Goal: Task Accomplishment & Management: Manage account settings

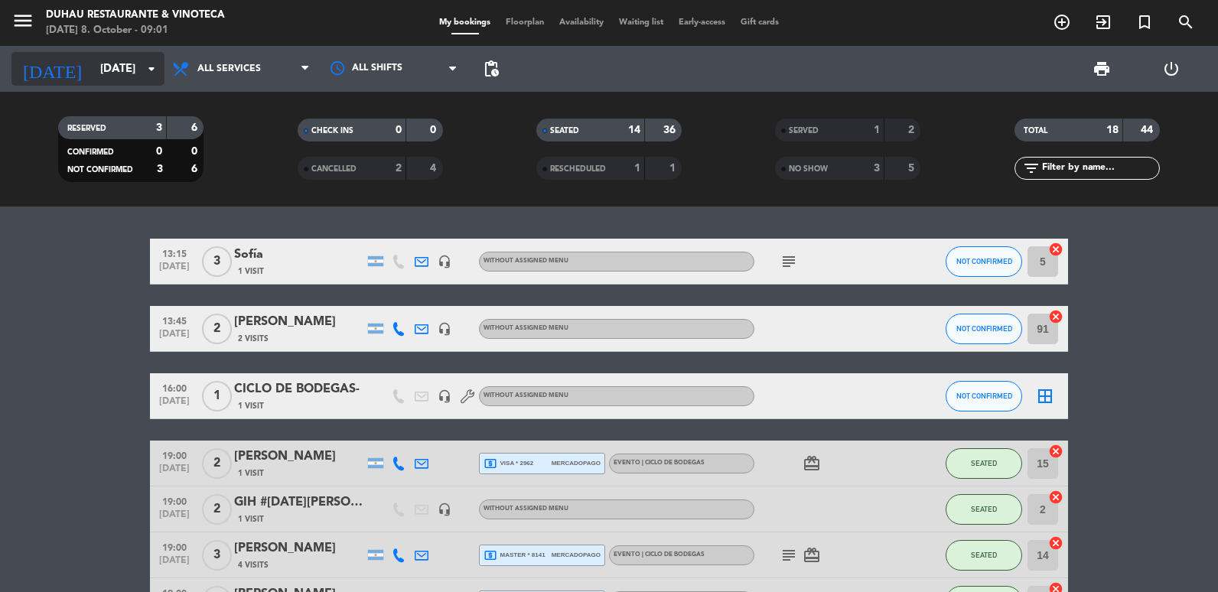
scroll to position [153, 0]
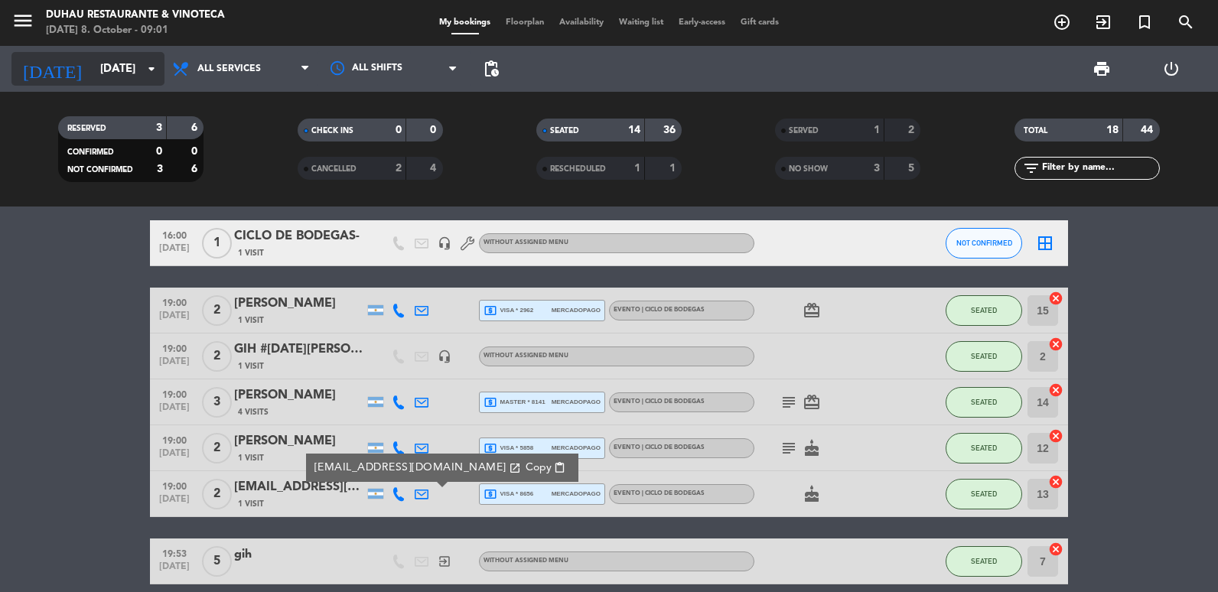
click at [93, 71] on input "[DATE]" at bounding box center [166, 69] width 147 height 28
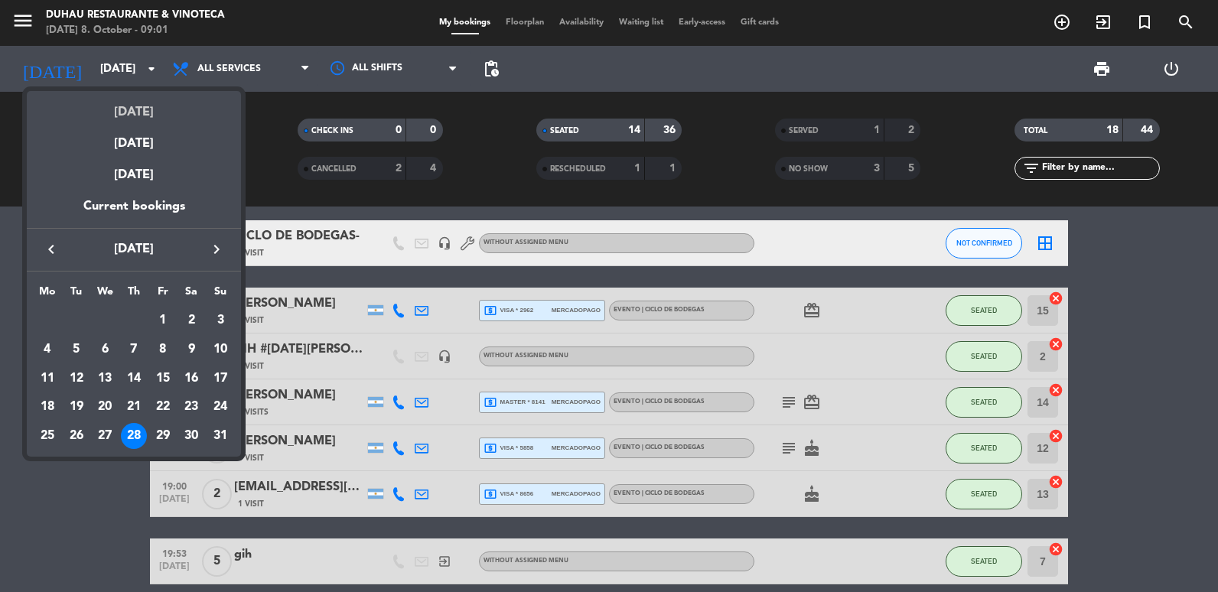
click at [157, 111] on div "[DATE]" at bounding box center [134, 106] width 214 height 31
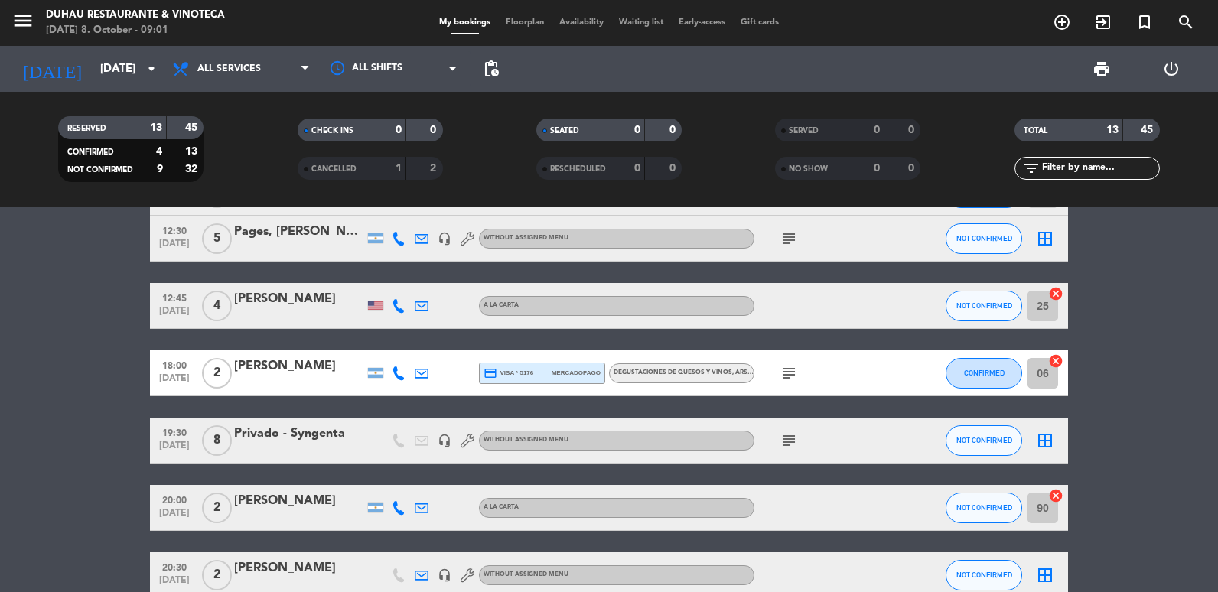
scroll to position [0, 0]
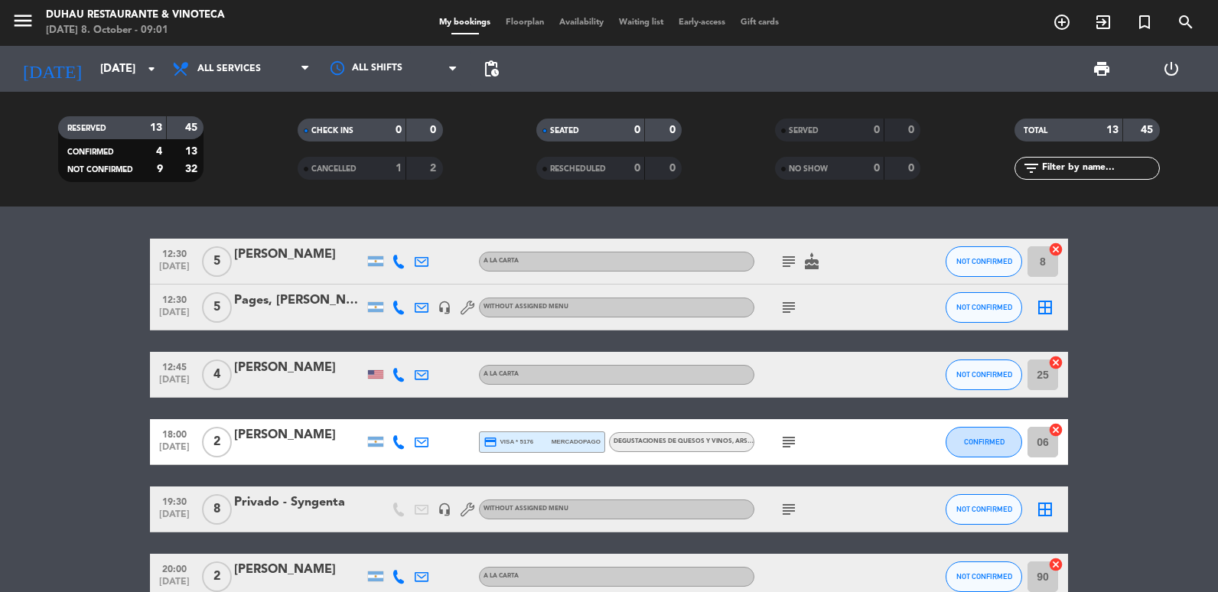
click at [788, 312] on icon "subject" at bounding box center [789, 307] width 18 height 18
click at [789, 265] on icon "subject" at bounding box center [789, 261] width 18 height 18
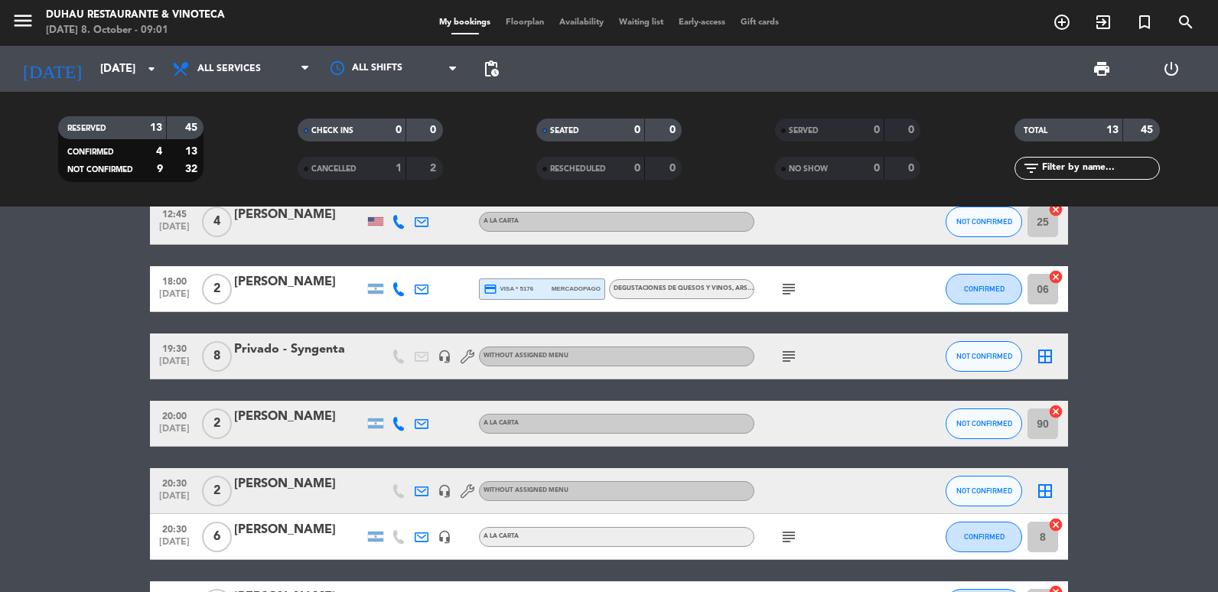
click at [786, 360] on icon "subject" at bounding box center [789, 356] width 18 height 18
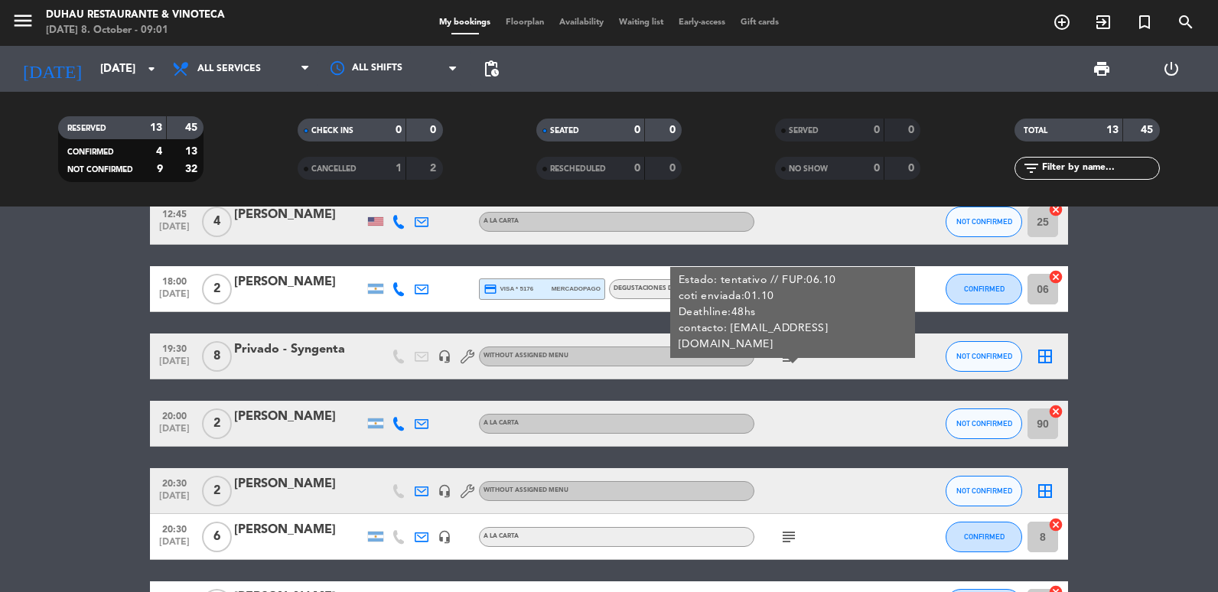
copy div "[EMAIL_ADDRESS][DOMAIN_NAME]"
drag, startPoint x: 731, startPoint y: 328, endPoint x: 900, endPoint y: 325, distance: 169.1
click at [900, 325] on div "Estado: tentativo // FUP:06.10 coti enviada:01.10 Deathline:48hs contacto: [EMA…" at bounding box center [792, 312] width 245 height 91
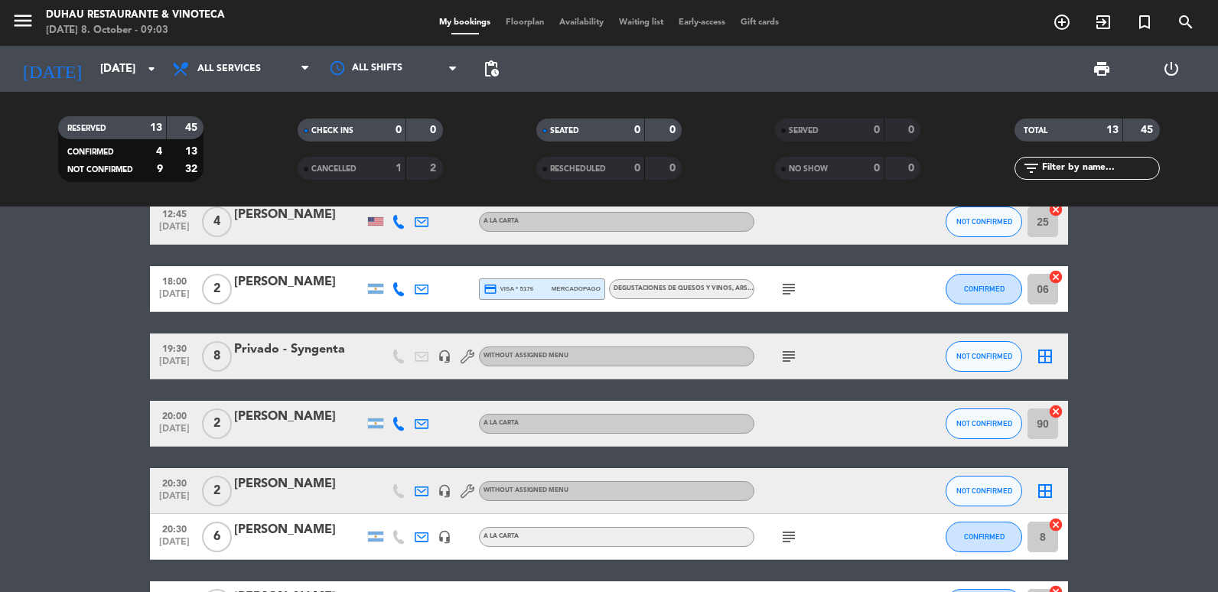
click at [272, 369] on div at bounding box center [299, 366] width 130 height 12
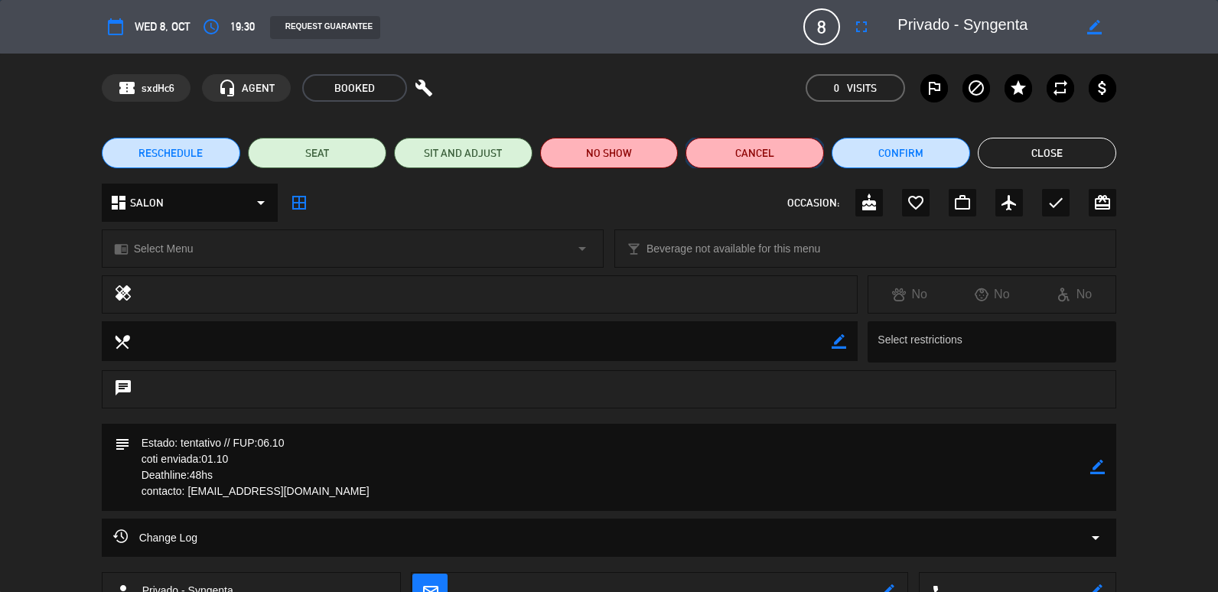
click at [766, 158] on button "Cancel" at bounding box center [755, 153] width 138 height 31
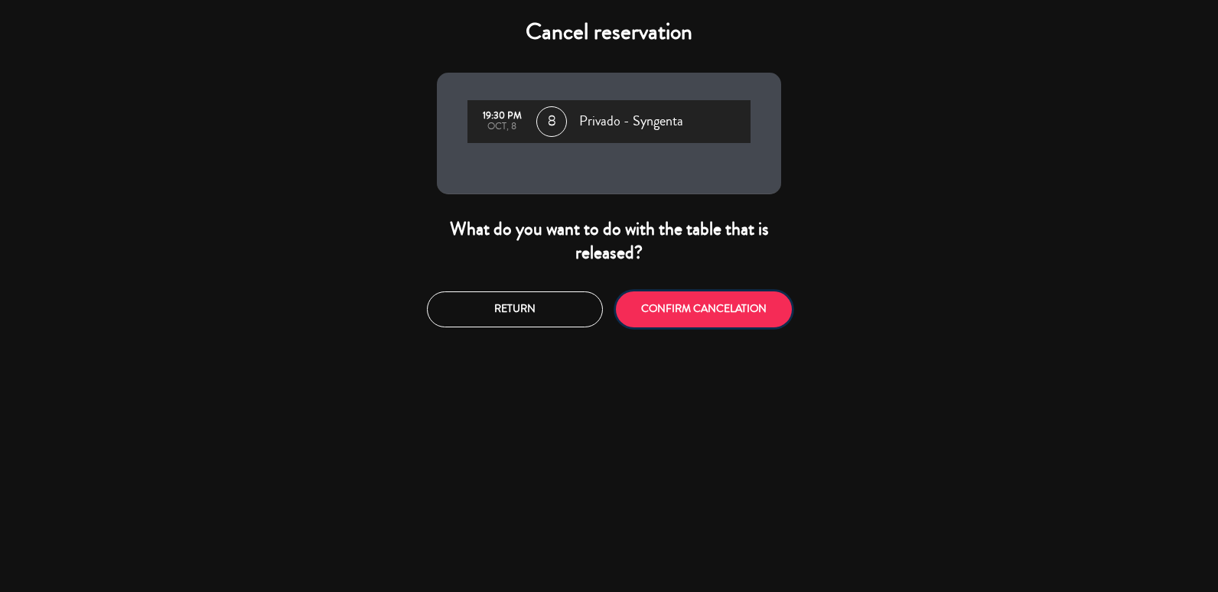
click at [664, 314] on button "CONFIRM CANCELATION" at bounding box center [704, 310] width 176 height 36
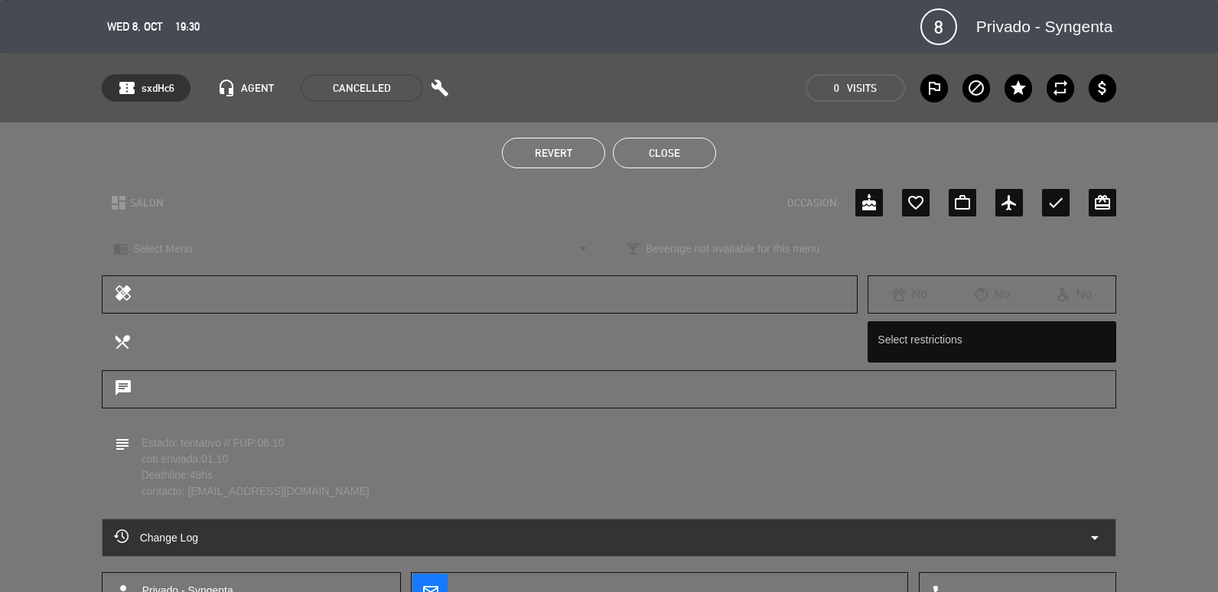
click at [695, 157] on button "Close" at bounding box center [664, 153] width 103 height 31
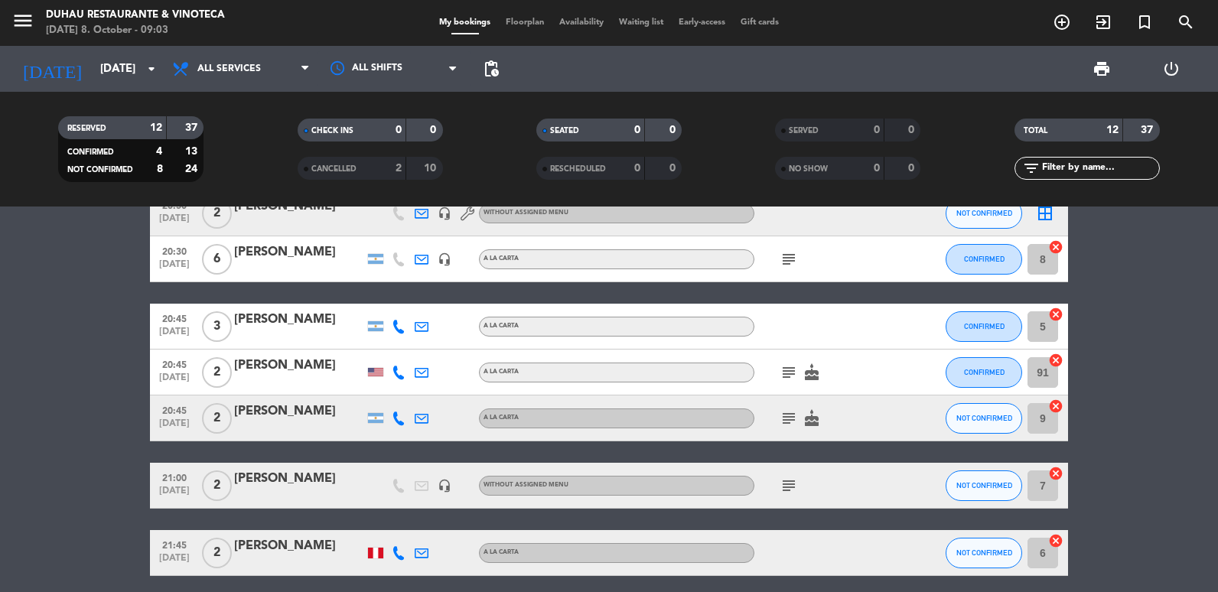
scroll to position [424, 0]
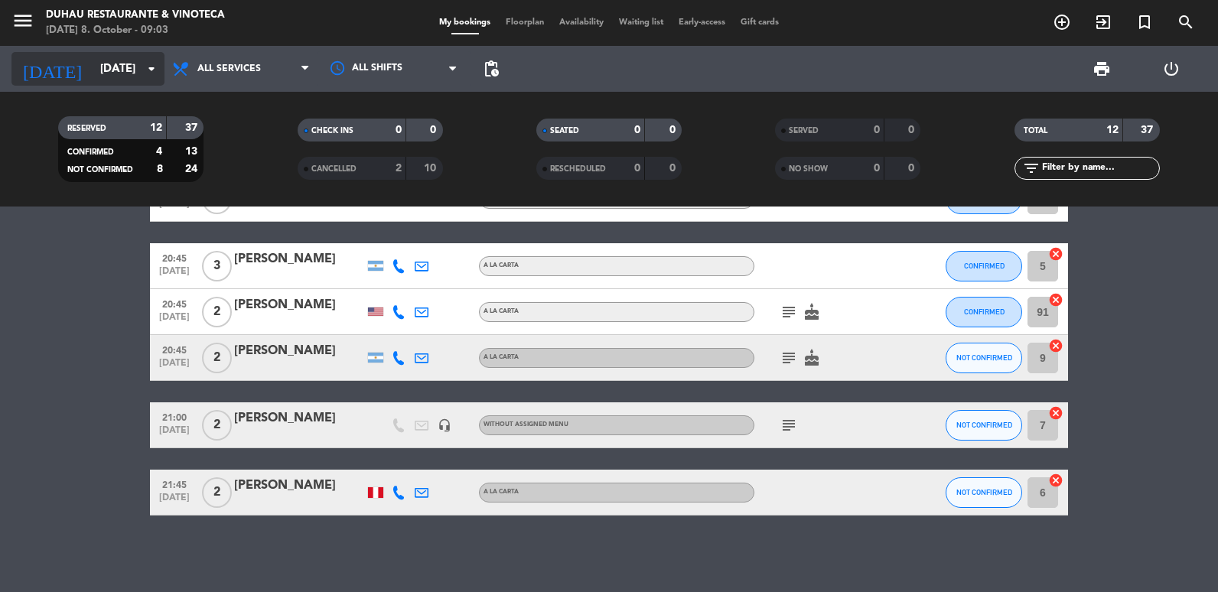
click at [110, 70] on input "[DATE]" at bounding box center [166, 69] width 147 height 28
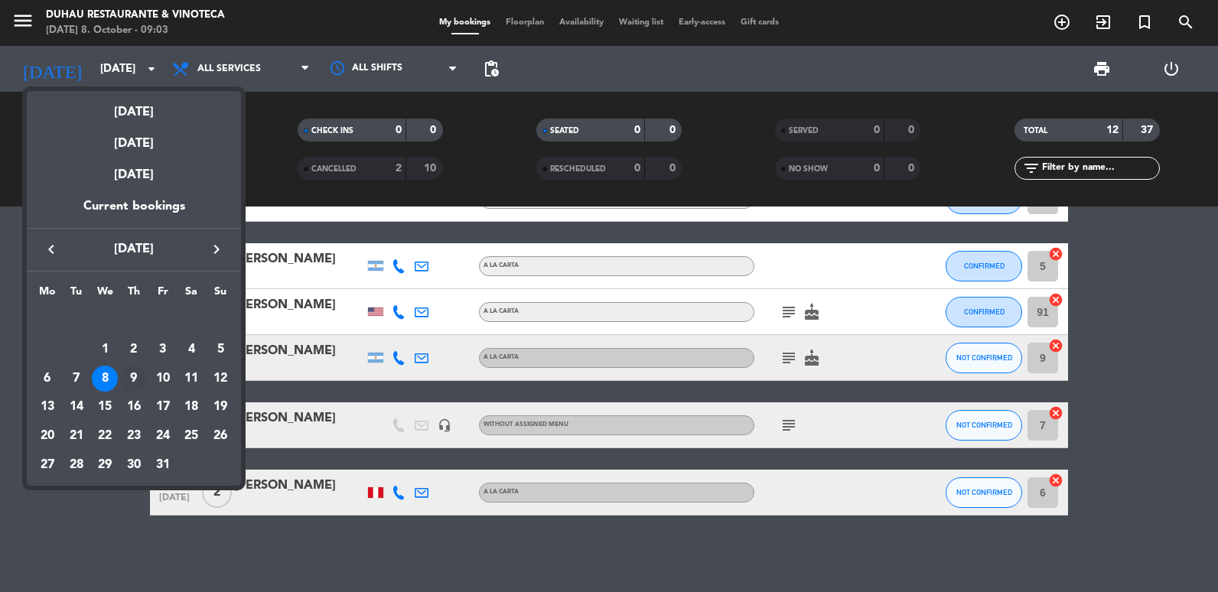
click at [134, 387] on div "9" at bounding box center [134, 379] width 26 height 26
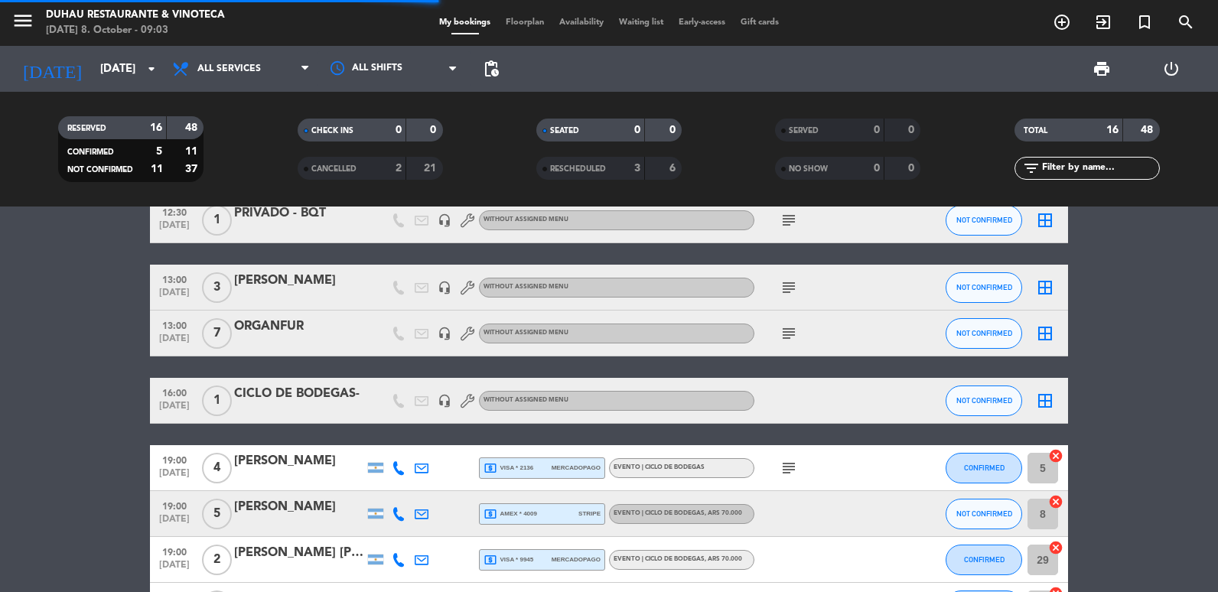
scroll to position [0, 0]
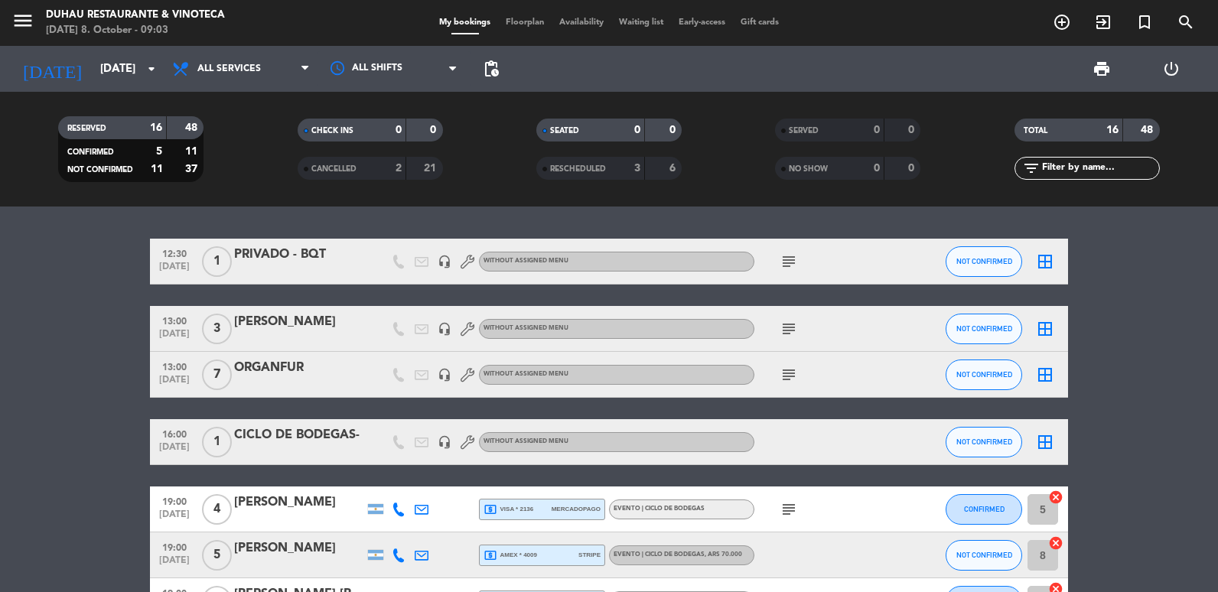
click at [784, 379] on icon "subject" at bounding box center [789, 375] width 18 height 18
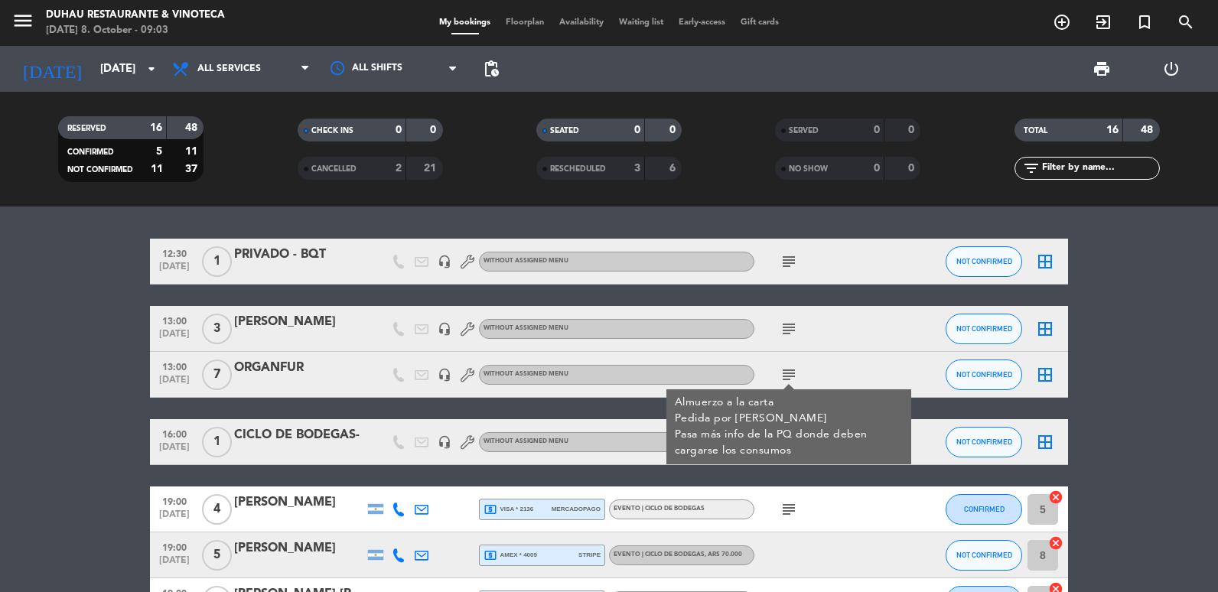
click at [786, 324] on icon "subject" at bounding box center [789, 329] width 18 height 18
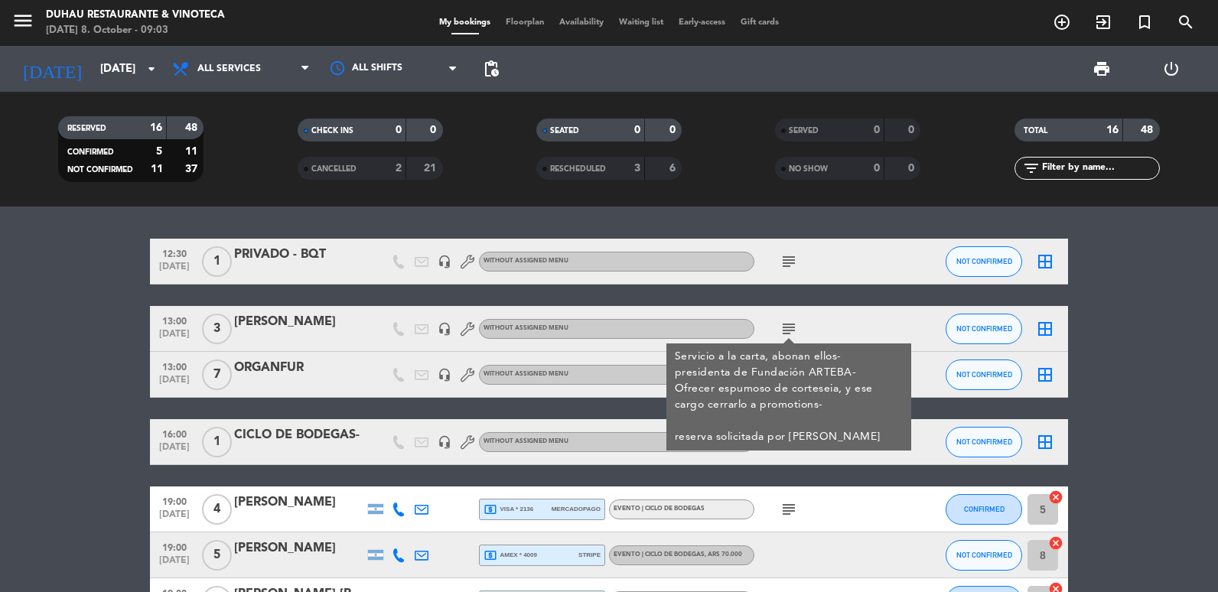
click at [0, 406] on html "close × Duhau Restaurante & Vinoteca × chrome_reader_mode List of Reservations …" at bounding box center [609, 296] width 1218 height 592
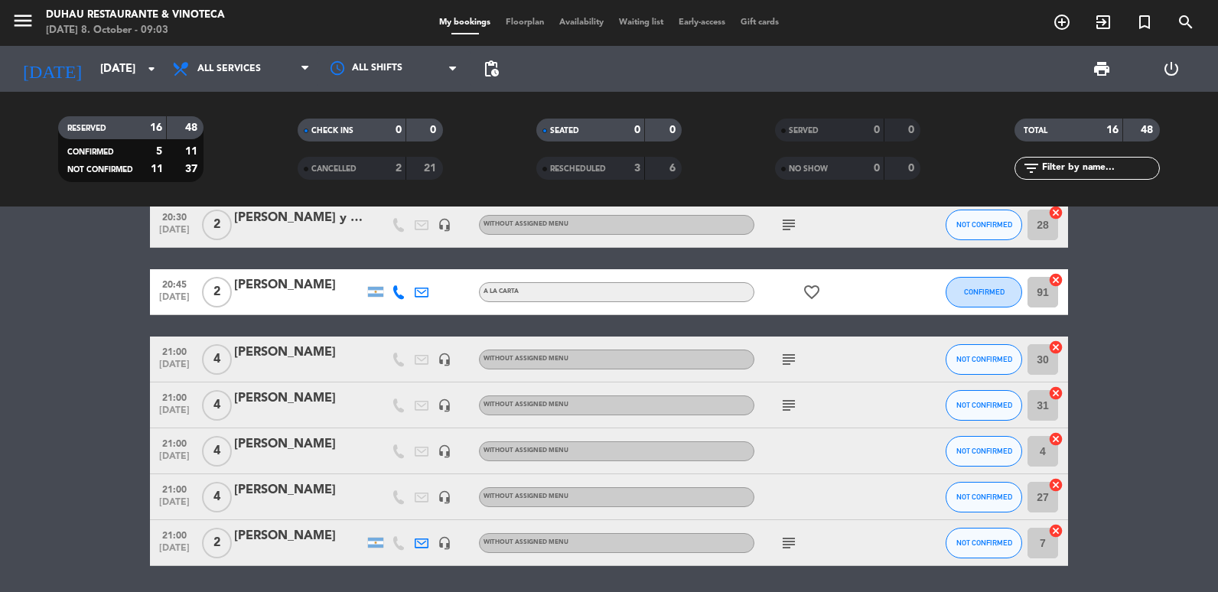
scroll to position [586, 0]
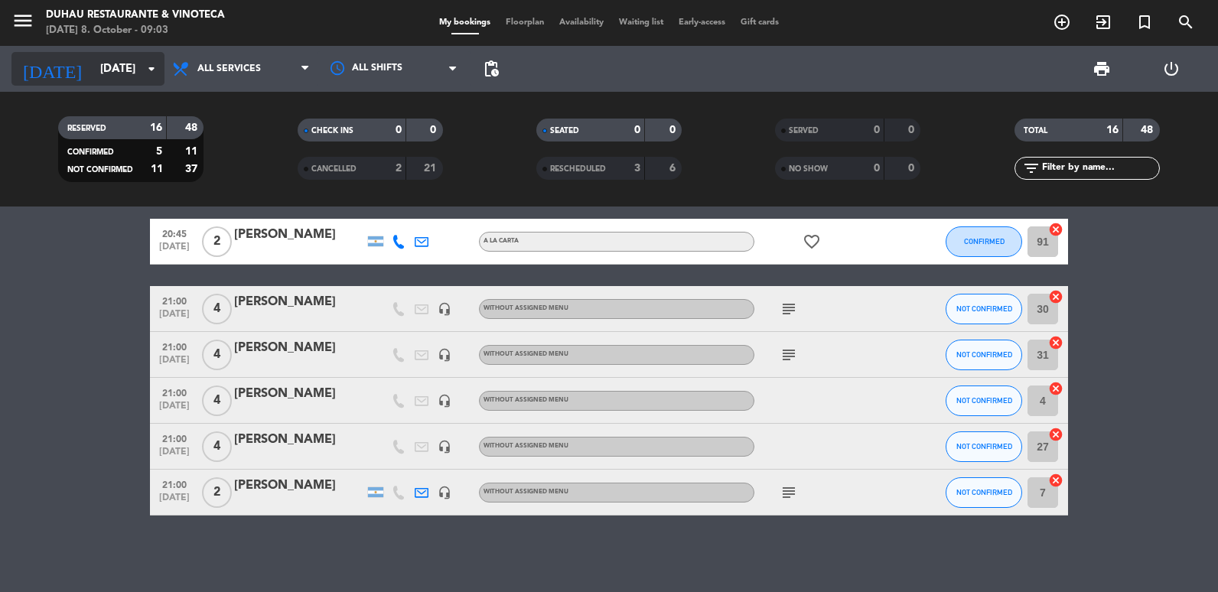
click at [113, 73] on input "[DATE]" at bounding box center [166, 69] width 147 height 28
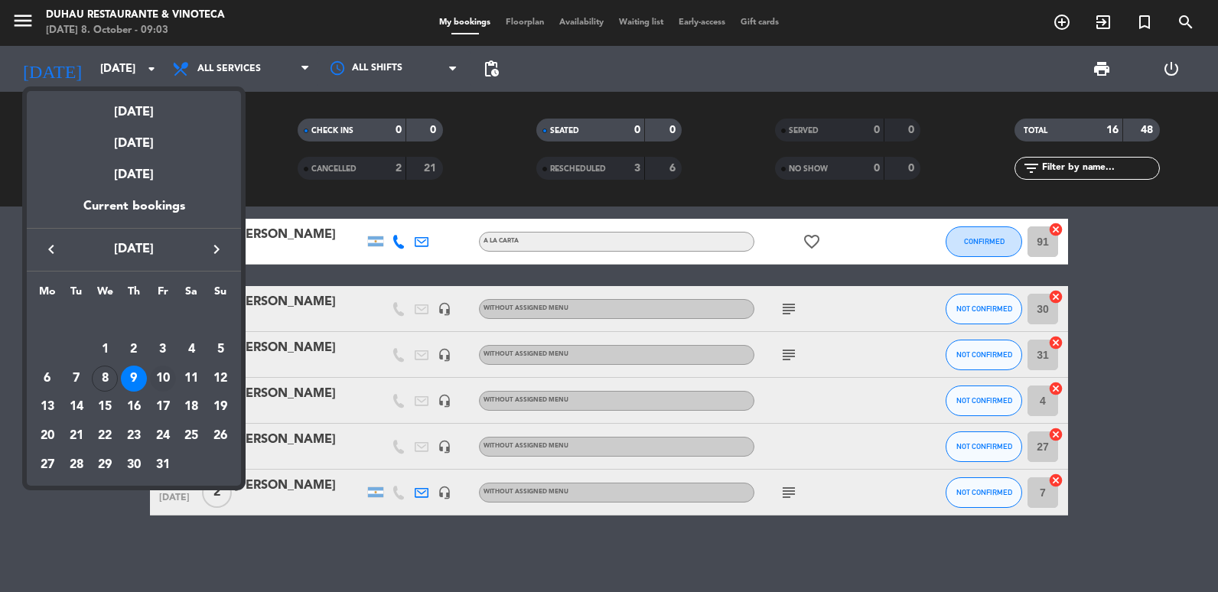
click at [157, 376] on div "10" at bounding box center [163, 379] width 26 height 26
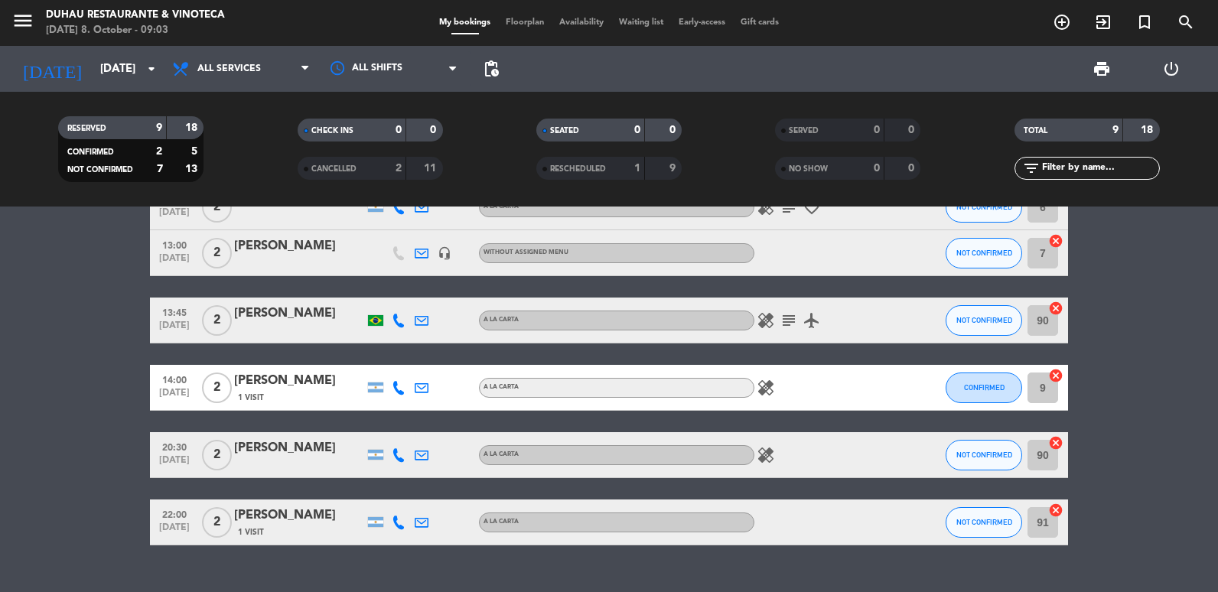
scroll to position [265, 0]
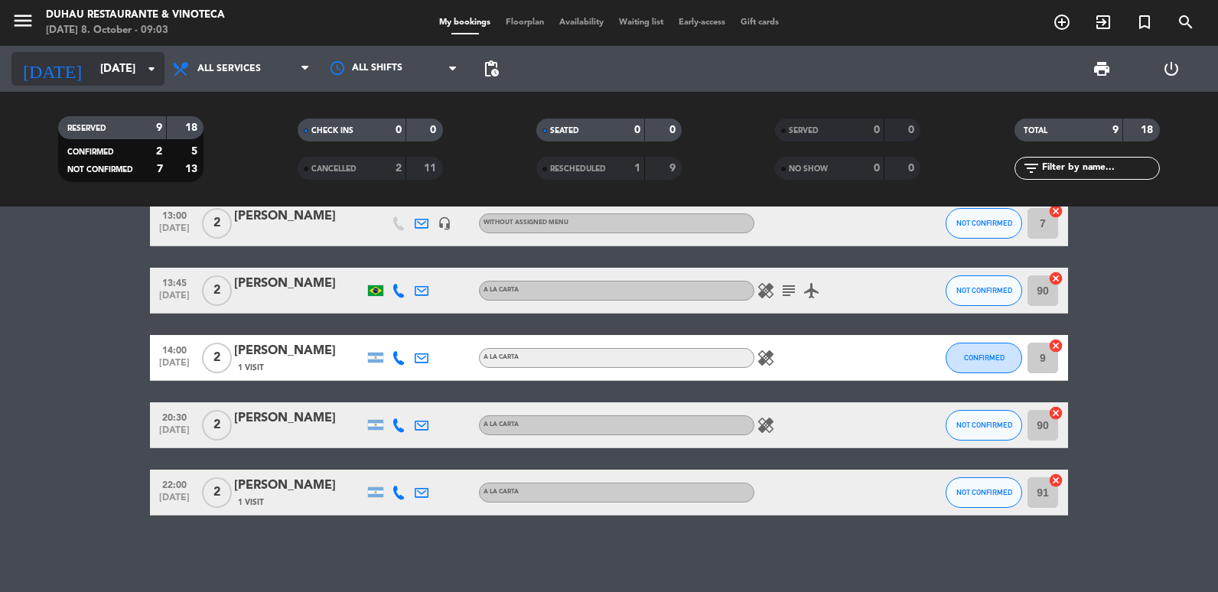
click at [93, 72] on input "[DATE]" at bounding box center [166, 69] width 147 height 28
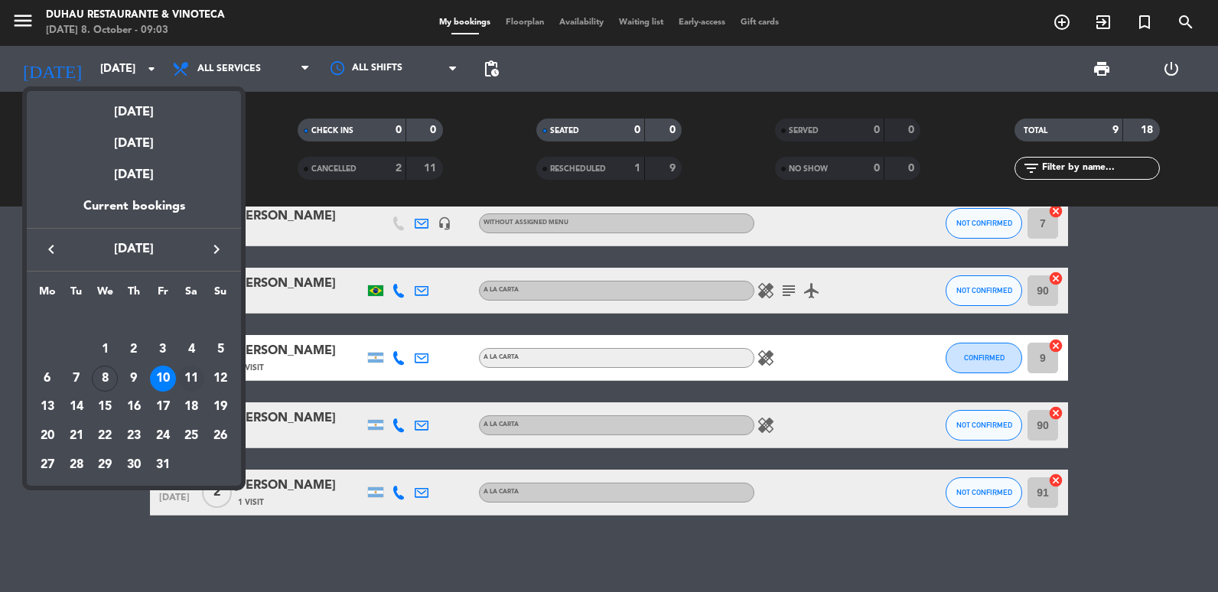
click at [187, 376] on div "11" at bounding box center [191, 379] width 26 height 26
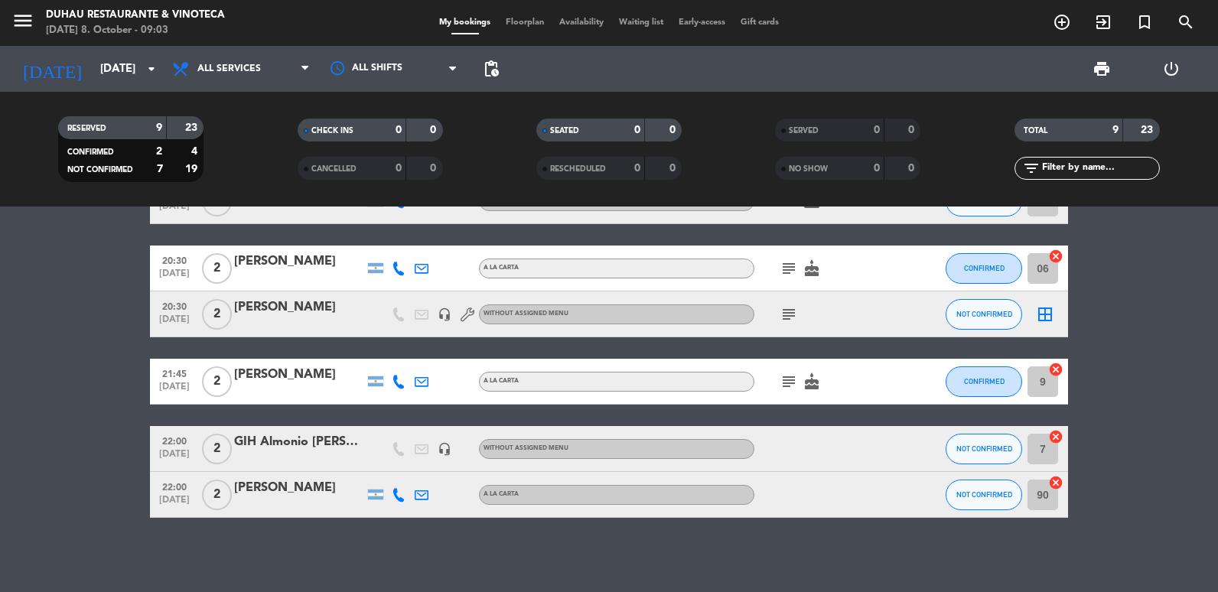
scroll to position [222, 0]
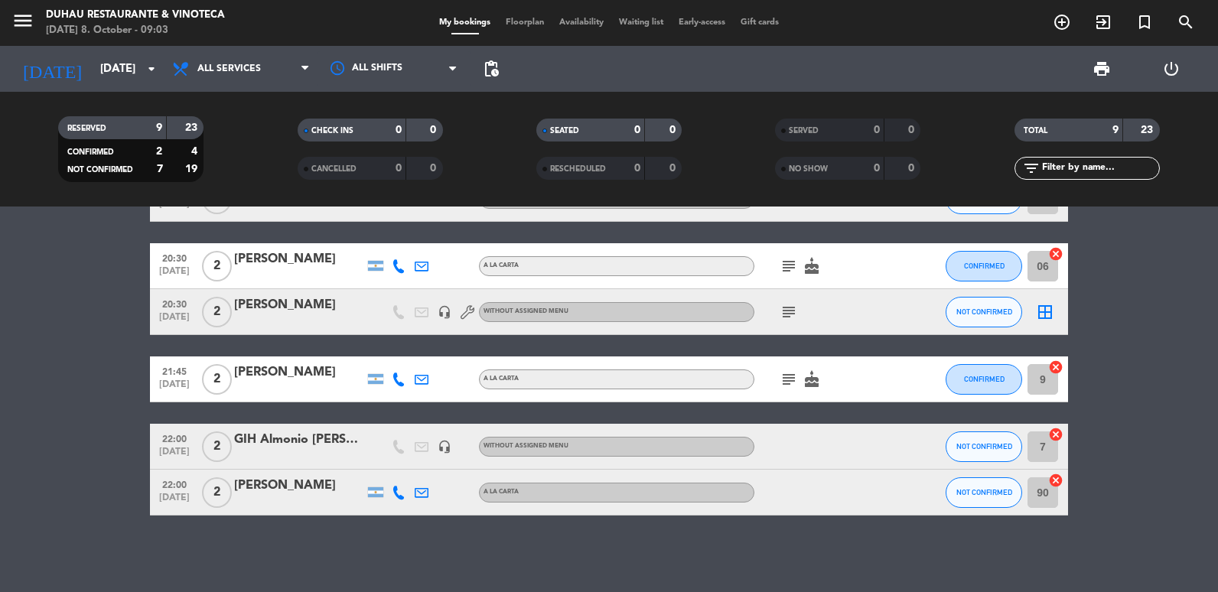
click at [94, 90] on div "[DATE] [DATE] arrow_drop_down" at bounding box center [87, 69] width 153 height 46
click at [125, 88] on div "[DATE] [DATE] arrow_drop_down" at bounding box center [87, 69] width 153 height 46
click at [116, 90] on div "[DATE] [DATE] arrow_drop_down" at bounding box center [87, 69] width 153 height 46
click at [123, 57] on input "[DATE]" at bounding box center [166, 69] width 147 height 28
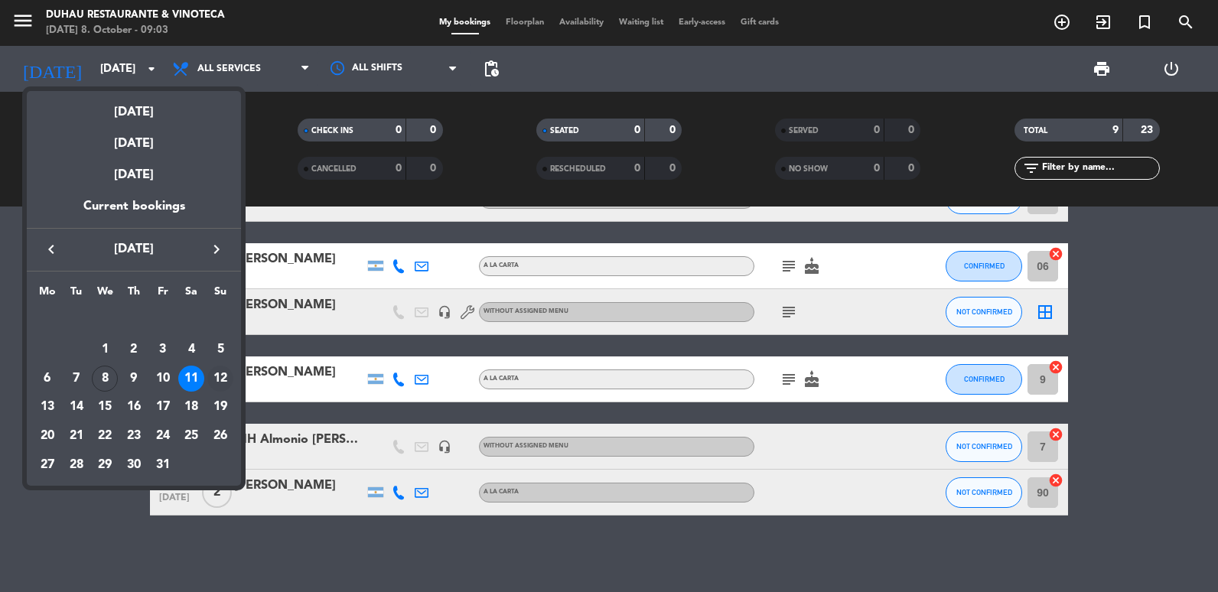
click at [230, 380] on div "12" at bounding box center [220, 379] width 26 height 26
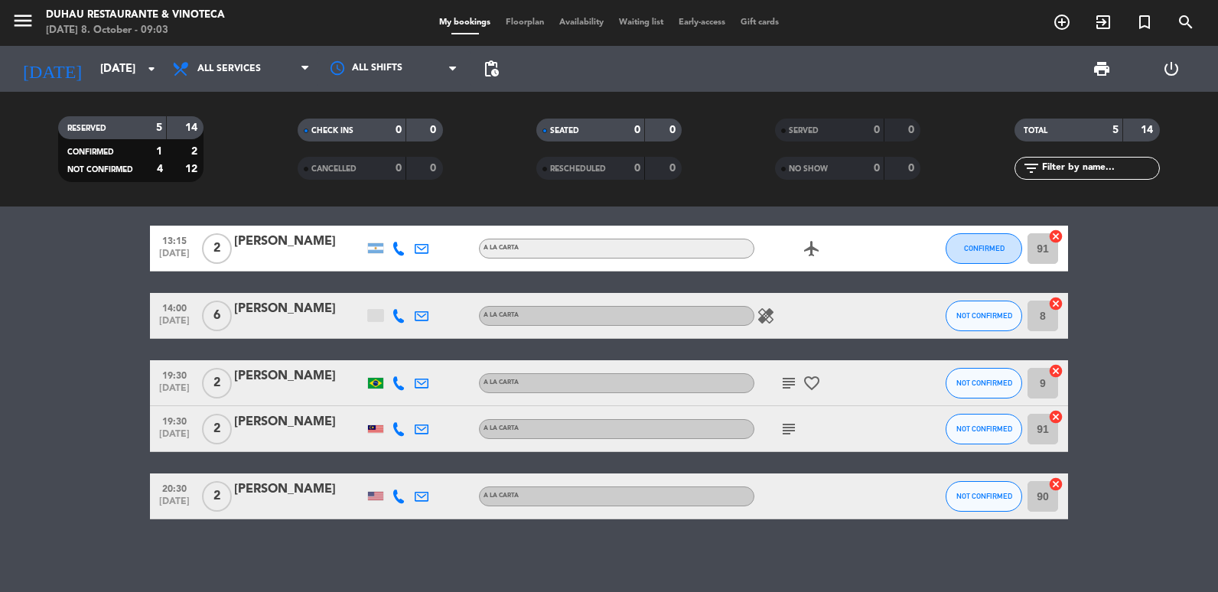
scroll to position [17, 0]
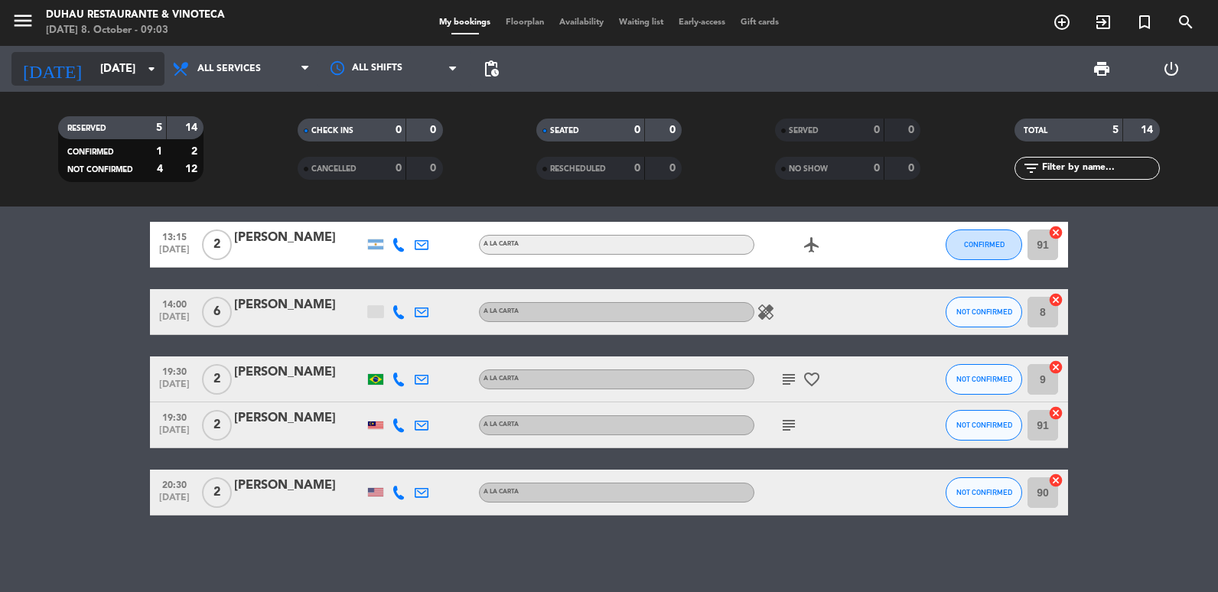
click at [119, 68] on input "[DATE]" at bounding box center [166, 69] width 147 height 28
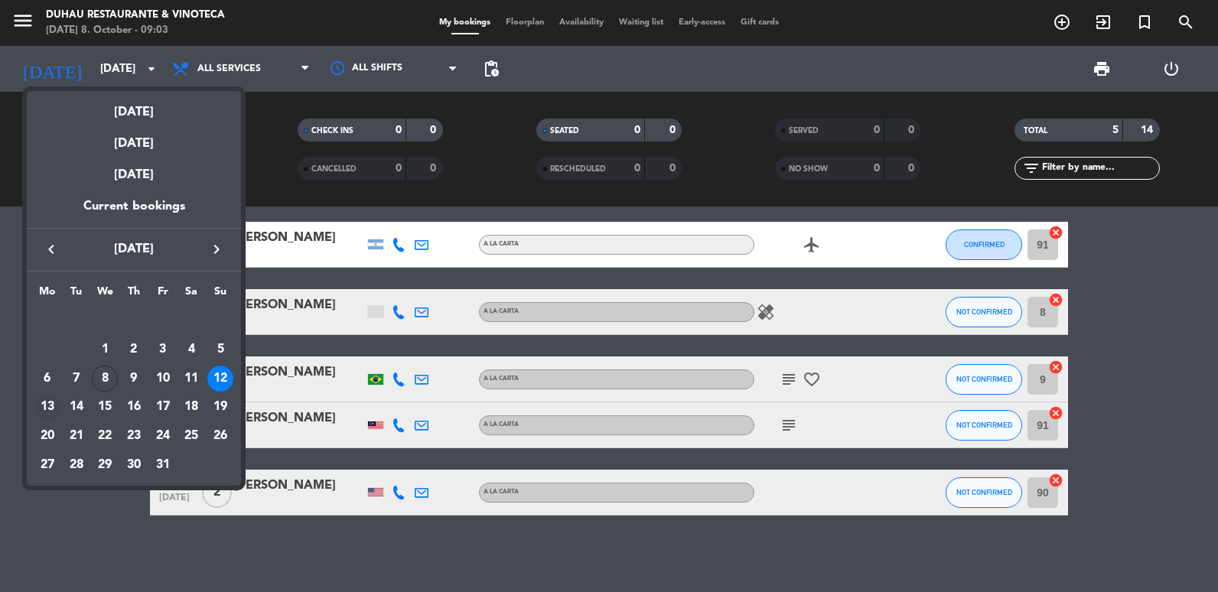
click at [53, 403] on div "13" at bounding box center [47, 407] width 26 height 26
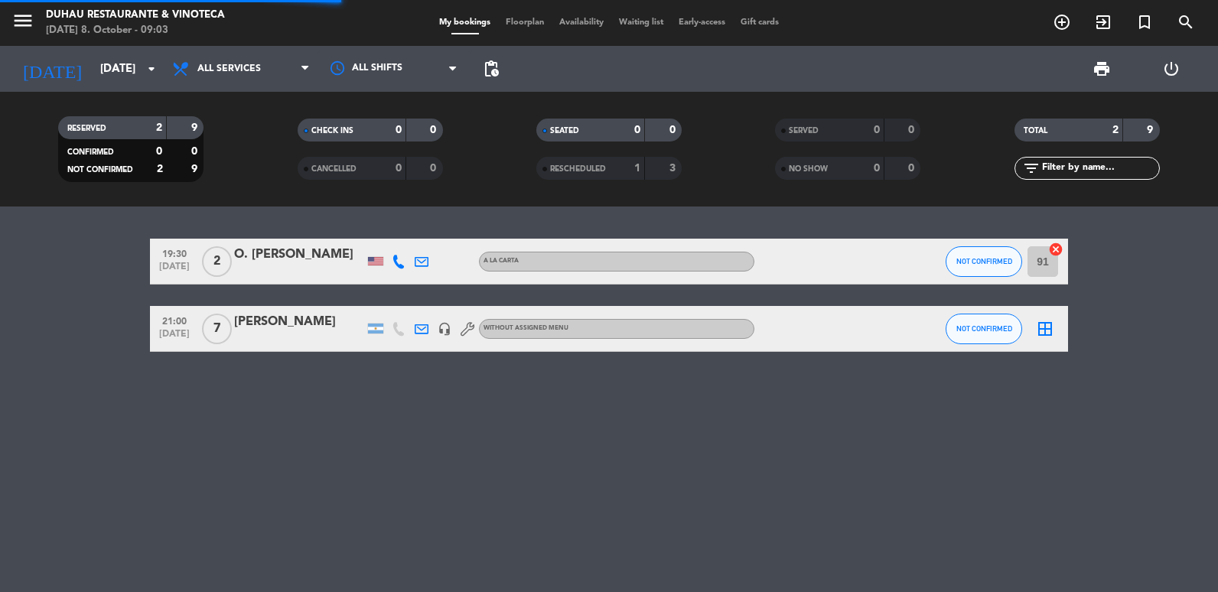
scroll to position [0, 0]
click at [105, 80] on input "[DATE]" at bounding box center [166, 69] width 147 height 28
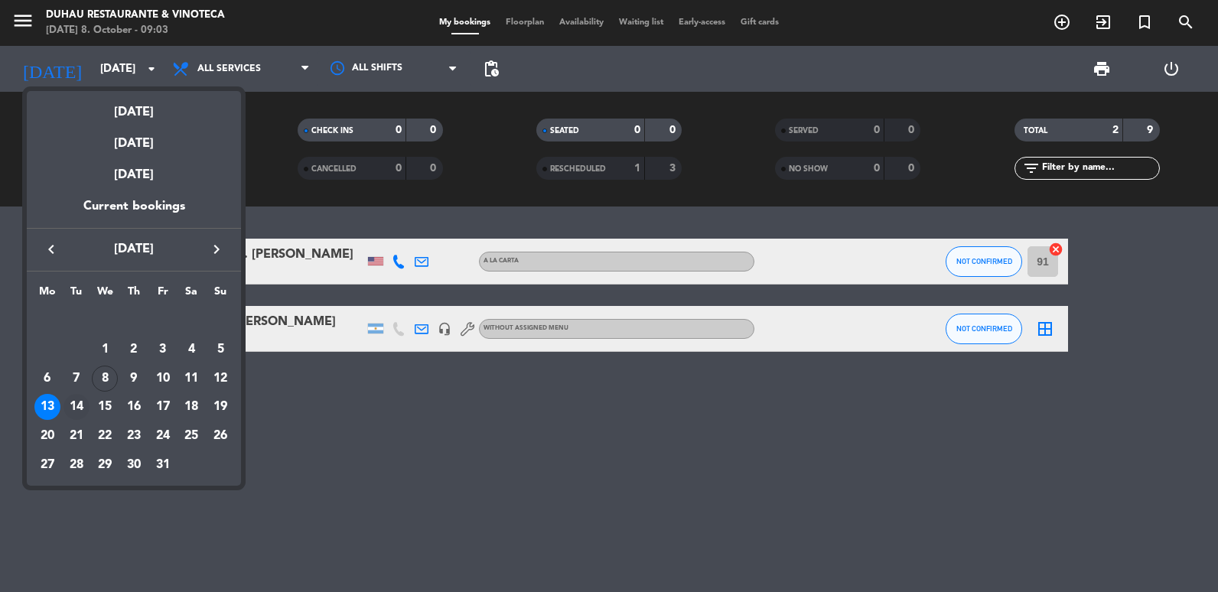
click at [85, 404] on div "14" at bounding box center [77, 407] width 26 height 26
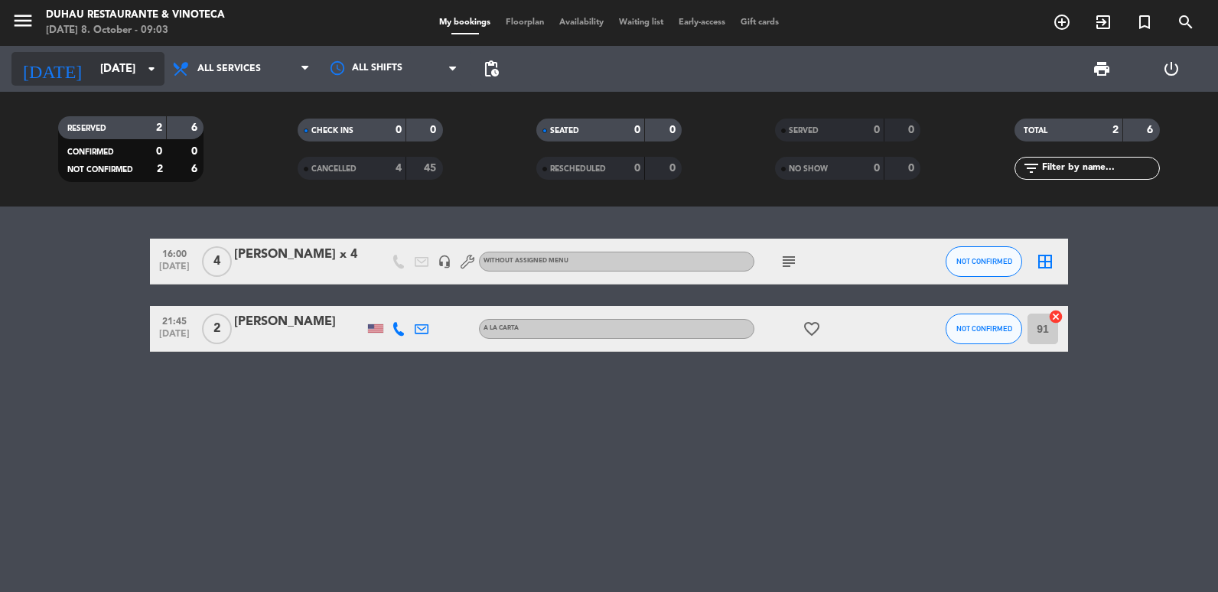
click at [88, 84] on div "[DATE] [DATE] arrow_drop_down" at bounding box center [87, 69] width 153 height 34
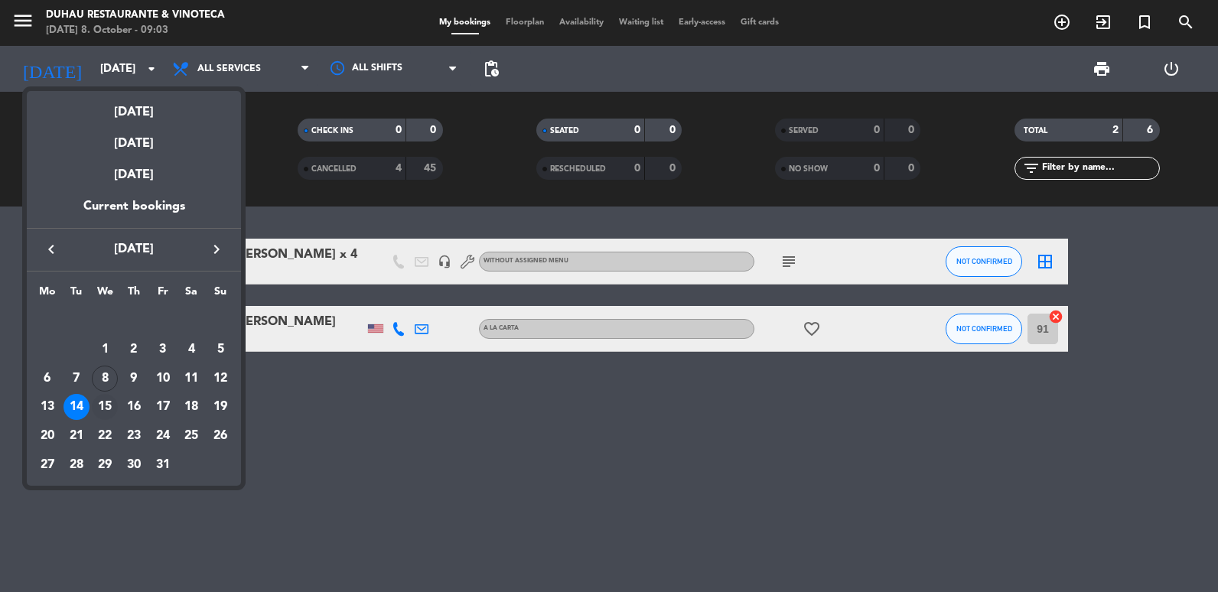
click at [106, 402] on div "15" at bounding box center [105, 407] width 26 height 26
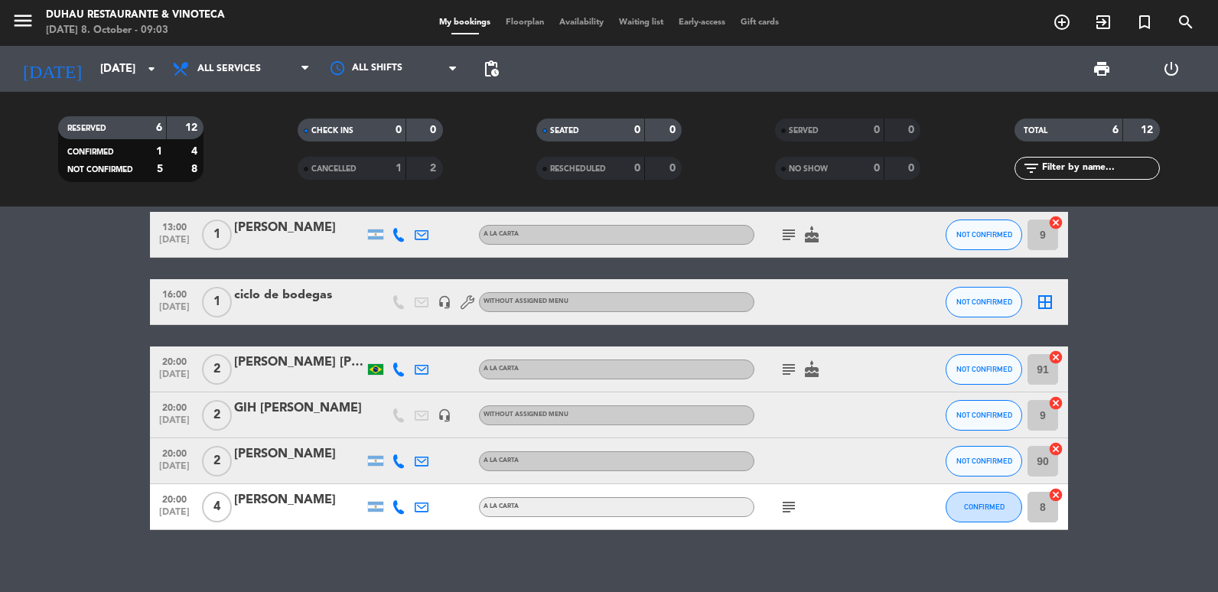
scroll to position [41, 0]
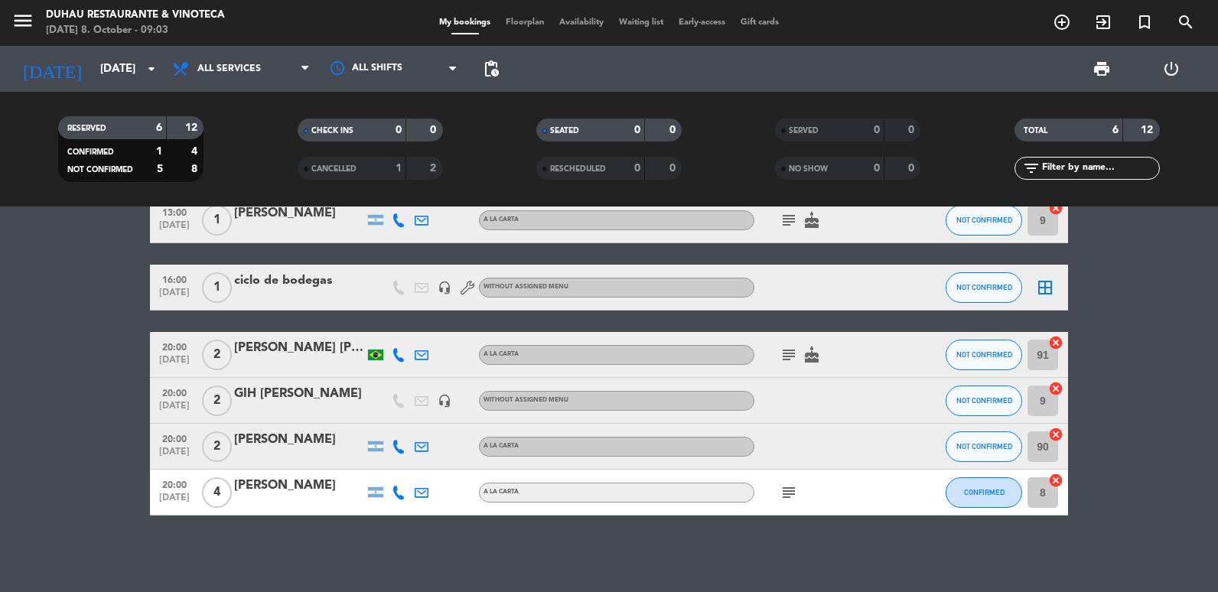
click at [104, 51] on div "[DATE] [DATE] arrow_drop_down" at bounding box center [87, 69] width 153 height 46
click at [94, 70] on input "[DATE]" at bounding box center [166, 69] width 147 height 28
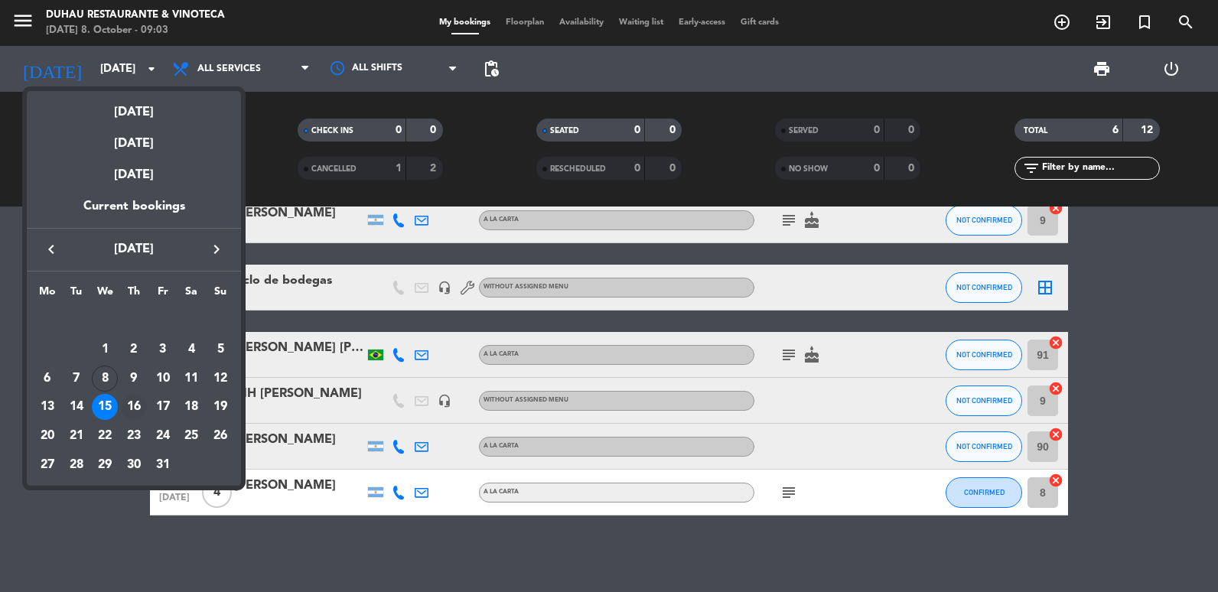
click at [131, 399] on div "16" at bounding box center [134, 407] width 26 height 26
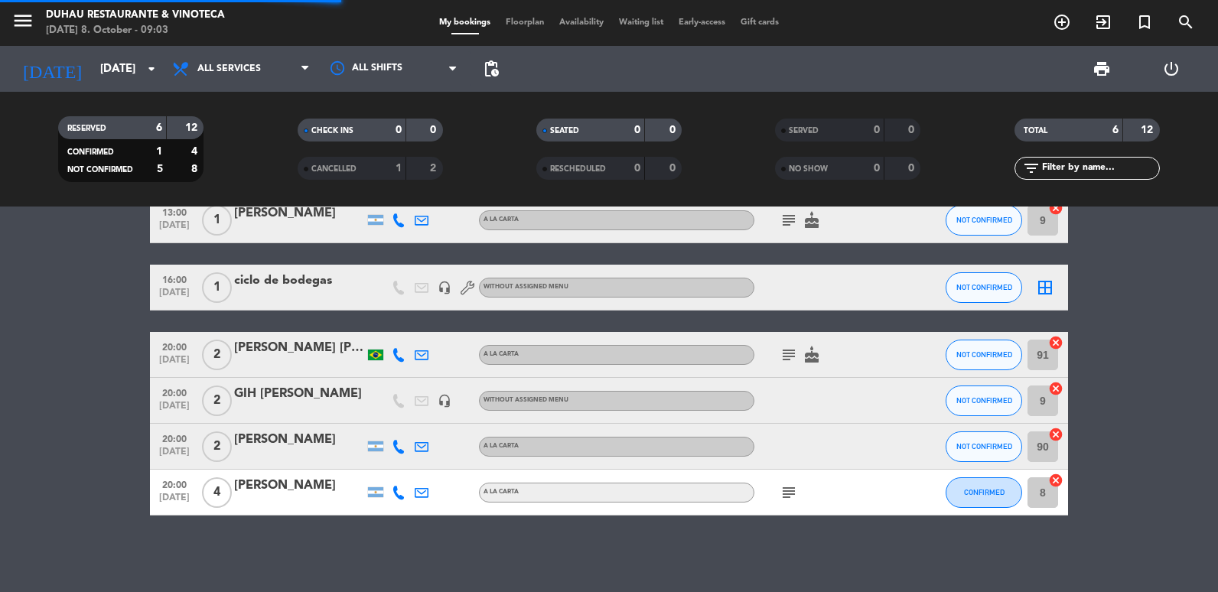
scroll to position [0, 0]
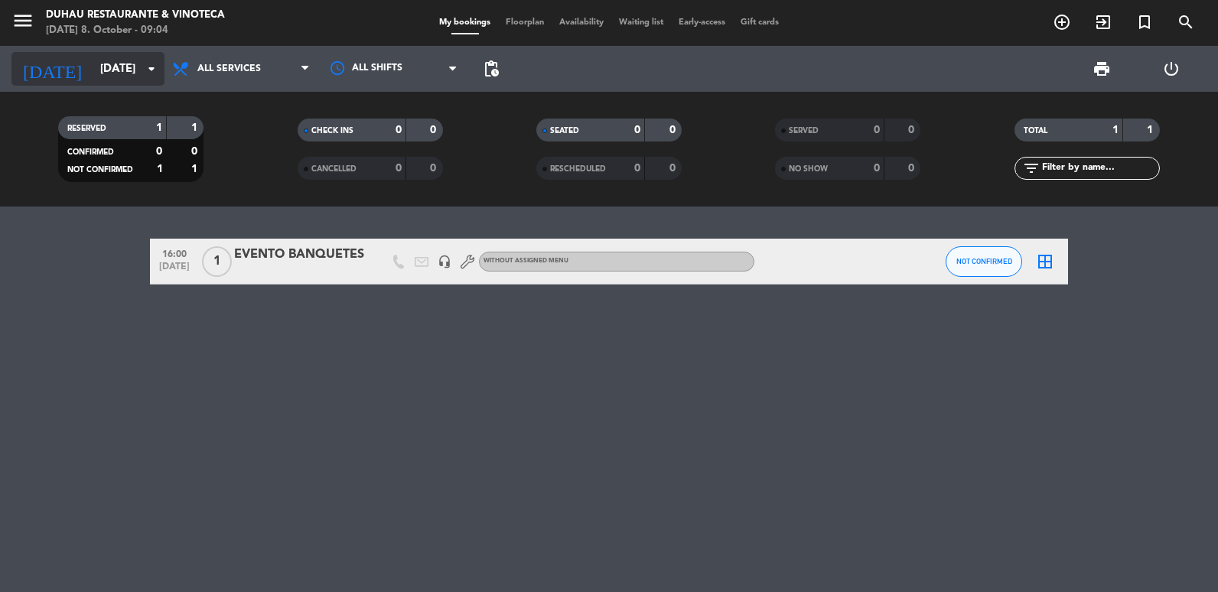
click at [121, 66] on input "[DATE]" at bounding box center [166, 69] width 147 height 28
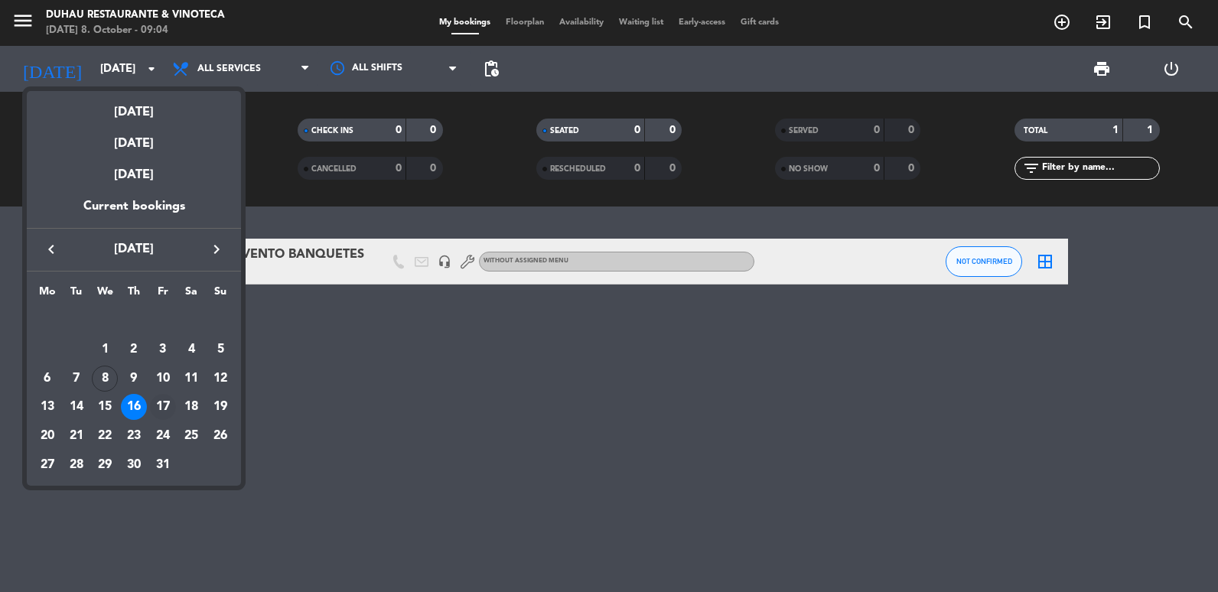
click at [158, 410] on div "17" at bounding box center [163, 407] width 26 height 26
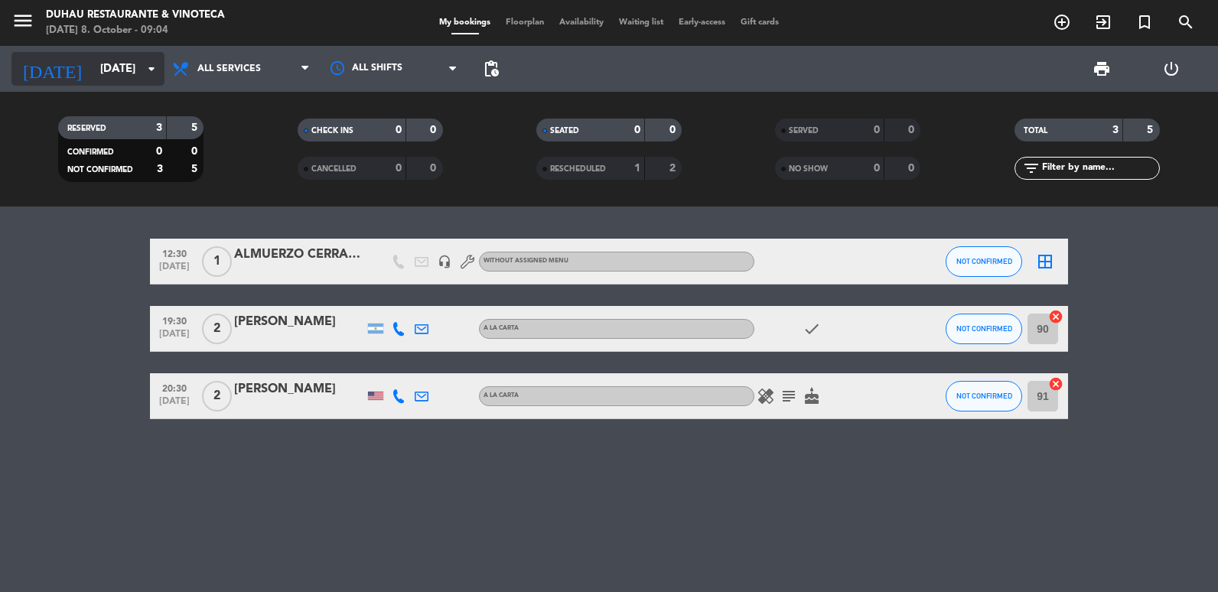
click at [93, 81] on input "[DATE]" at bounding box center [166, 69] width 147 height 28
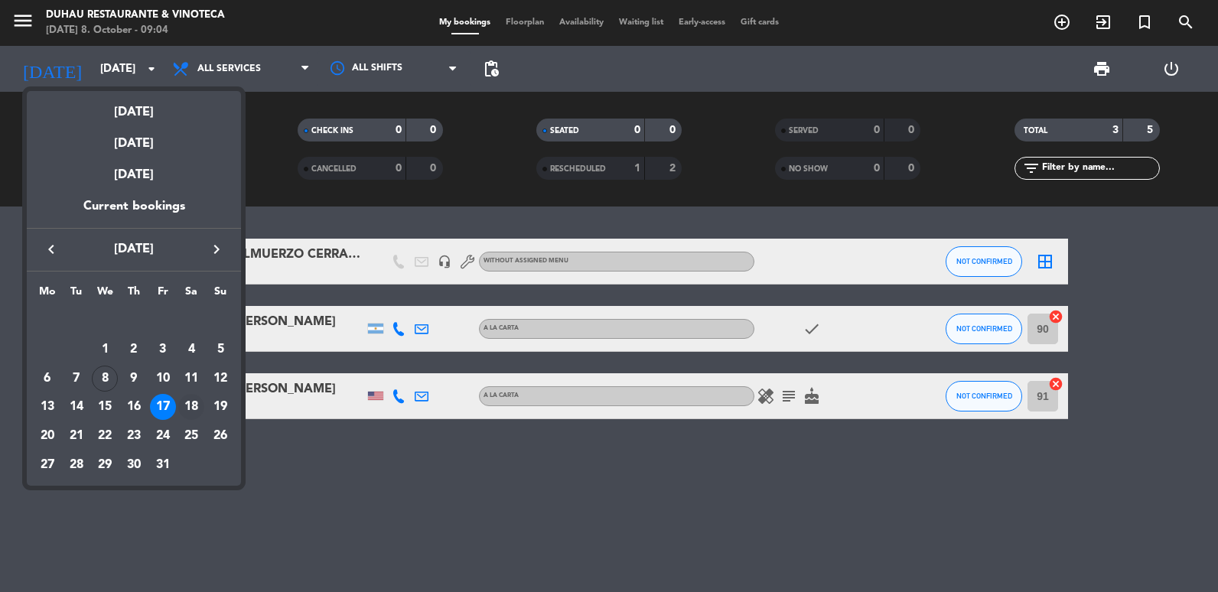
click at [182, 405] on div "18" at bounding box center [191, 407] width 26 height 26
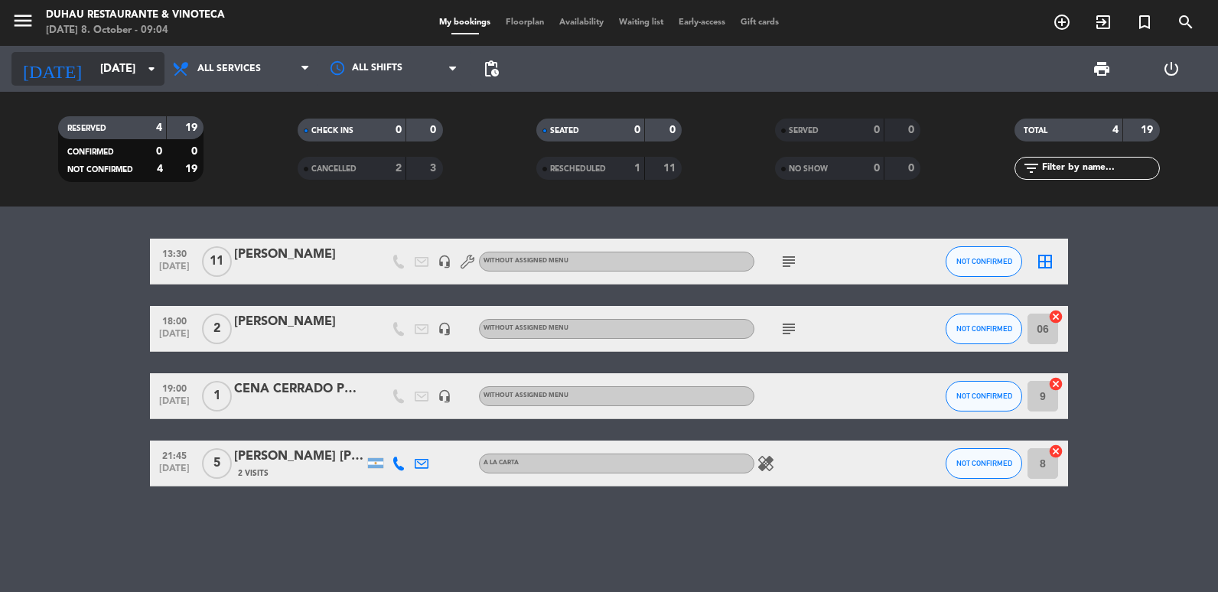
click at [106, 81] on input "[DATE]" at bounding box center [166, 69] width 147 height 28
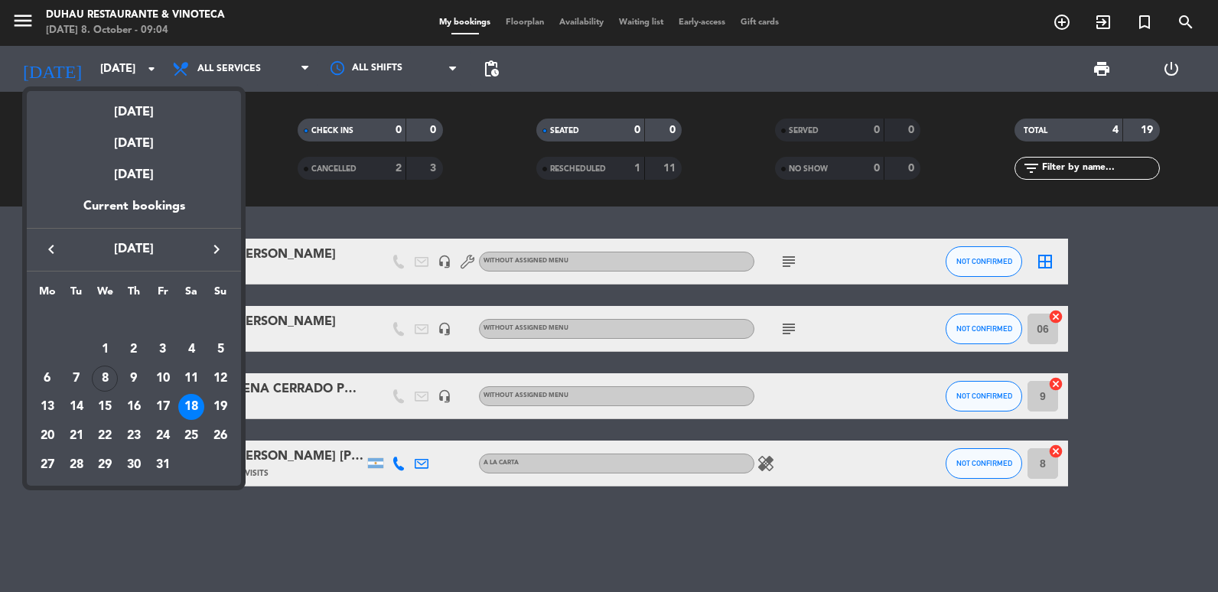
click at [376, 509] on div at bounding box center [609, 296] width 1218 height 592
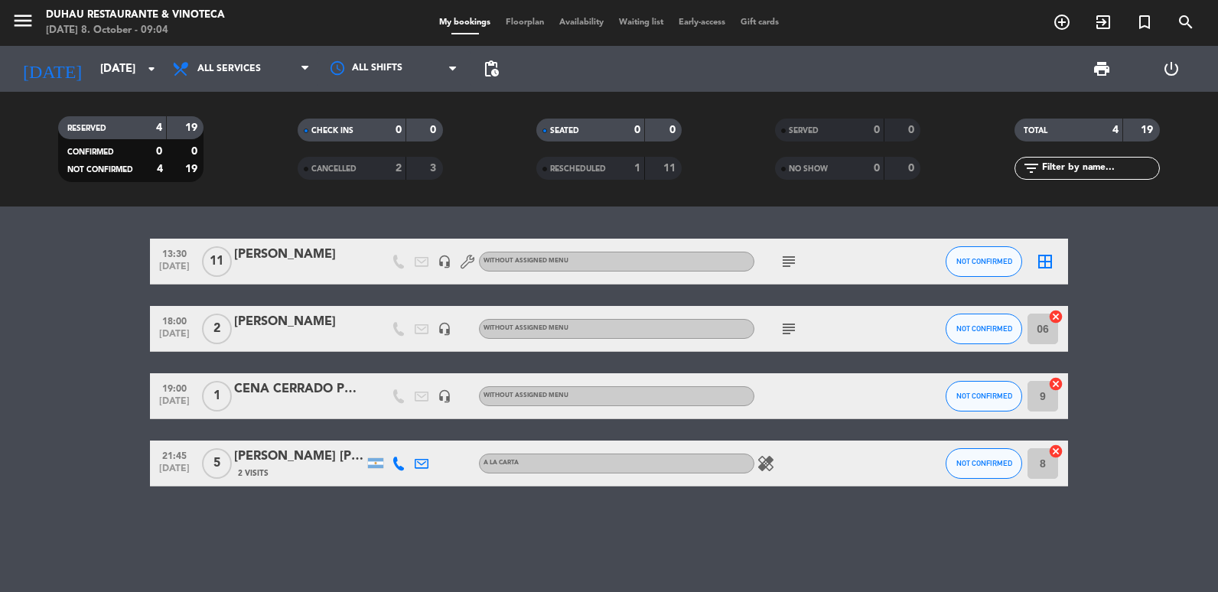
click at [784, 259] on icon "subject" at bounding box center [789, 261] width 18 height 18
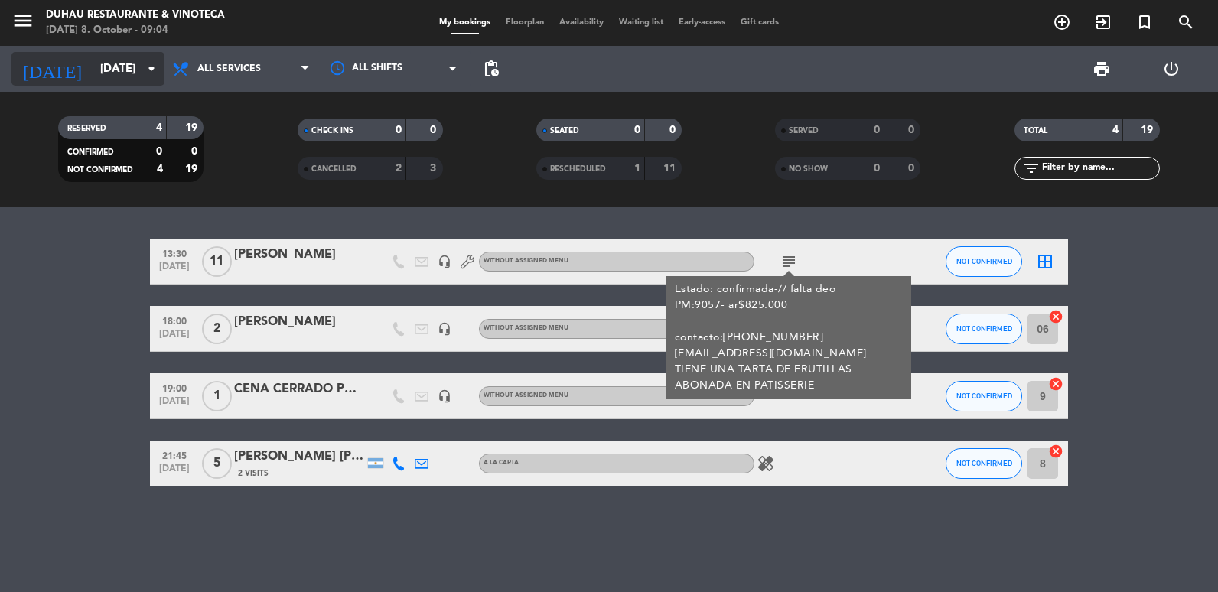
click at [121, 79] on input "[DATE]" at bounding box center [166, 69] width 147 height 28
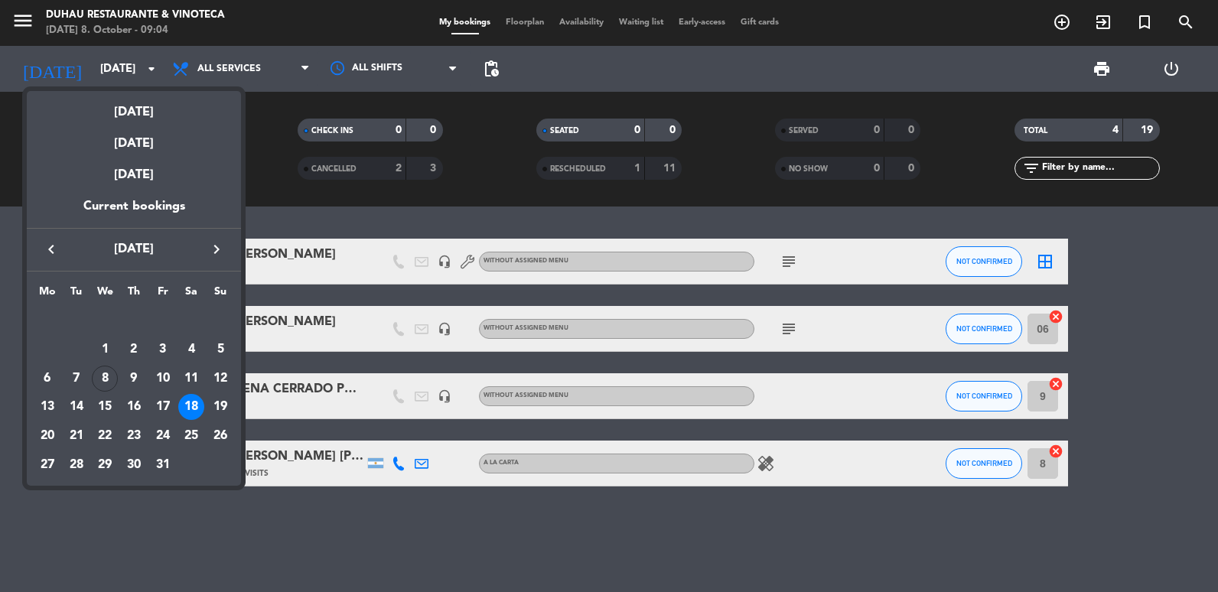
click at [217, 406] on div "19" at bounding box center [220, 407] width 26 height 26
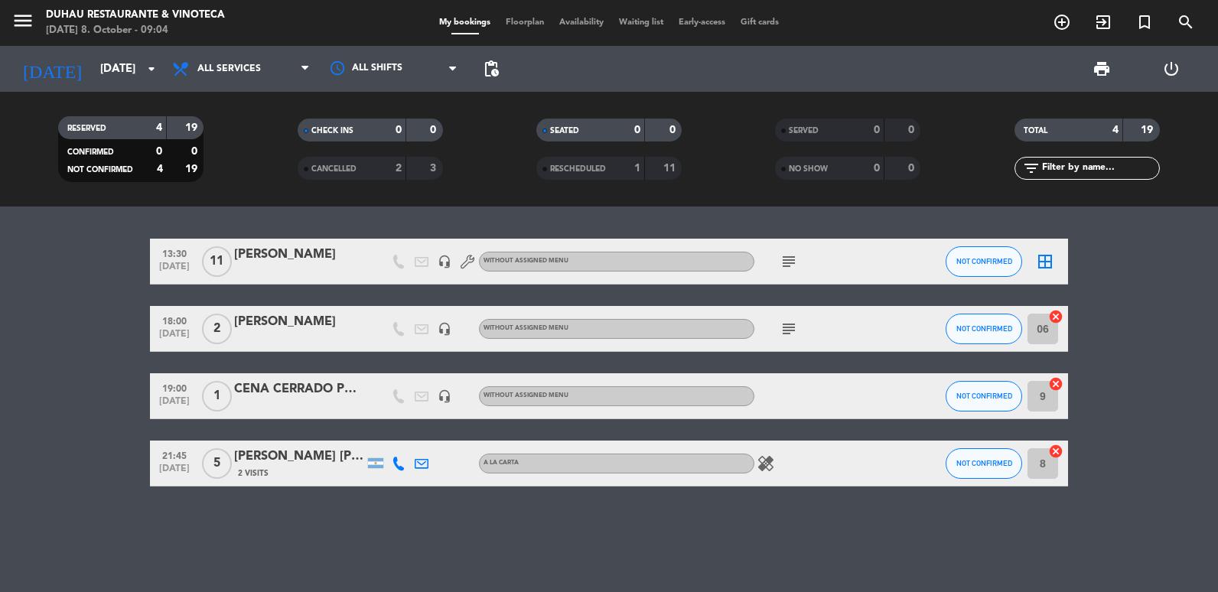
type input "[DATE]"
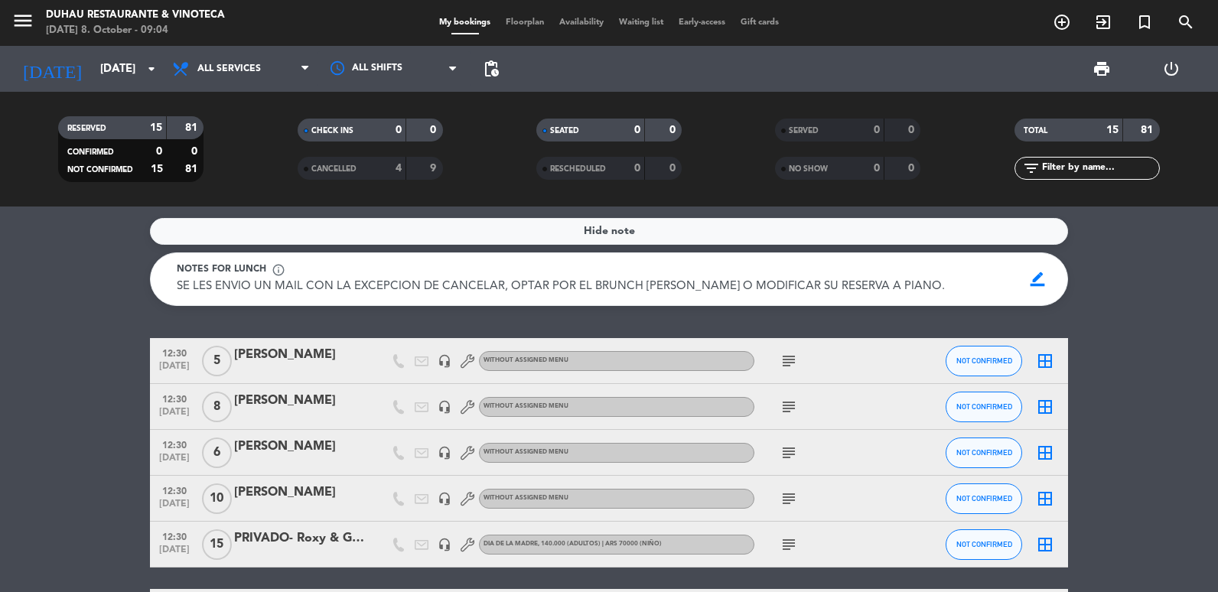
click at [790, 497] on icon "subject" at bounding box center [789, 499] width 18 height 18
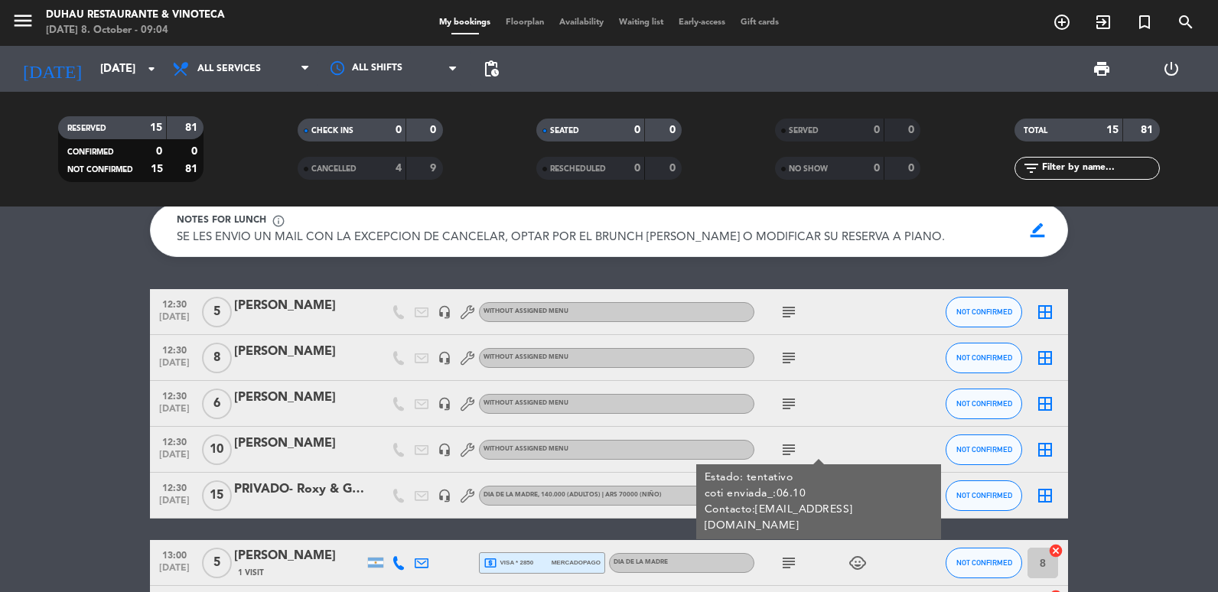
scroll to position [77, 0]
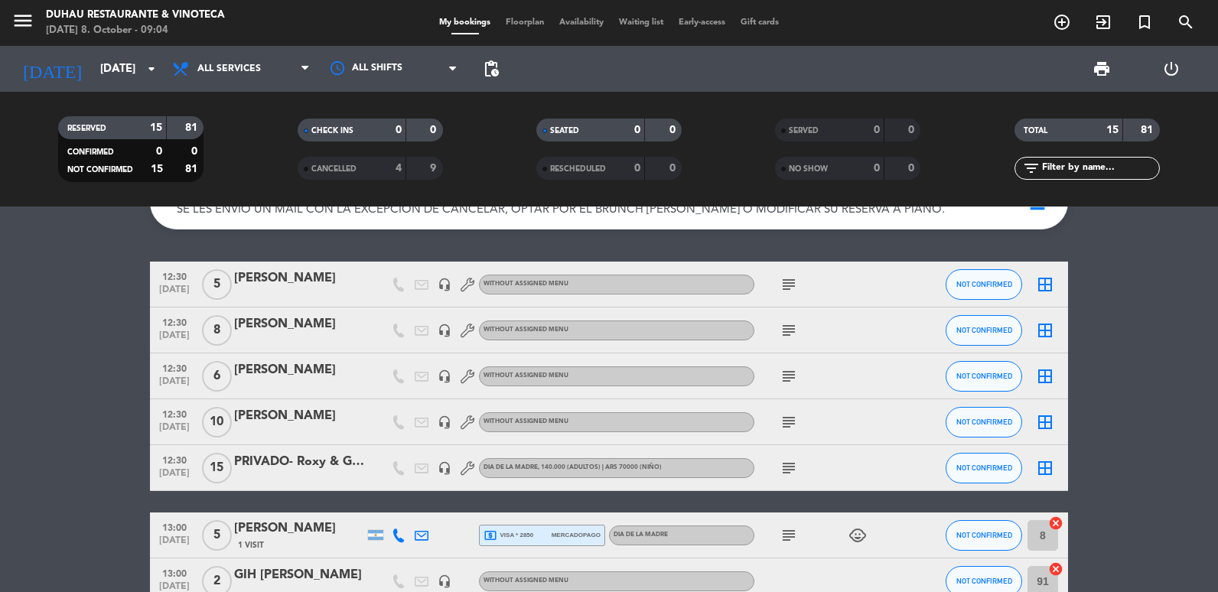
click at [785, 289] on icon "subject" at bounding box center [789, 284] width 18 height 18
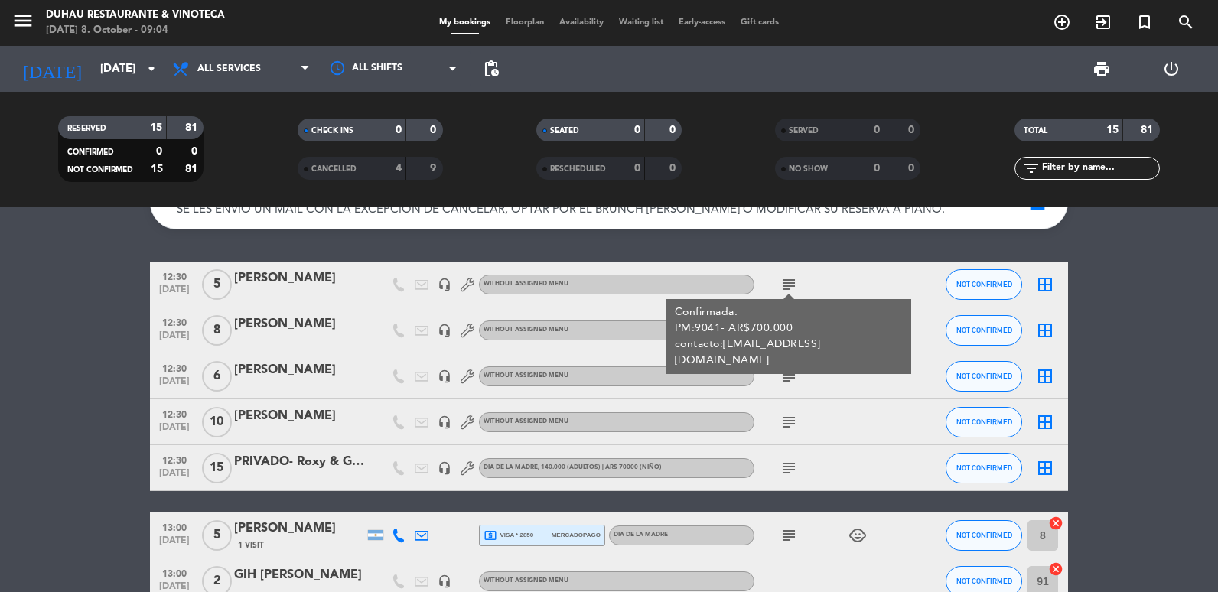
click at [0, 344] on html "close × Duhau Restaurante & Vinoteca × chrome_reader_mode List of Reservations …" at bounding box center [609, 296] width 1218 height 592
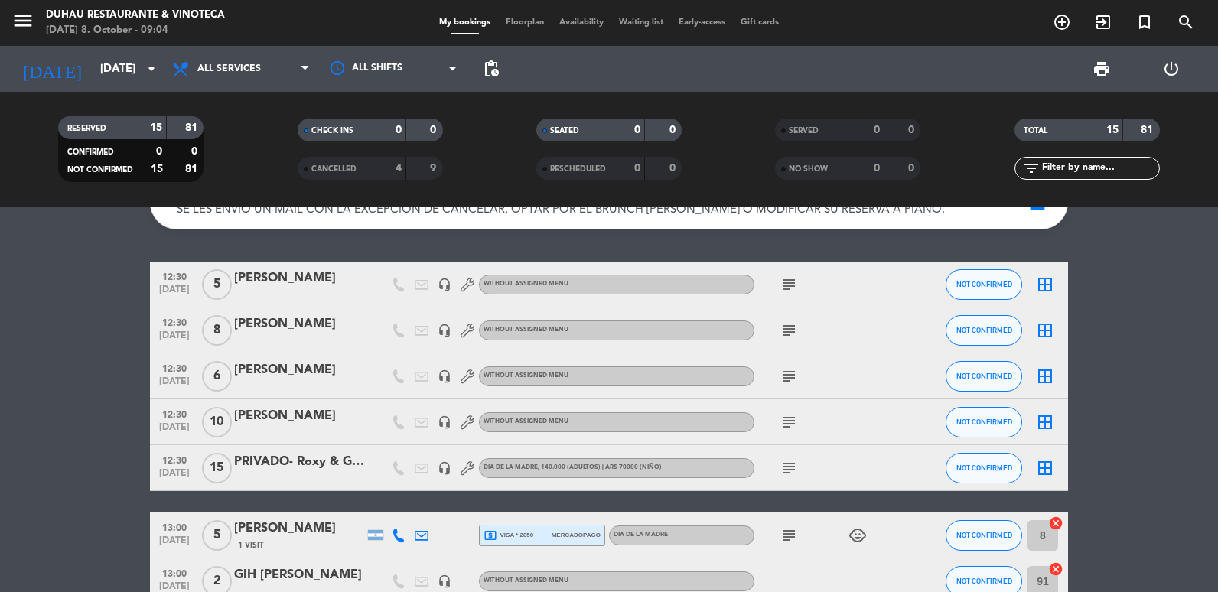
click at [791, 334] on icon "subject" at bounding box center [789, 330] width 18 height 18
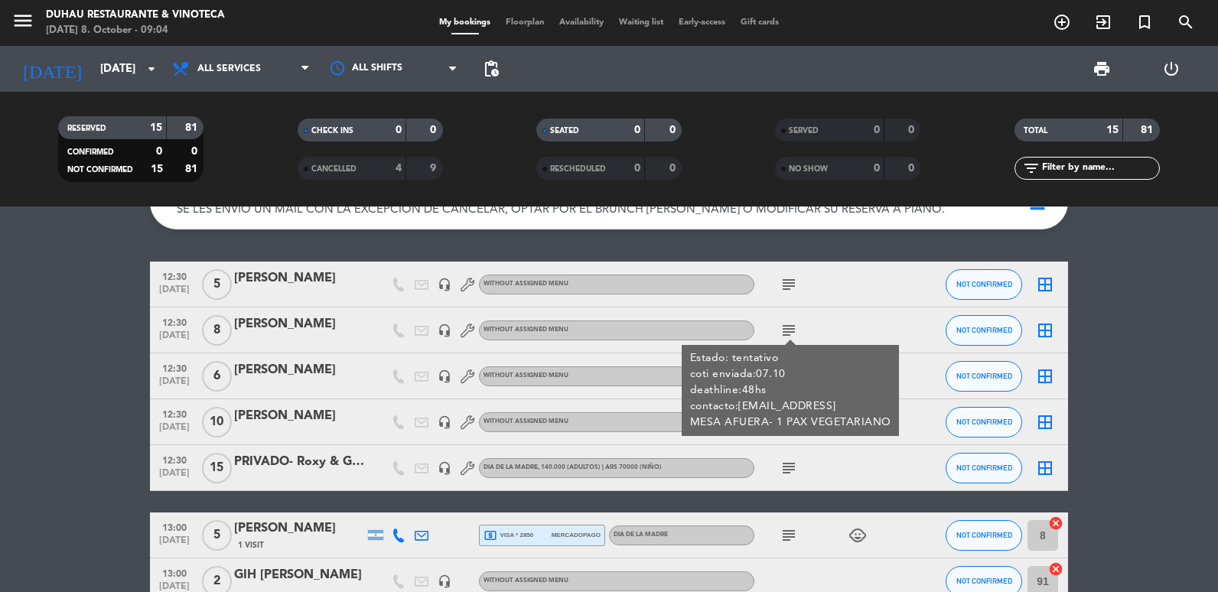
copy div "[EMAIL_ADDRESS]"
drag, startPoint x: 738, startPoint y: 406, endPoint x: 837, endPoint y: 404, distance: 99.5
click at [837, 404] on div "Estado: tentativo coti enviada:07.10 deathline:48hs contacto:[EMAIL_ADDRESS] ME…" at bounding box center [790, 390] width 201 height 80
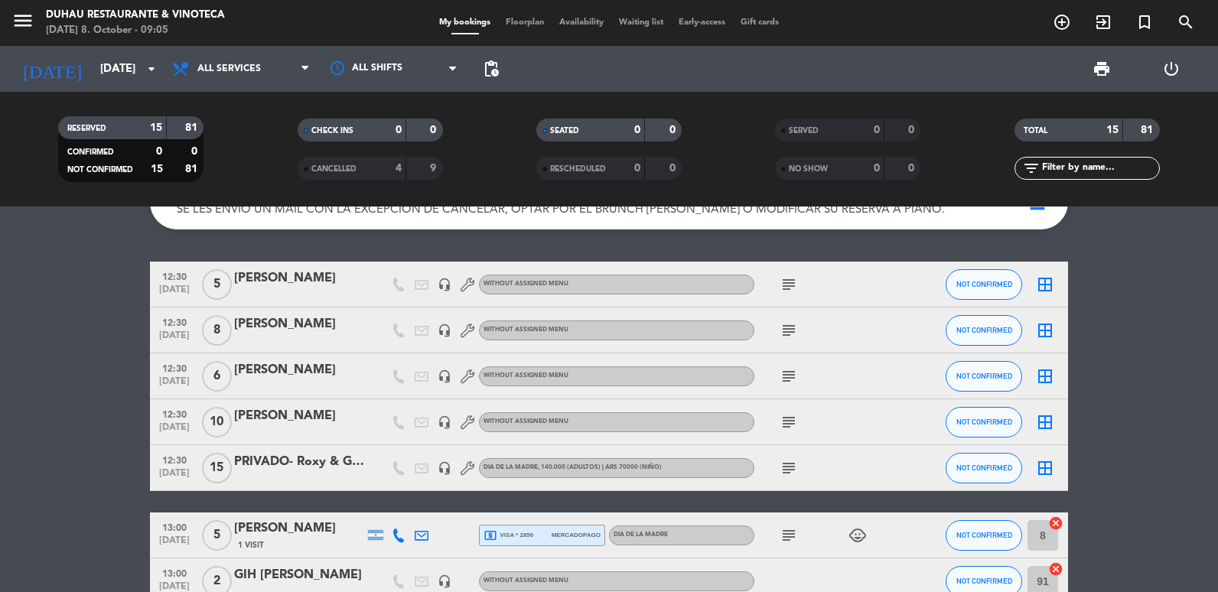
click at [782, 321] on icon "subject" at bounding box center [789, 330] width 18 height 18
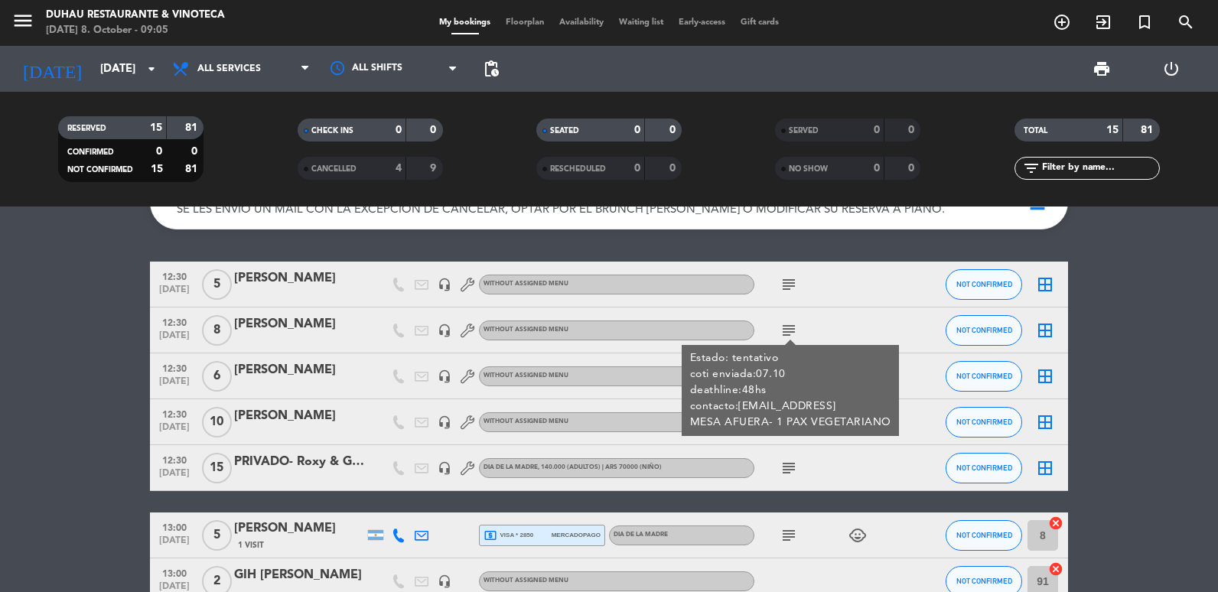
click at [280, 342] on div at bounding box center [299, 340] width 130 height 12
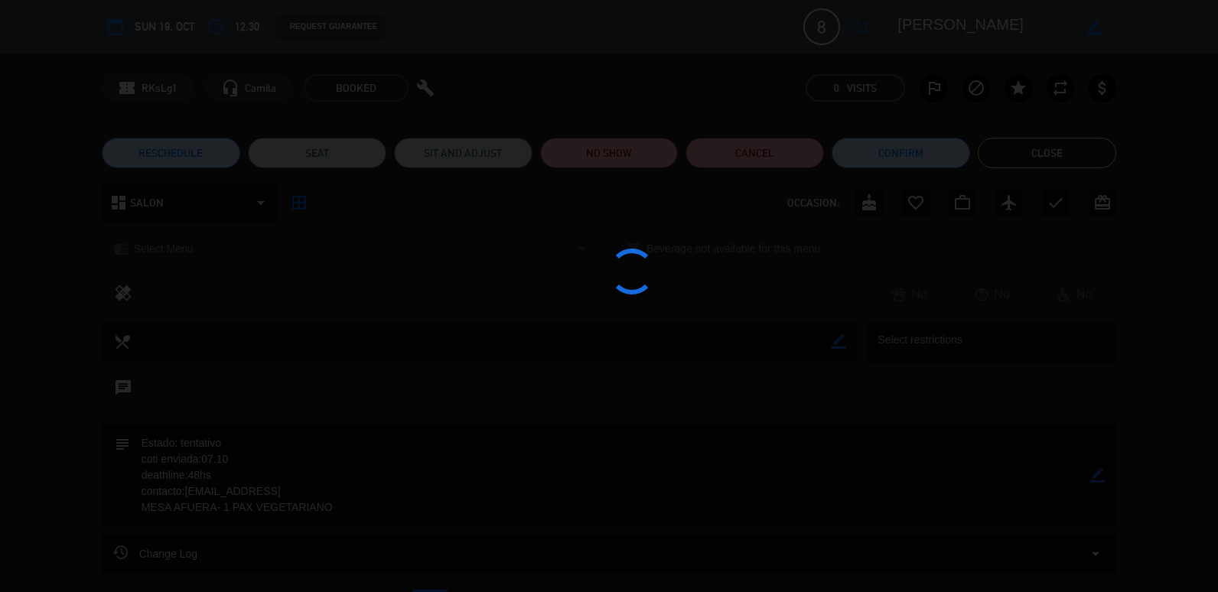
scroll to position [155, 0]
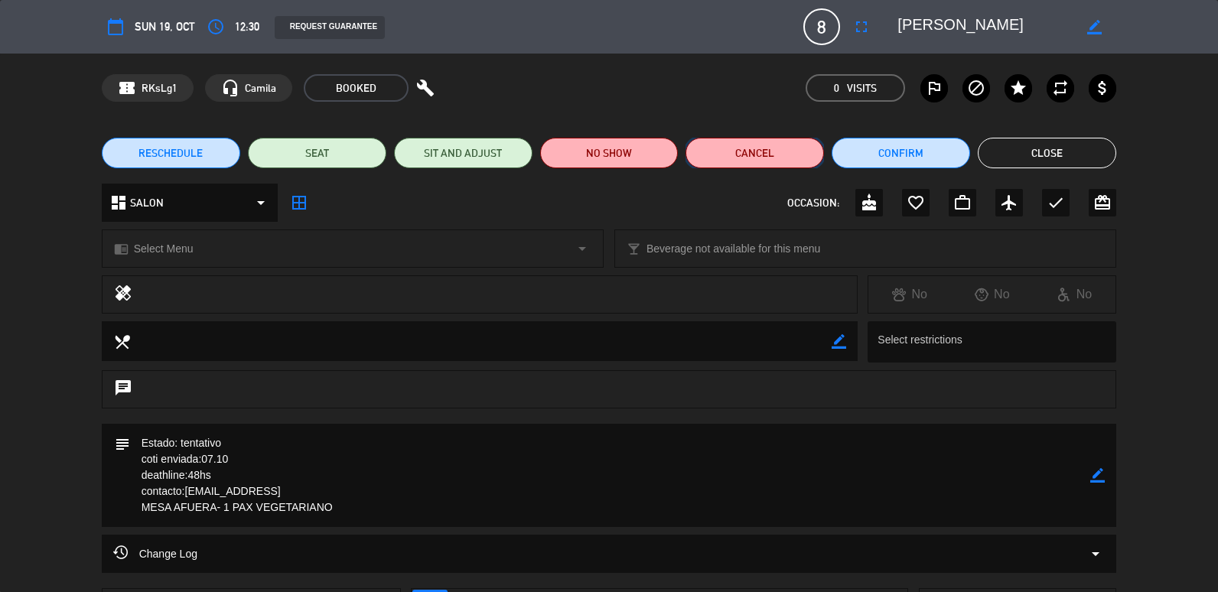
click at [724, 151] on button "Cancel" at bounding box center [755, 153] width 138 height 31
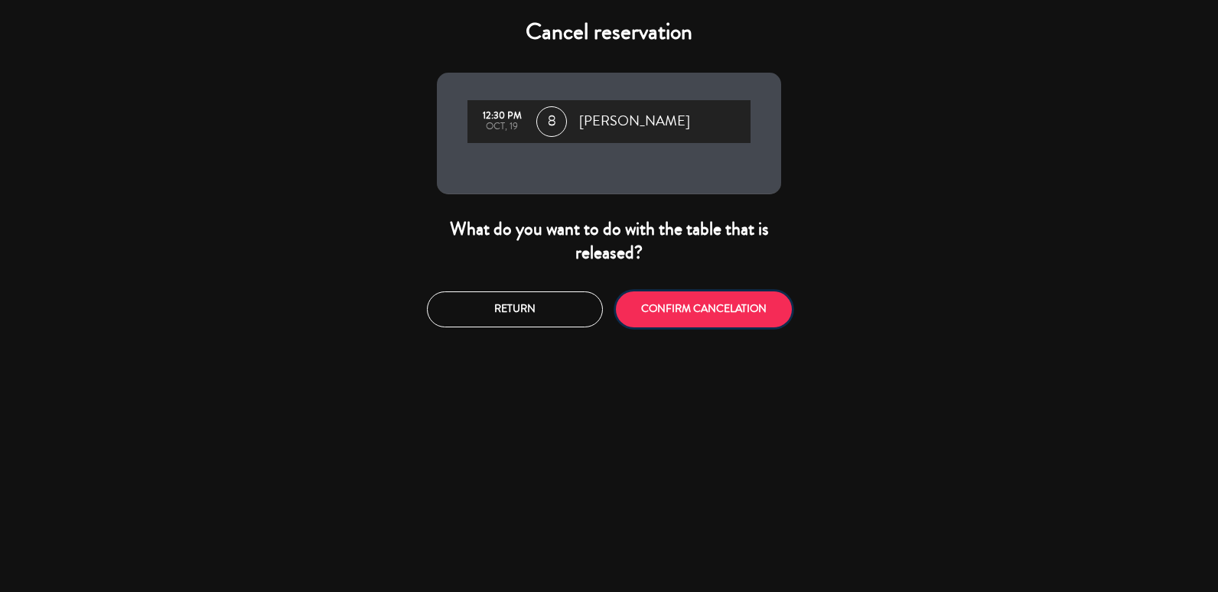
click at [679, 314] on button "CONFIRM CANCELATION" at bounding box center [704, 310] width 176 height 36
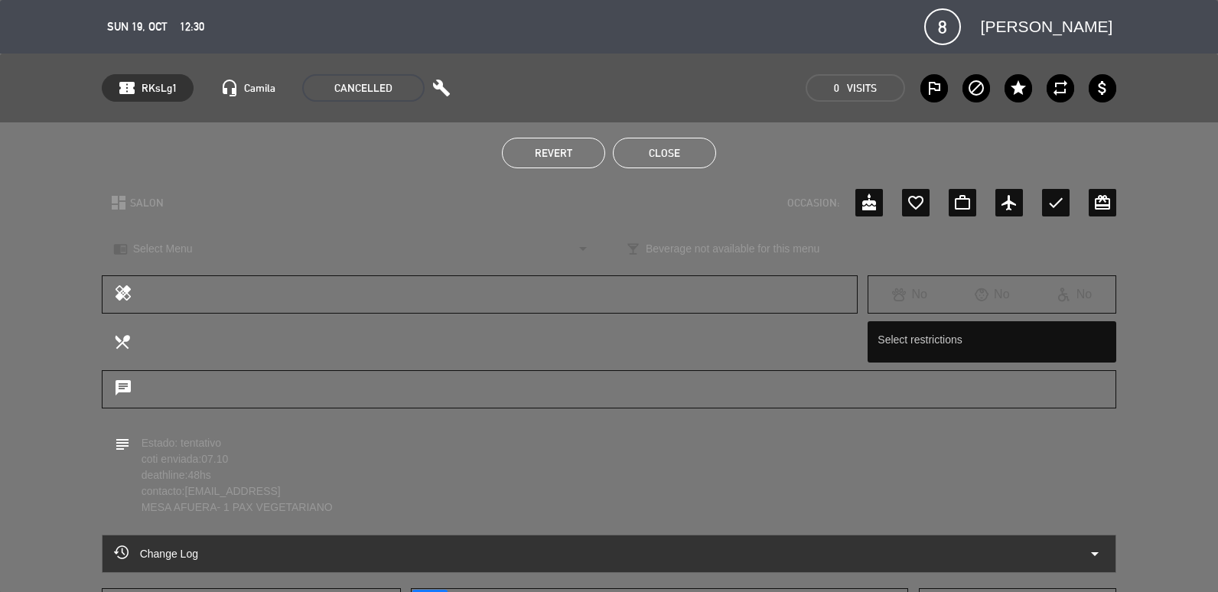
click at [663, 149] on button "Close" at bounding box center [664, 153] width 103 height 31
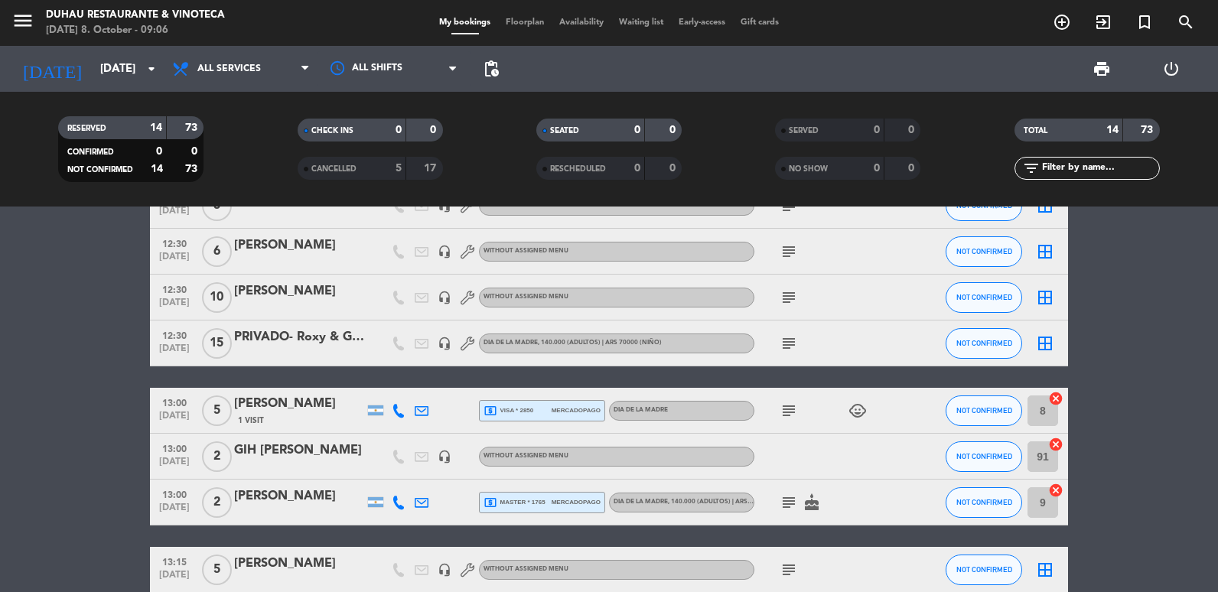
click at [783, 259] on icon "subject" at bounding box center [789, 252] width 18 height 18
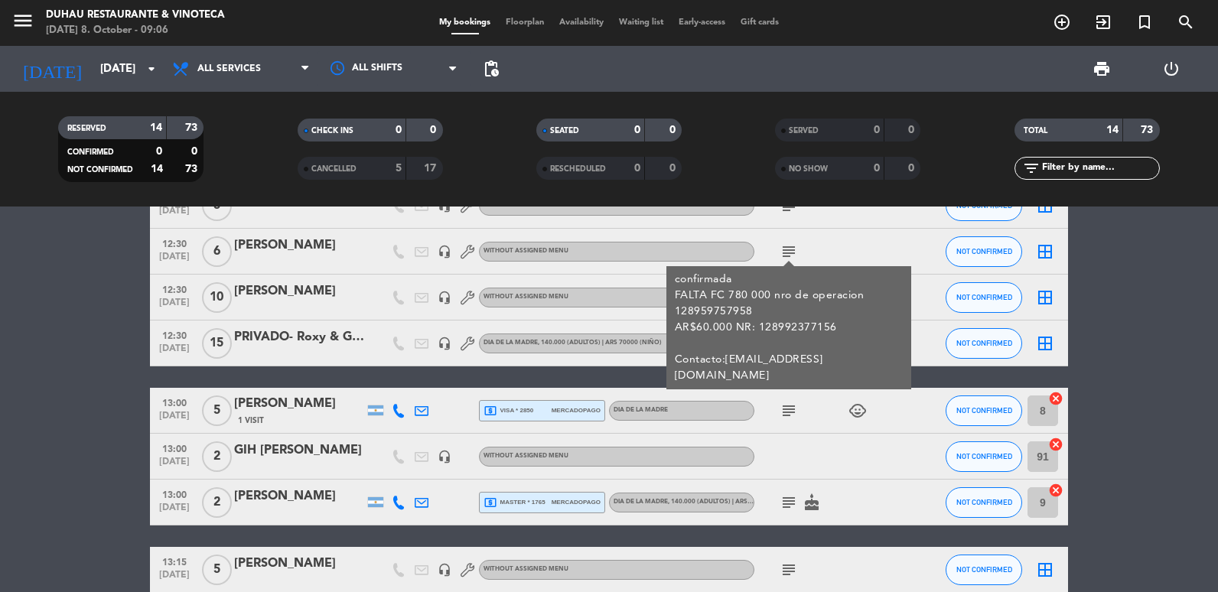
click at [0, 378] on html "close × Duhau Restaurante & Vinoteca × chrome_reader_mode List of Reservations …" at bounding box center [609, 296] width 1218 height 592
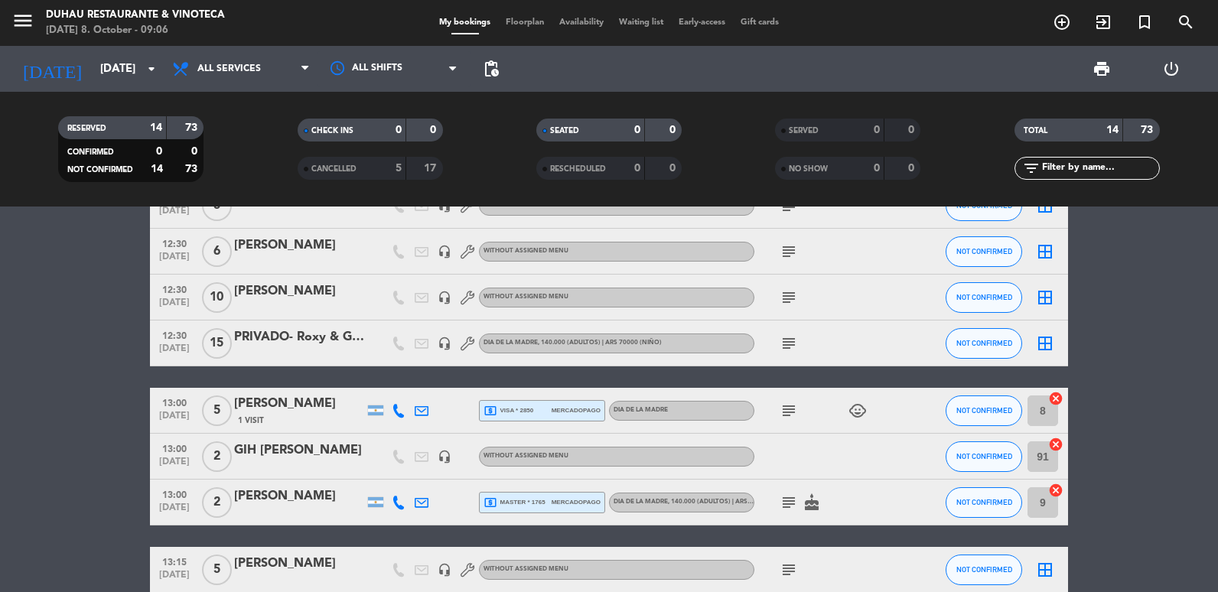
click at [799, 300] on span "subject" at bounding box center [788, 297] width 23 height 18
click at [788, 303] on icon "subject" at bounding box center [789, 297] width 18 height 18
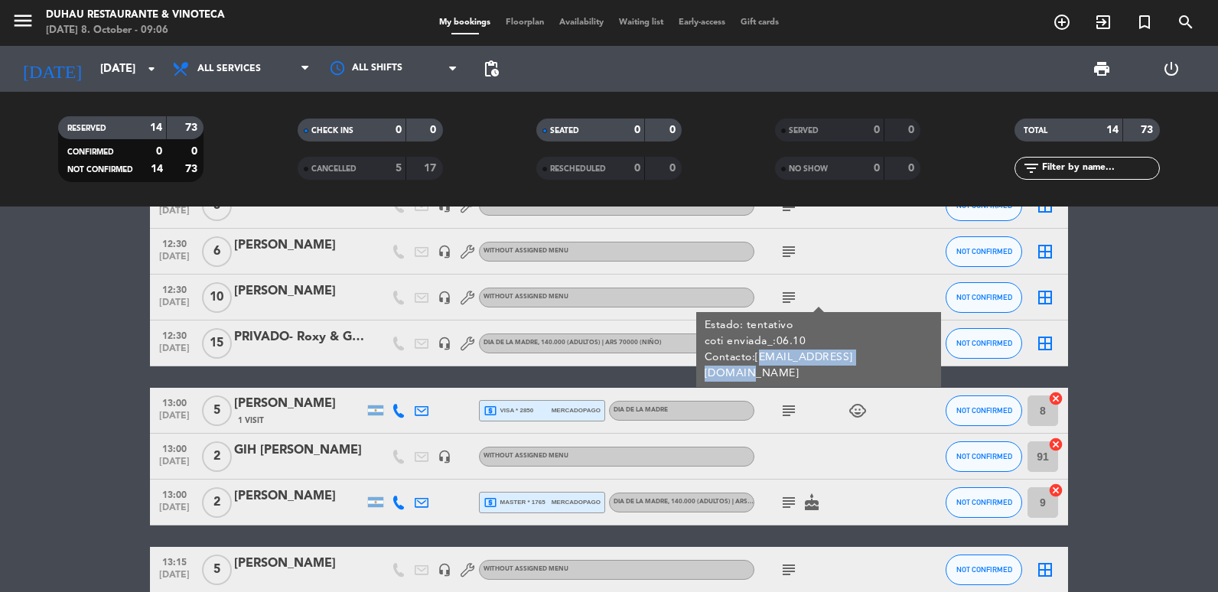
copy div "[EMAIL_ADDRESS][DOMAIN_NAME]"
drag, startPoint x: 757, startPoint y: 357, endPoint x: 875, endPoint y: 353, distance: 118.7
click at [875, 353] on div "Estado: tentativo coti enviada_:06.10 Contacto:[EMAIL_ADDRESS][DOMAIN_NAME]" at bounding box center [818, 349] width 245 height 75
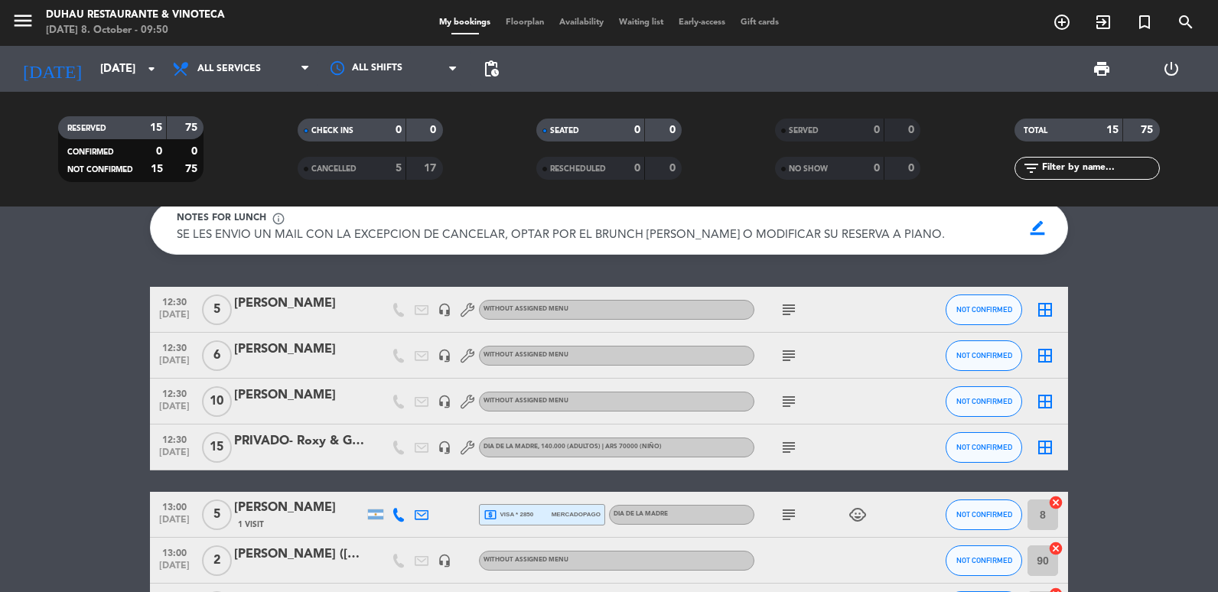
scroll to position [79, 0]
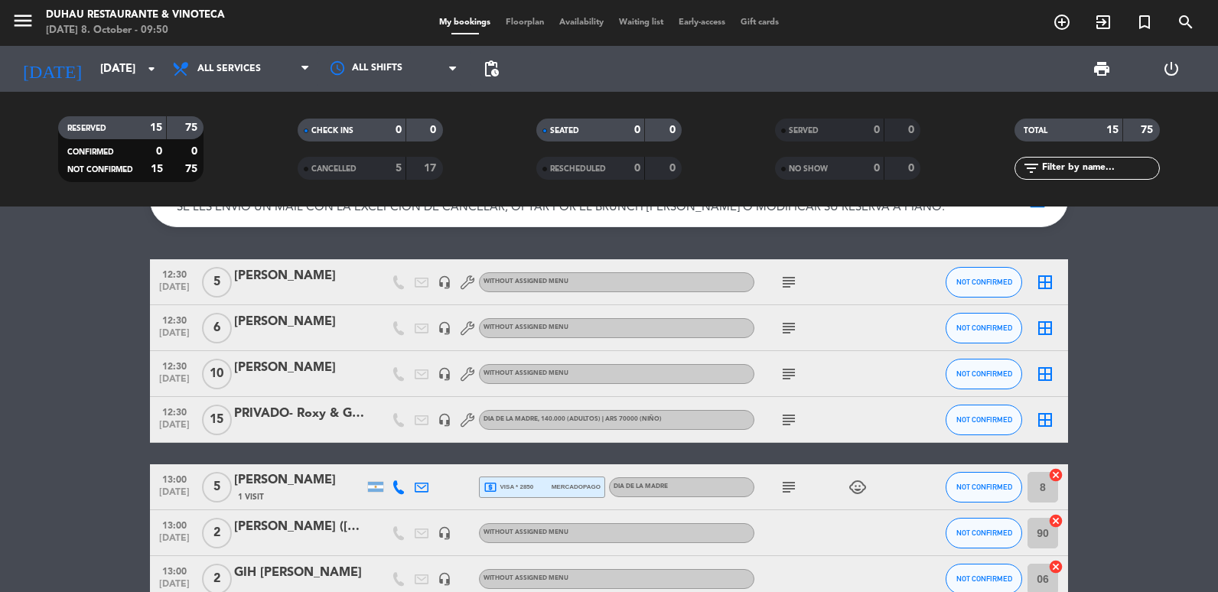
click at [309, 370] on div "[PERSON_NAME]" at bounding box center [299, 368] width 130 height 20
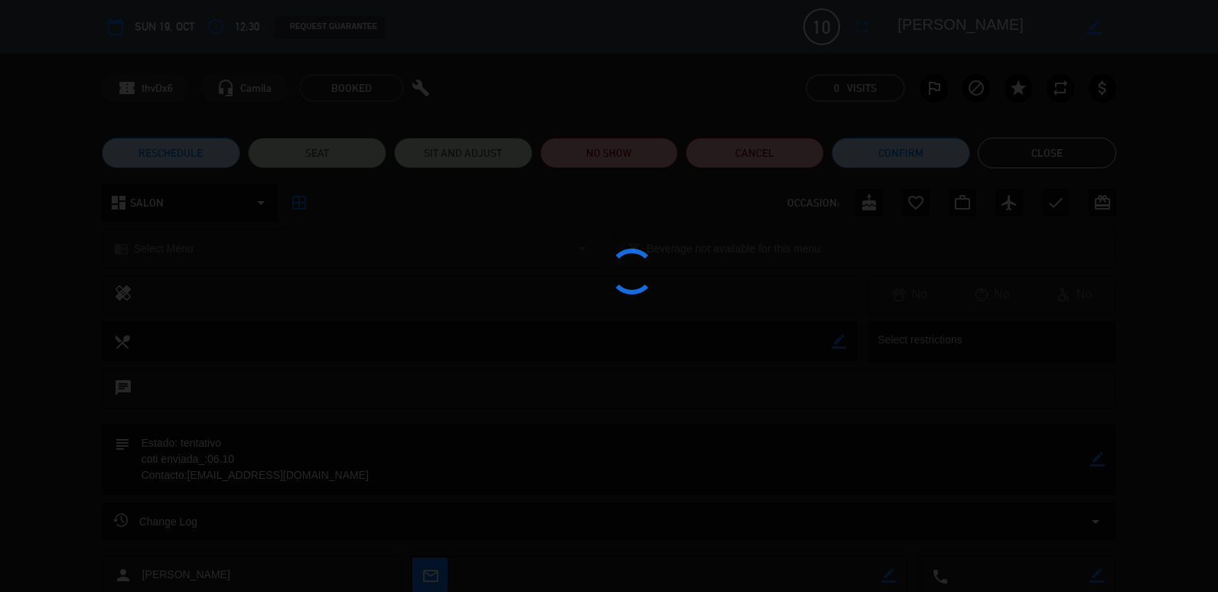
scroll to position [158, 0]
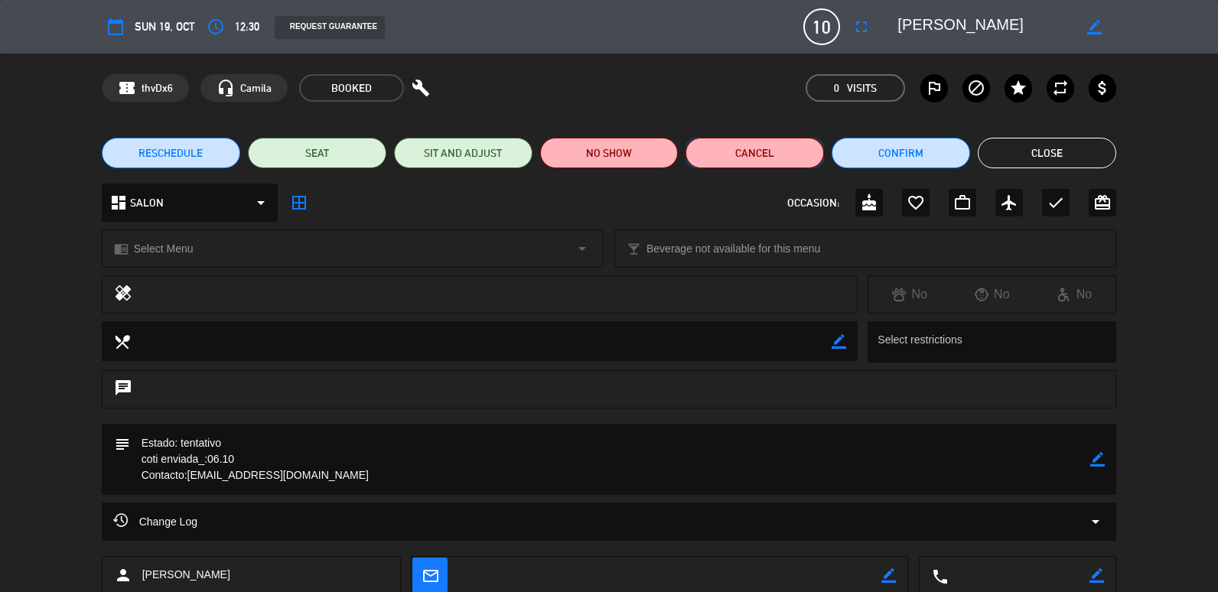
click at [766, 158] on button "Cancel" at bounding box center [755, 153] width 138 height 31
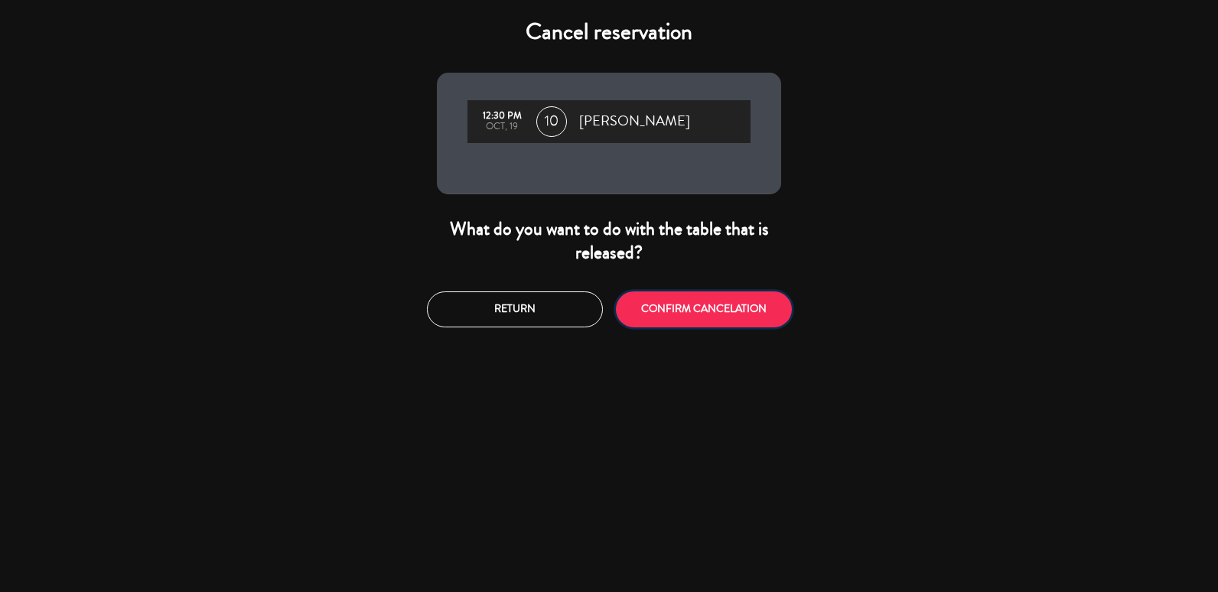
click at [748, 327] on button "CONFIRM CANCELATION" at bounding box center [704, 310] width 176 height 36
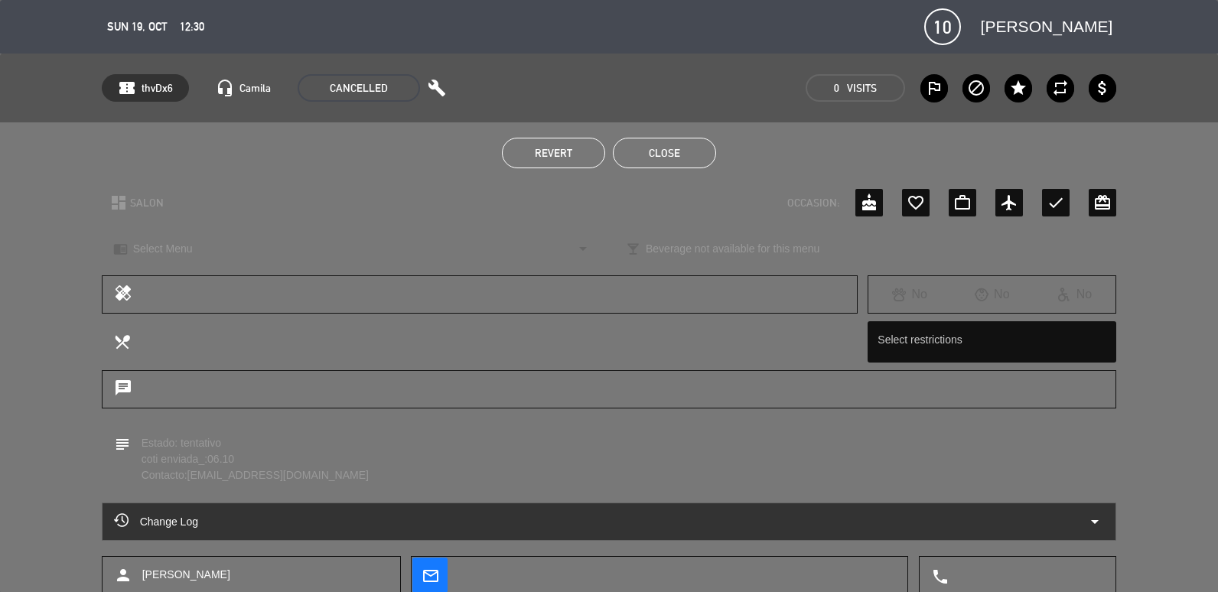
click at [688, 170] on div "Revert Close" at bounding box center [609, 152] width 1218 height 61
click at [703, 120] on div "confirmation_number thvDx6 headset_mic Camila CANCELLED build 0 Visits outlined…" at bounding box center [609, 88] width 1218 height 69
click at [676, 150] on button "Close" at bounding box center [664, 153] width 103 height 31
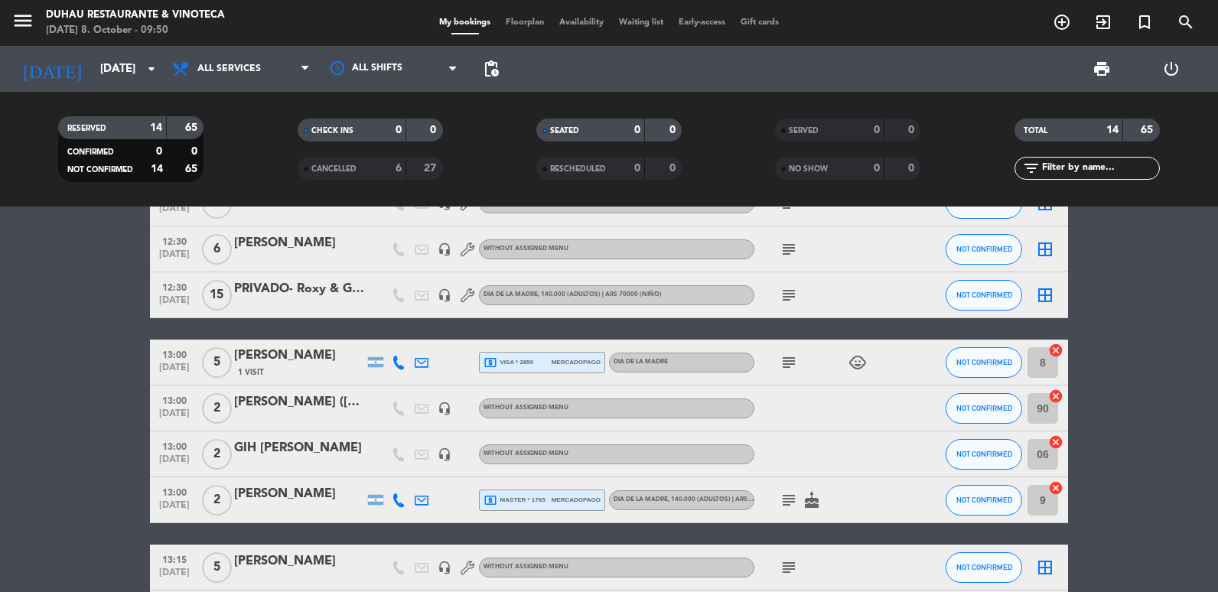
click at [666, 426] on div "13:00 [DATE] 2 [PERSON_NAME] ([PERSON_NAME]) headset_mic Without assigned menu …" at bounding box center [609, 409] width 918 height 46
click at [668, 400] on div "Without assigned menu" at bounding box center [616, 409] width 275 height 20
click at [26, 490] on bookings-row "12:30 [DATE] 5 [PERSON_NAME] headset_mic Without assigned menu subject NOT CONF…" at bounding box center [609, 556] width 1218 height 750
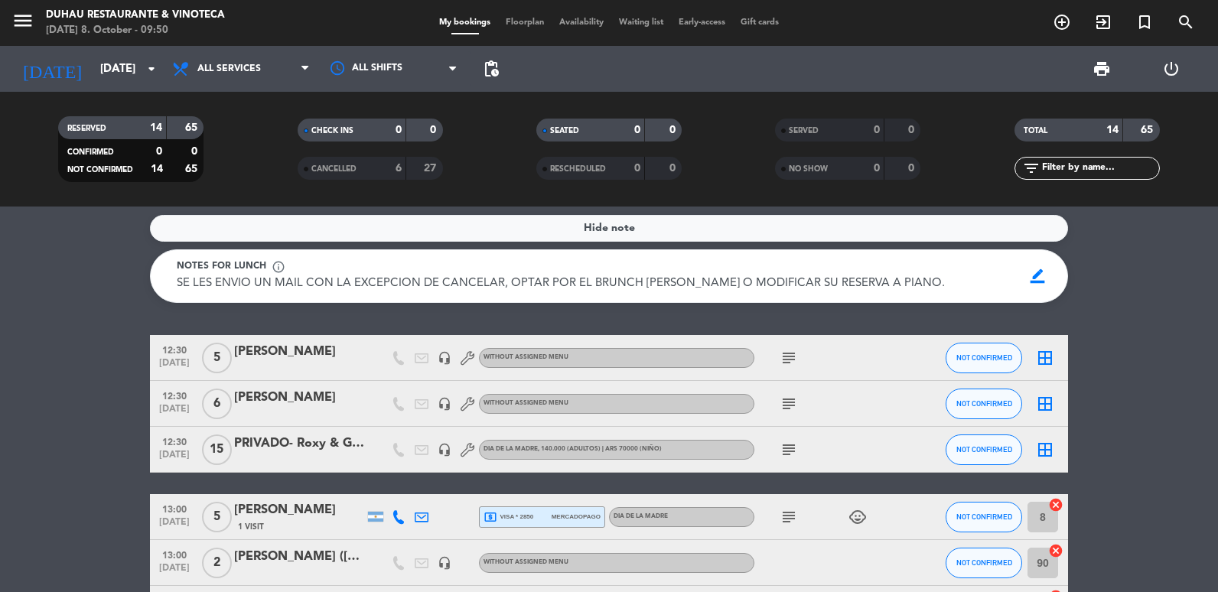
scroll to position [0, 0]
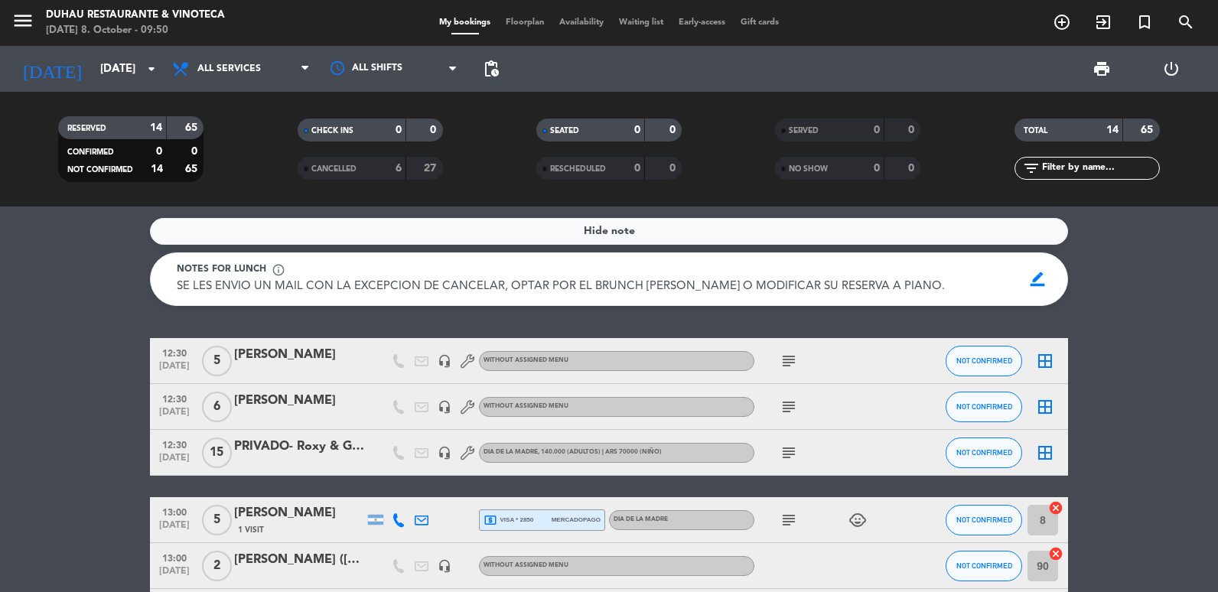
click at [790, 408] on icon "subject" at bounding box center [789, 407] width 18 height 18
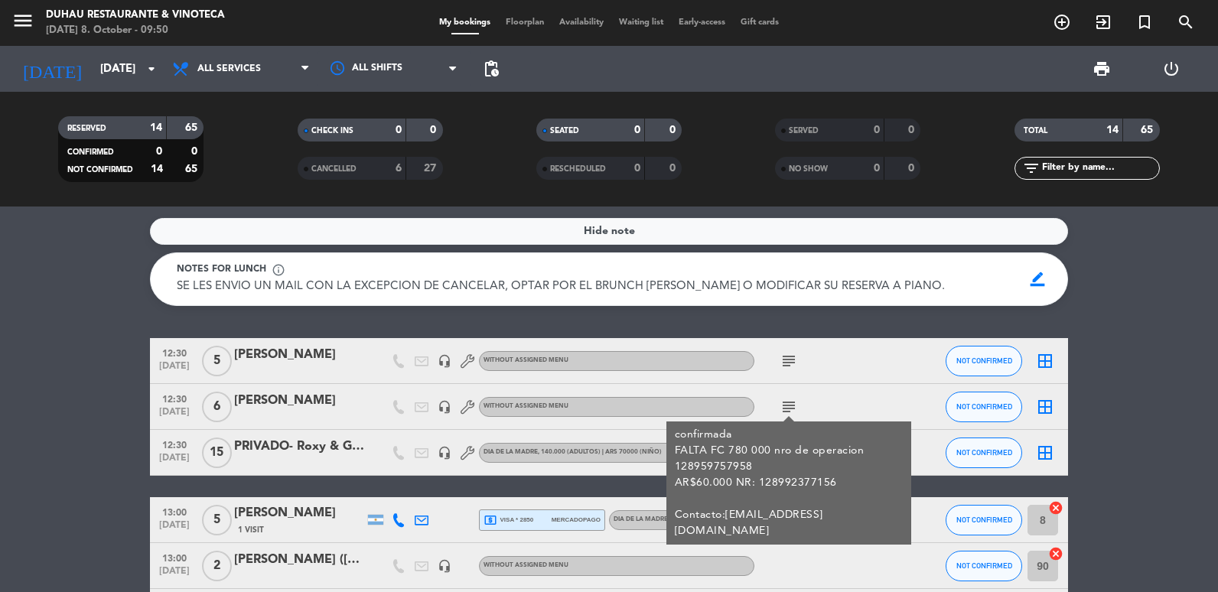
click at [791, 368] on icon "subject" at bounding box center [789, 361] width 18 height 18
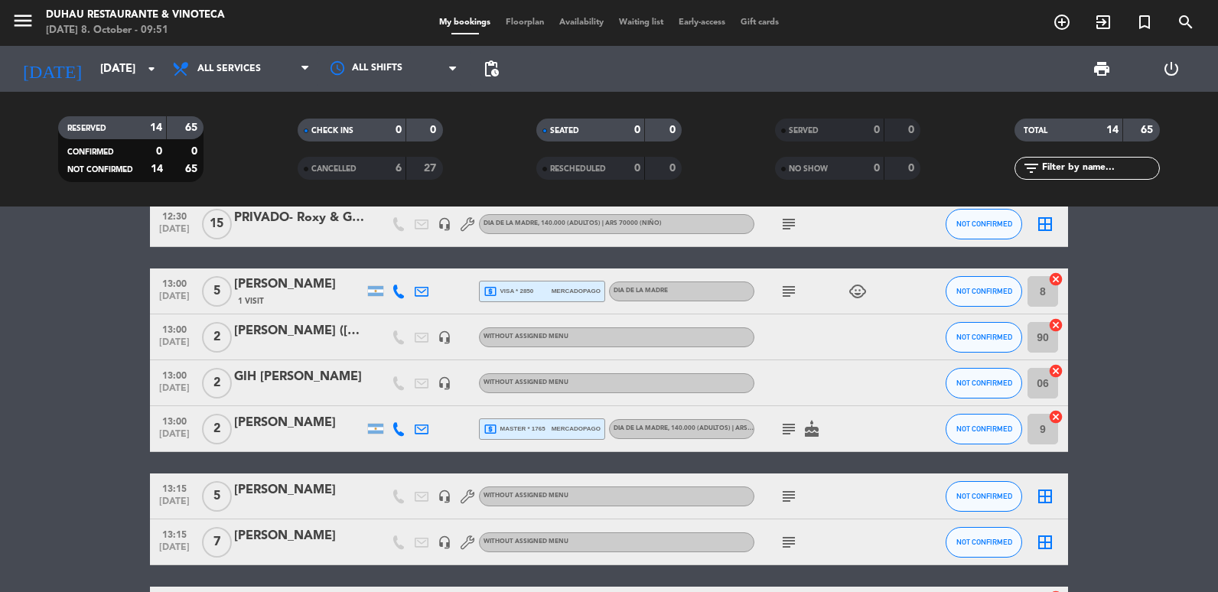
scroll to position [230, 0]
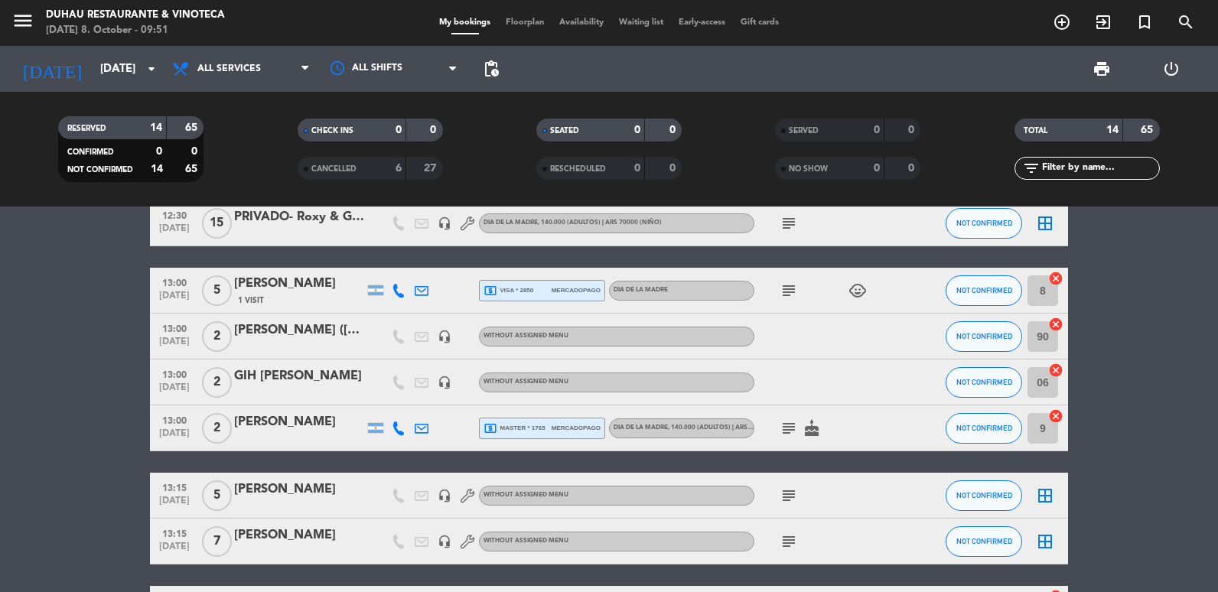
click at [789, 497] on icon "subject" at bounding box center [789, 496] width 18 height 18
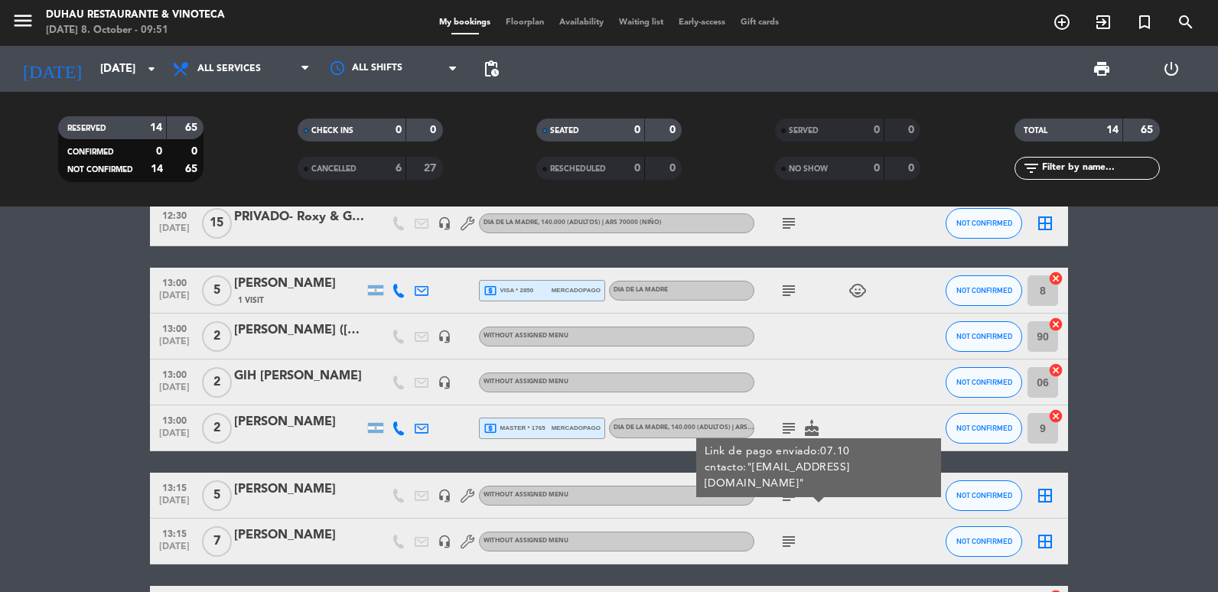
click at [793, 548] on icon "subject" at bounding box center [789, 542] width 18 height 18
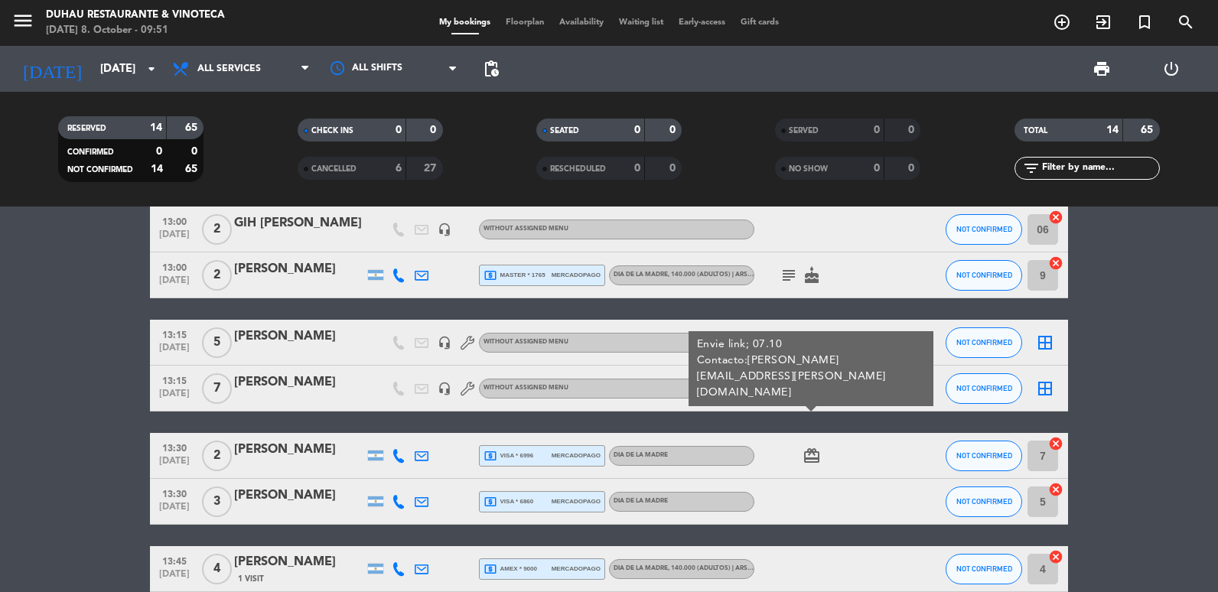
scroll to position [306, 0]
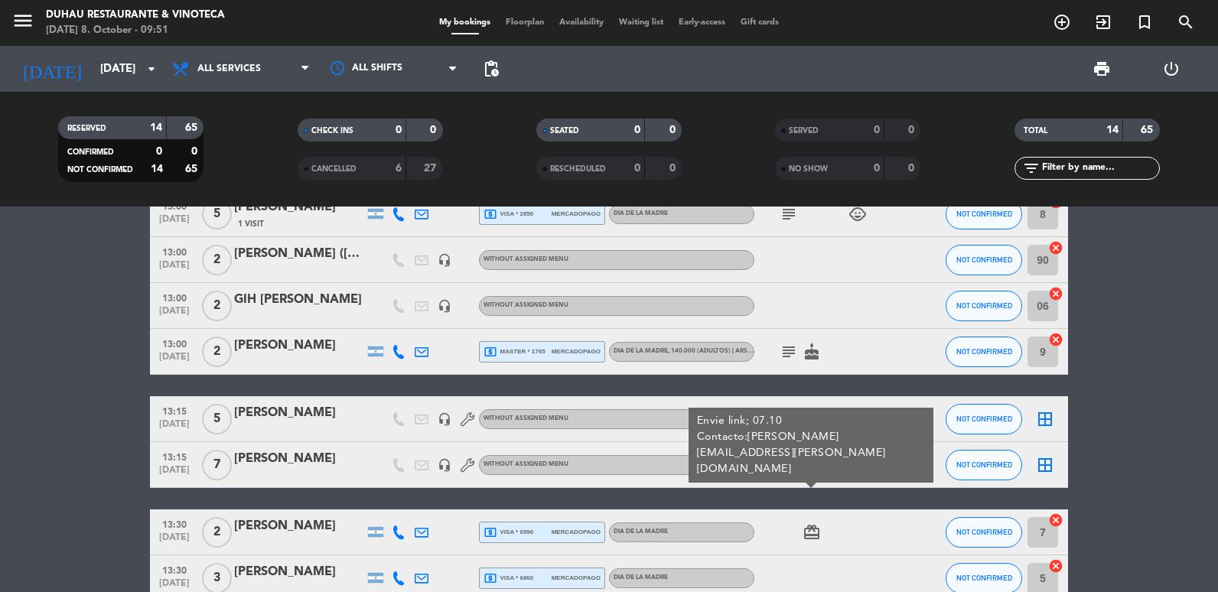
click at [331, 392] on div "12:30 [DATE] 5 [PERSON_NAME] headset_mic Without assigned menu subject NOT CONF…" at bounding box center [609, 407] width 918 height 750
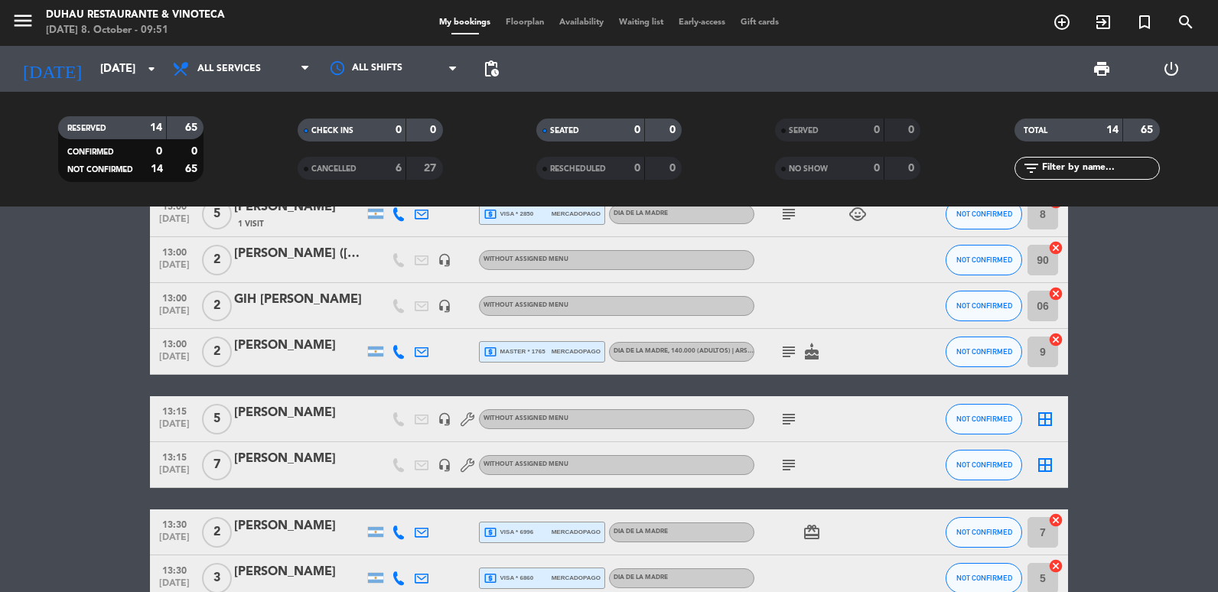
click at [797, 419] on span "subject" at bounding box center [788, 419] width 23 height 18
click at [783, 425] on icon "subject" at bounding box center [789, 419] width 18 height 18
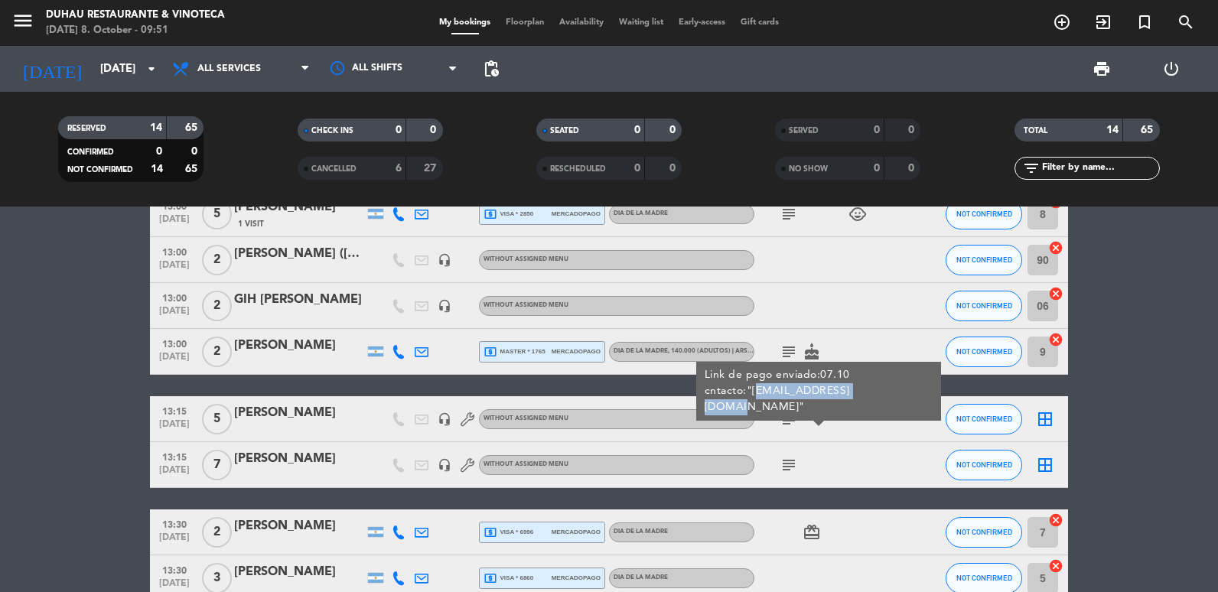
copy div "[EMAIL_ADDRESS][DOMAIN_NAME]"
drag, startPoint x: 754, startPoint y: 392, endPoint x: 865, endPoint y: 397, distance: 111.8
click at [865, 397] on div "Link de pago enviado:07.10 cntacto:"[EMAIL_ADDRESS][DOMAIN_NAME]"" at bounding box center [819, 391] width 229 height 48
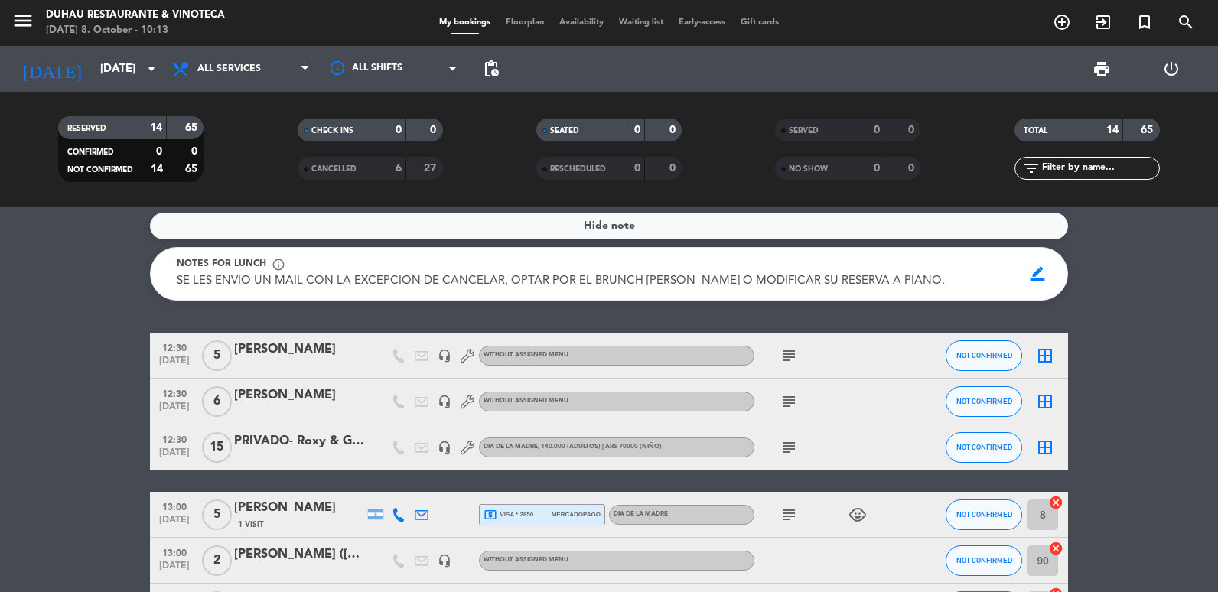
scroll to position [0, 0]
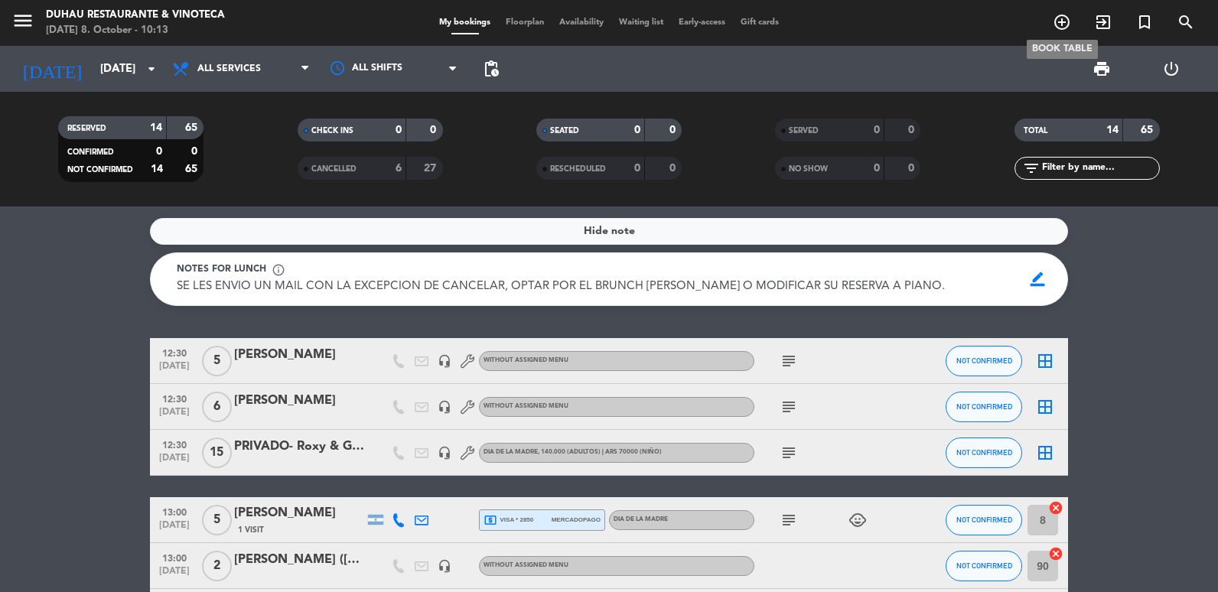
click at [1060, 29] on icon "add_circle_outline" at bounding box center [1062, 22] width 18 height 18
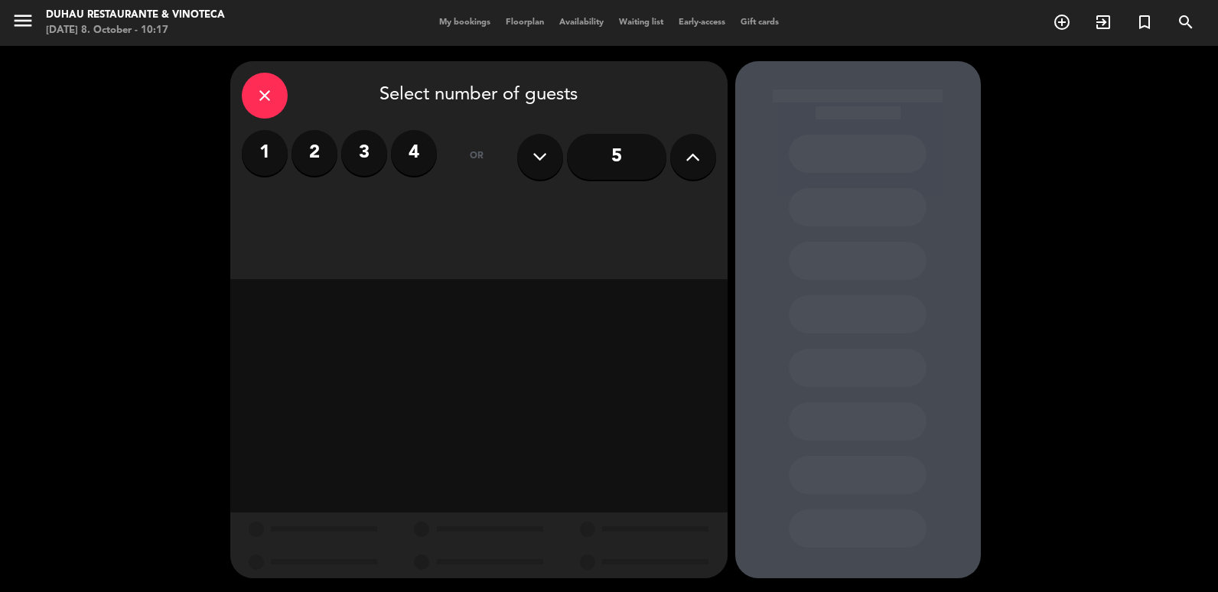
drag, startPoint x: 669, startPoint y: 158, endPoint x: 601, endPoint y: 150, distance: 67.9
click at [669, 158] on div "5" at bounding box center [616, 157] width 199 height 54
click at [681, 155] on button at bounding box center [693, 157] width 46 height 46
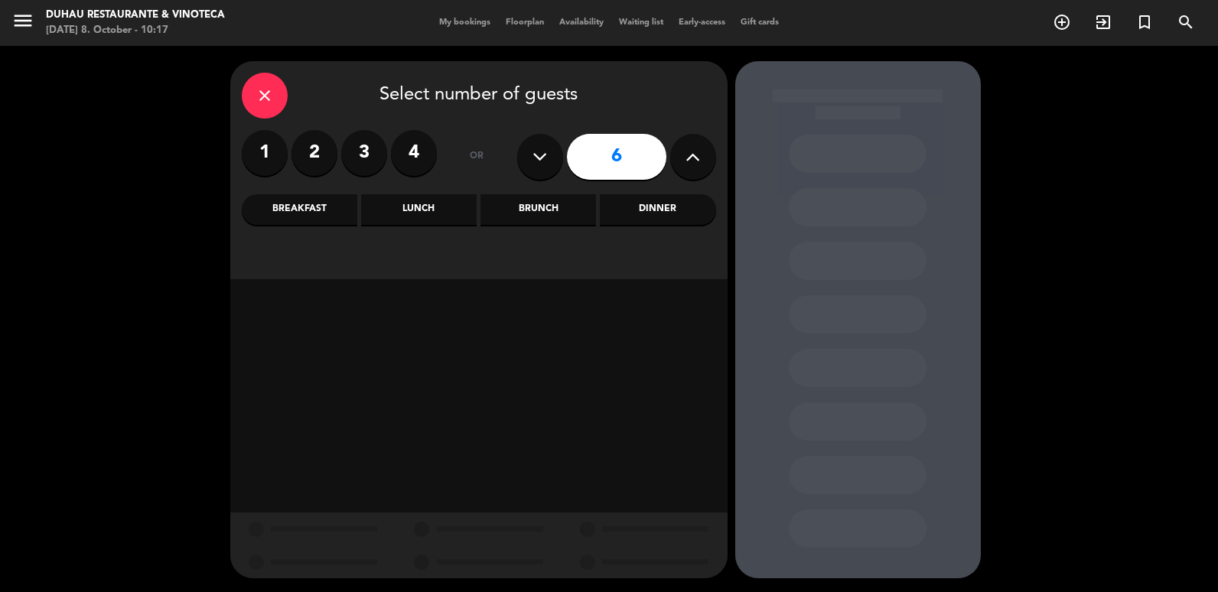
click at [526, 207] on div "Brunch" at bounding box center [538, 209] width 116 height 31
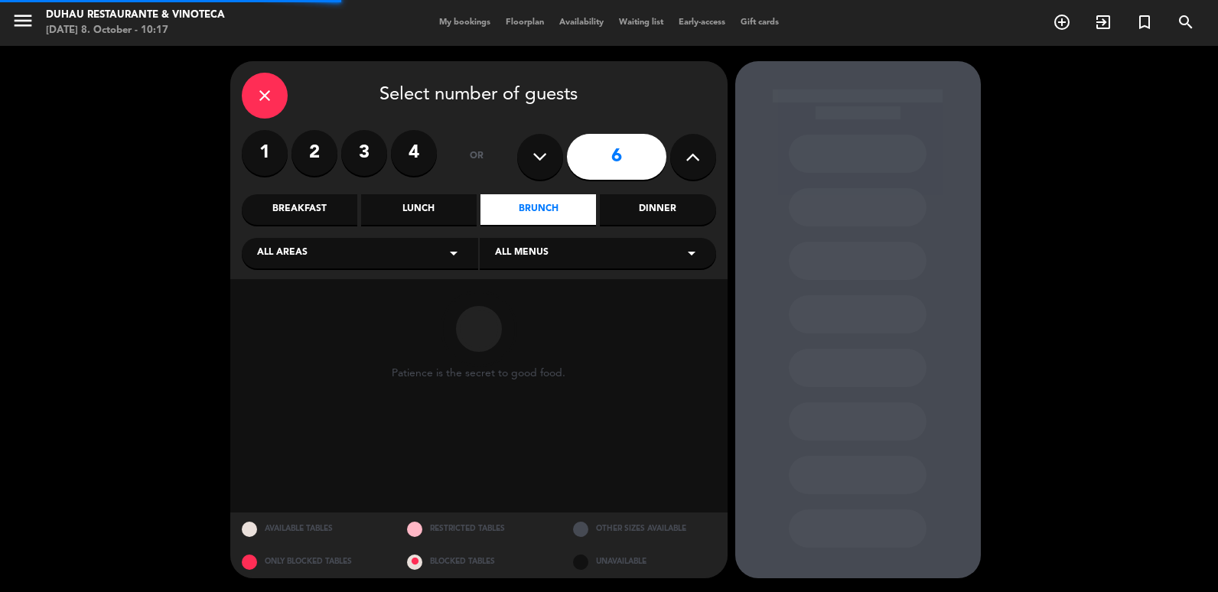
click at [445, 194] on div "close Select number of guests 1 2 3 4 or 6 Breakfast Lunch Brunch Dinner All ar…" at bounding box center [478, 170] width 497 height 218
click at [443, 204] on div "Lunch" at bounding box center [419, 209] width 116 height 31
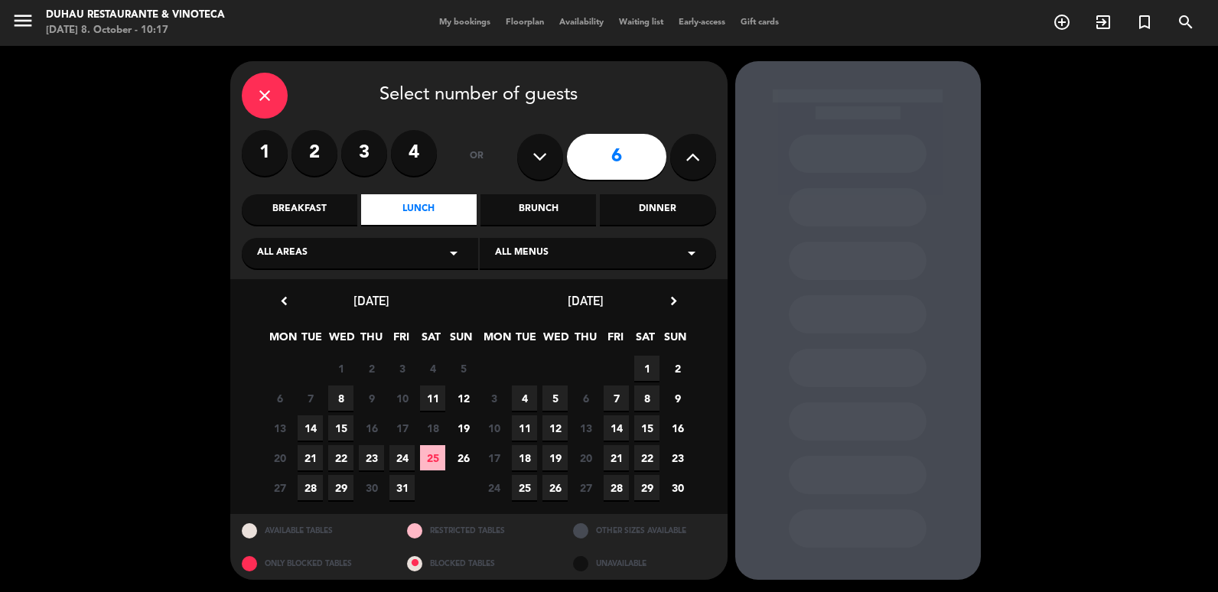
click at [464, 432] on span "19" at bounding box center [463, 427] width 25 height 25
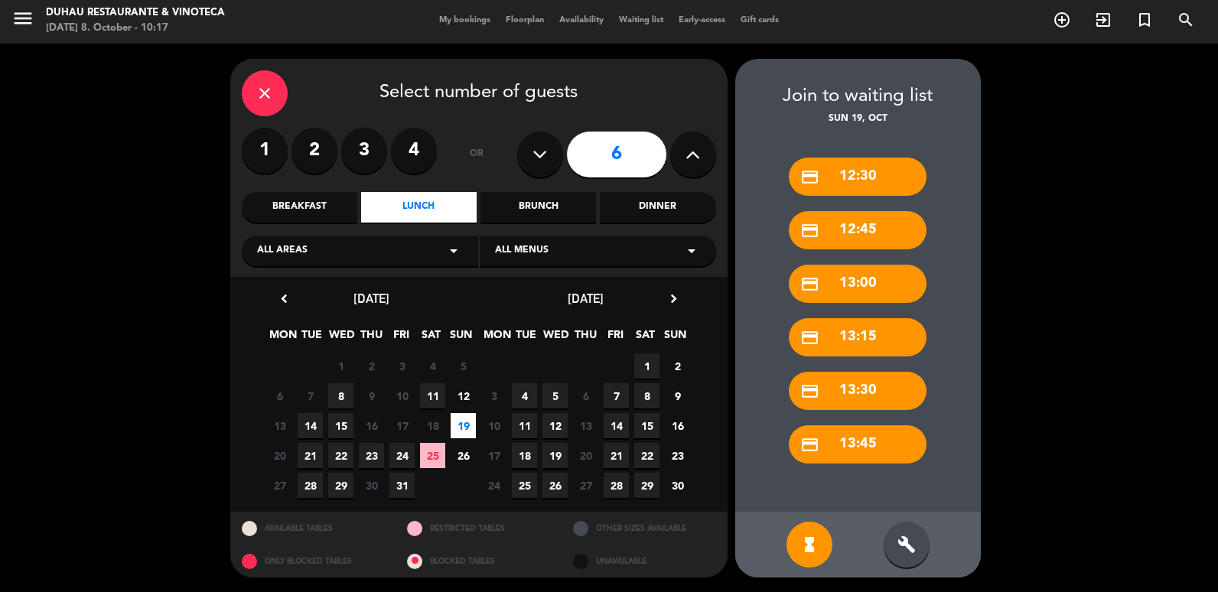
click at [923, 548] on div "build" at bounding box center [907, 545] width 46 height 46
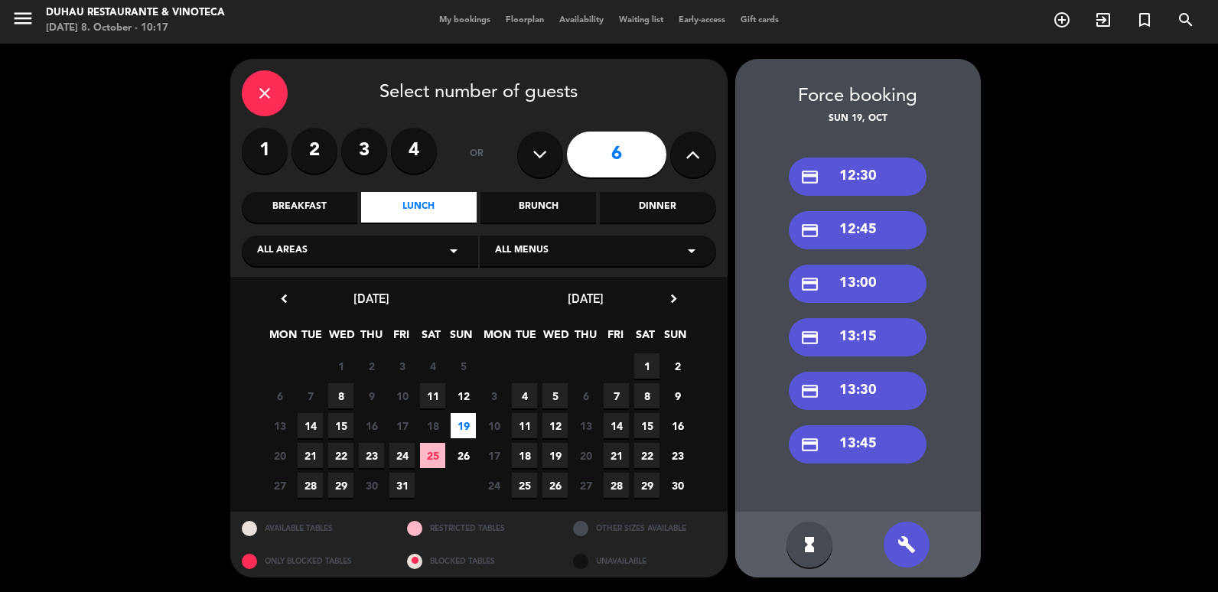
click at [875, 329] on div "credit_card 13:15" at bounding box center [858, 337] width 138 height 38
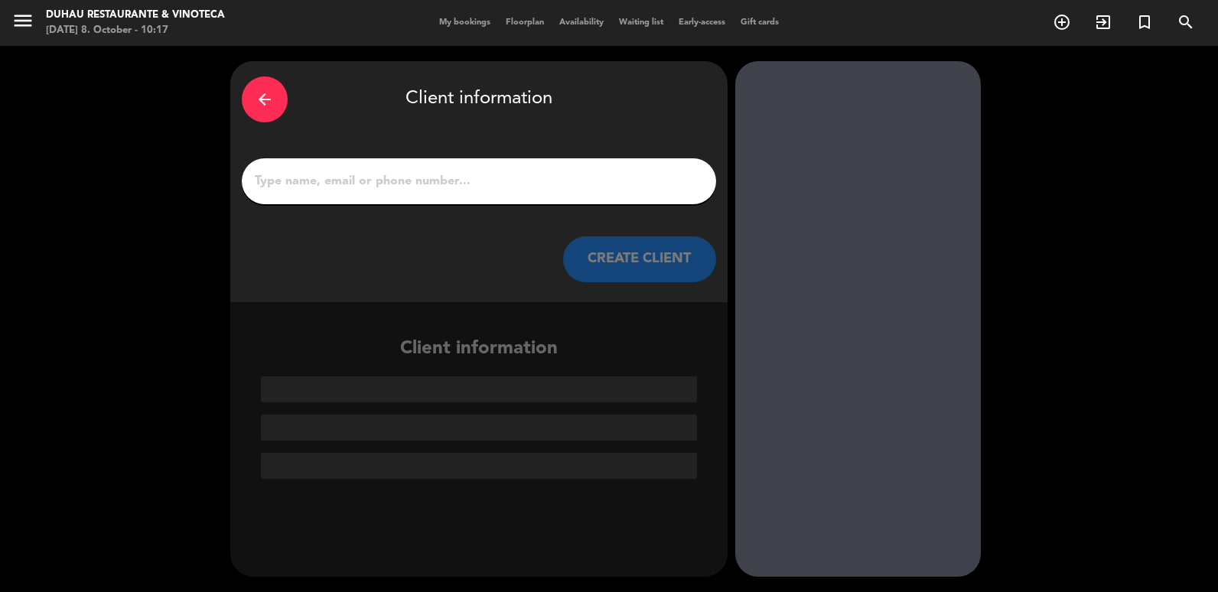
click at [426, 183] on input "1" at bounding box center [478, 181] width 451 height 21
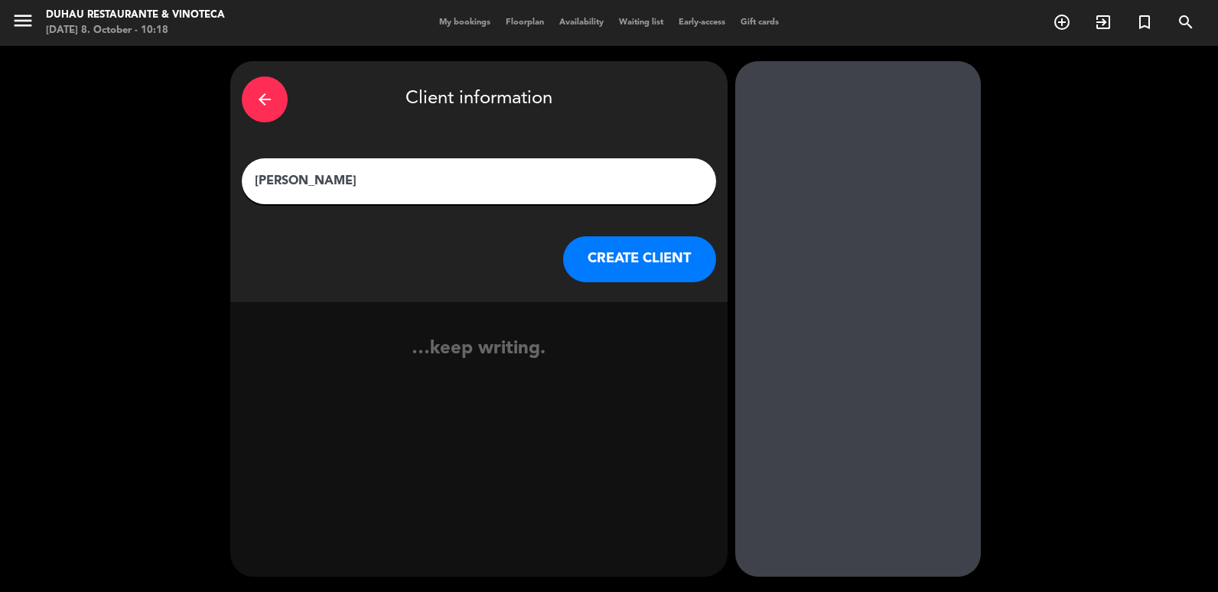
type input "[PERSON_NAME]"
click at [646, 267] on button "CREATE CLIENT" at bounding box center [639, 259] width 153 height 46
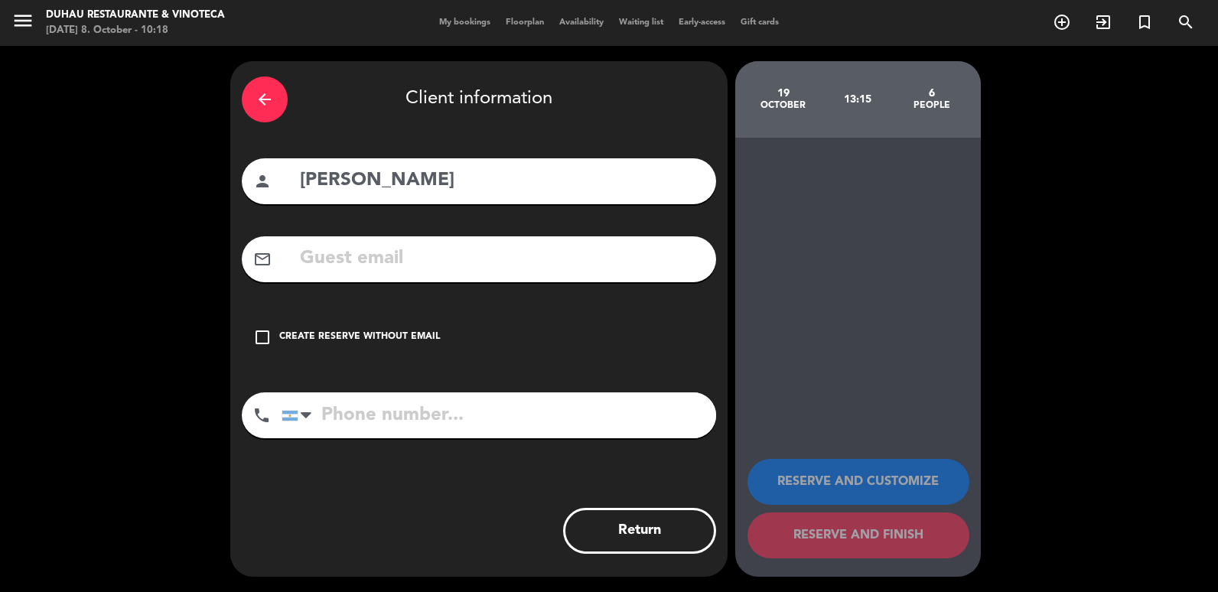
click at [458, 321] on div "check_box_outline_blank Create reserve without email" at bounding box center [479, 337] width 474 height 46
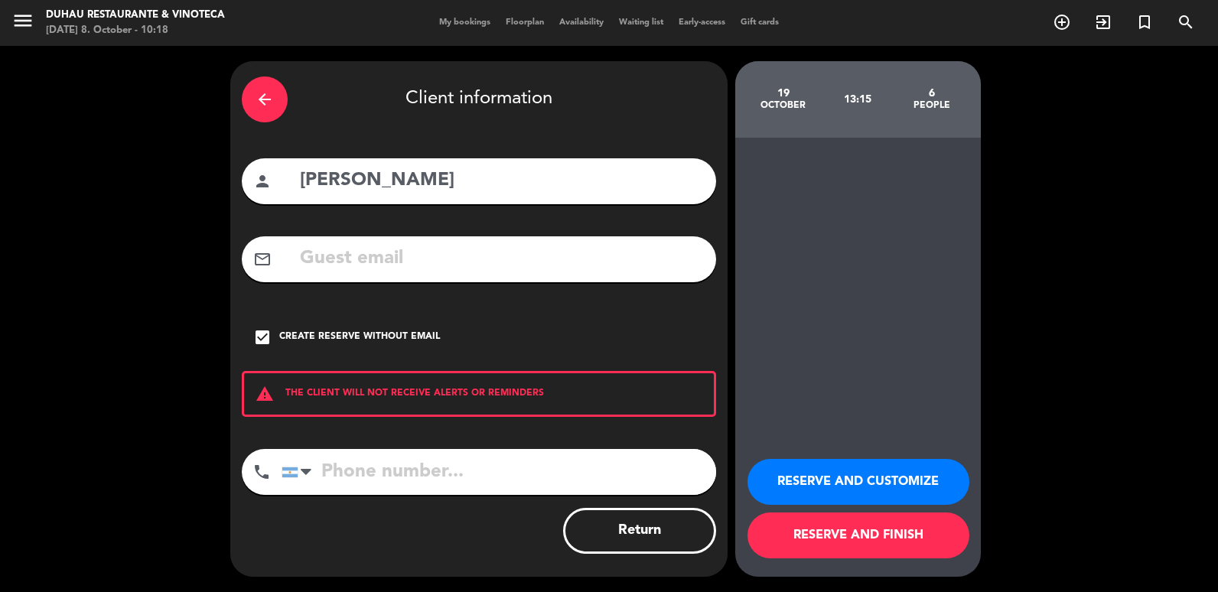
click at [377, 337] on div "Create reserve without email" at bounding box center [359, 337] width 161 height 15
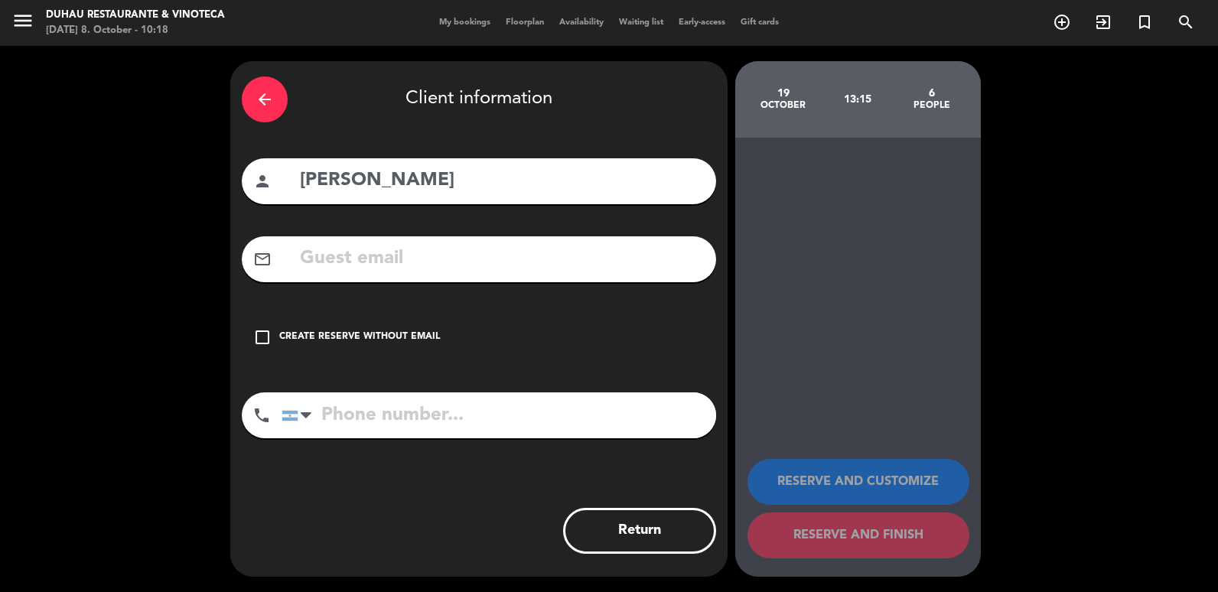
click at [366, 344] on div "Create reserve without email" at bounding box center [359, 337] width 161 height 15
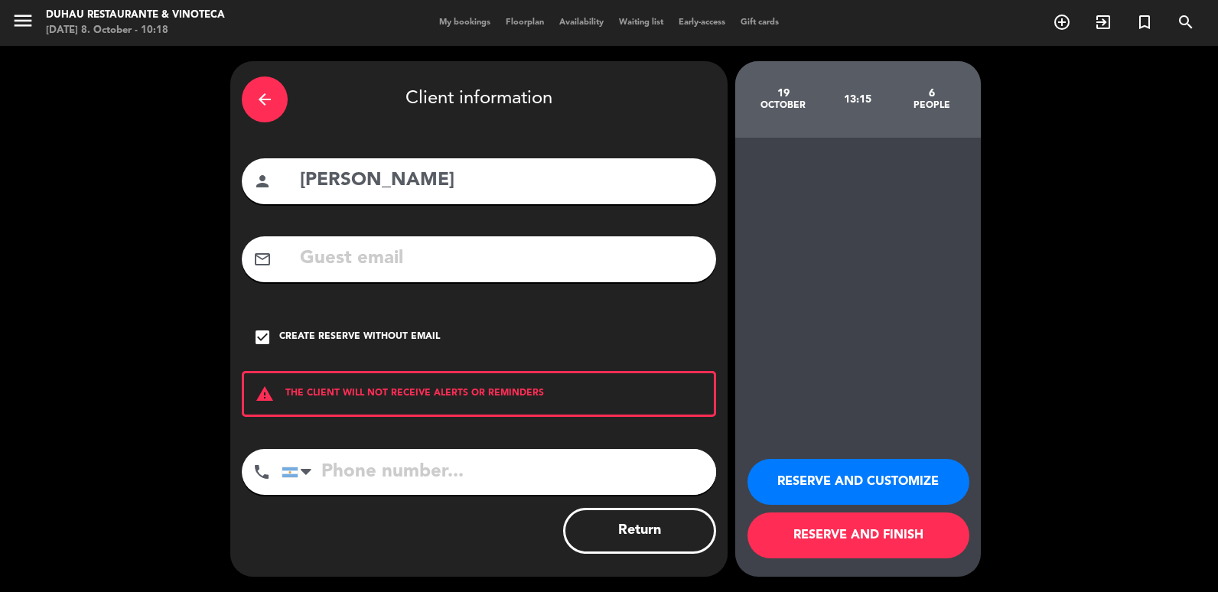
click at [752, 479] on button "RESERVE AND CUSTOMIZE" at bounding box center [859, 482] width 222 height 46
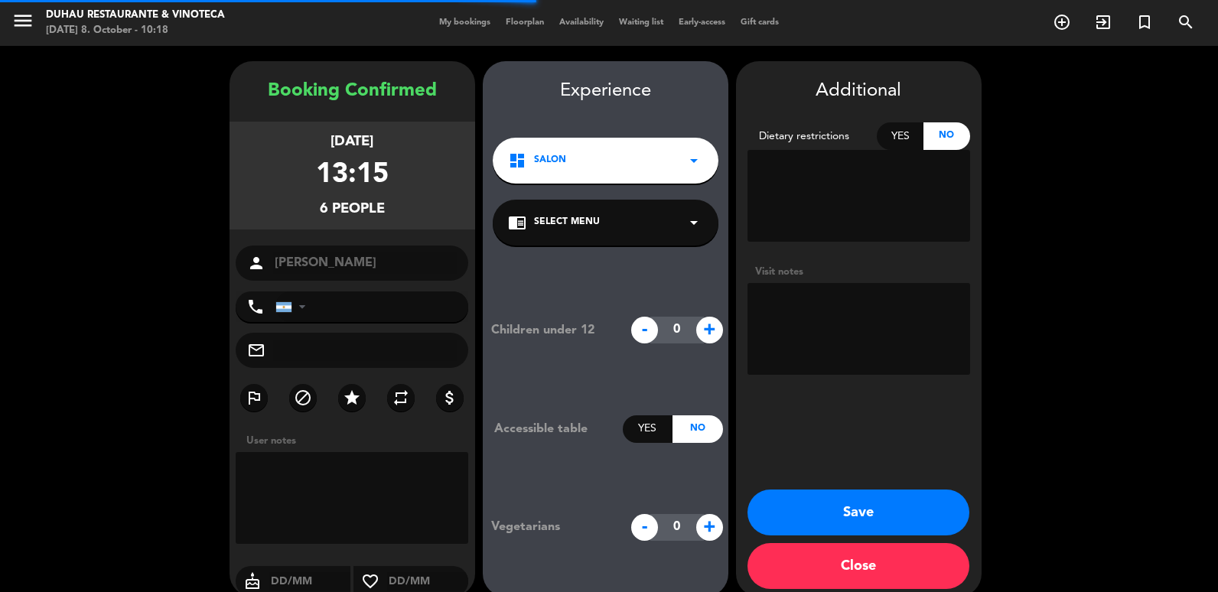
scroll to position [20, 0]
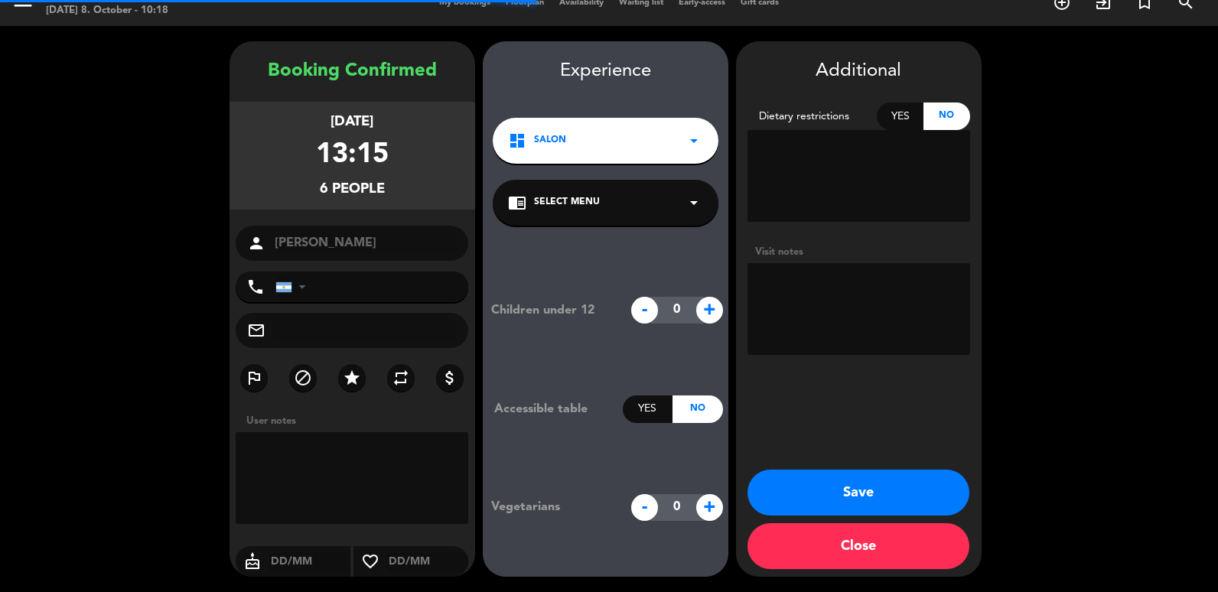
click at [852, 327] on textarea at bounding box center [859, 309] width 223 height 92
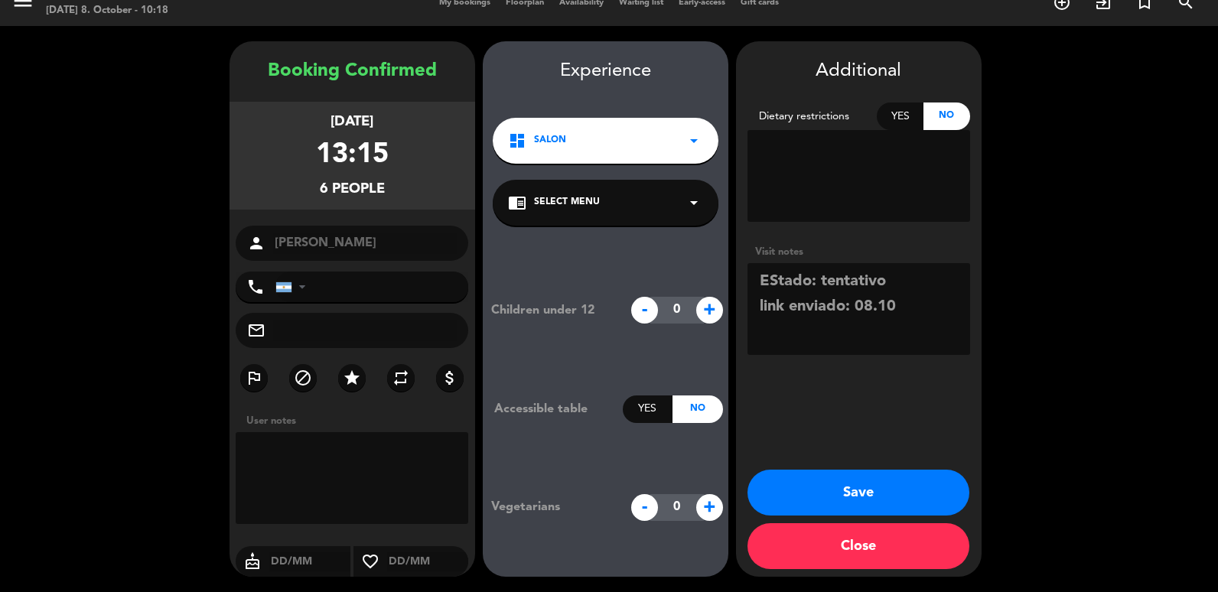
type textarea "EStado: tentativo link enviado: 08.10"
drag, startPoint x: 903, startPoint y: 495, endPoint x: 914, endPoint y: 494, distance: 11.6
click at [903, 496] on button "Save" at bounding box center [859, 493] width 222 height 46
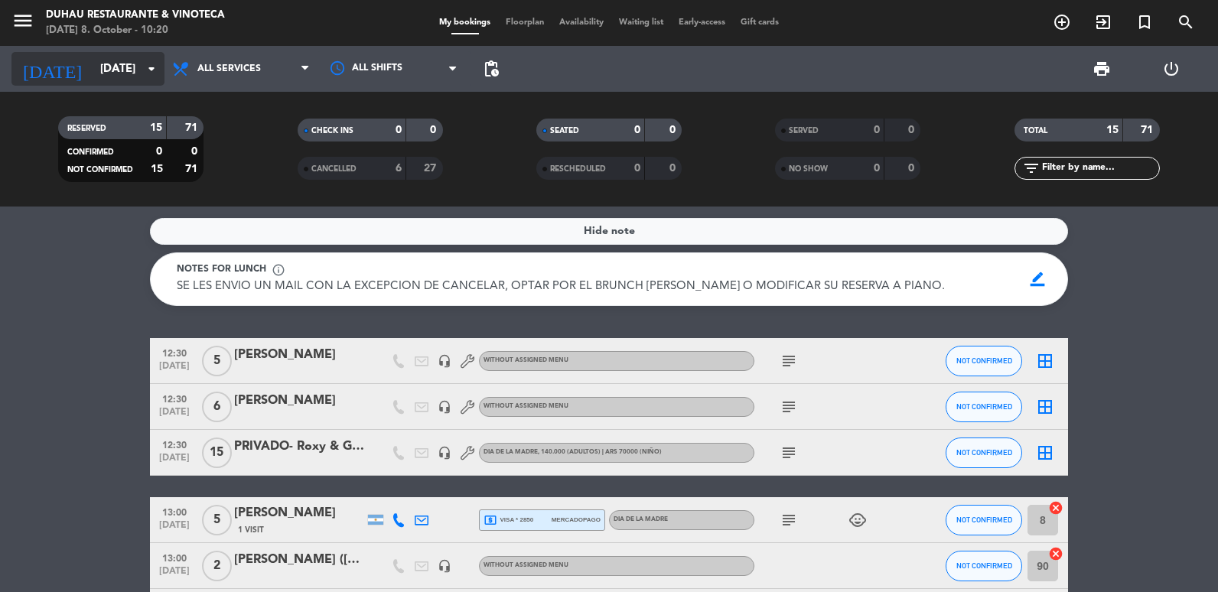
click at [155, 85] on div "[DATE] [DATE] arrow_drop_down" at bounding box center [87, 69] width 153 height 34
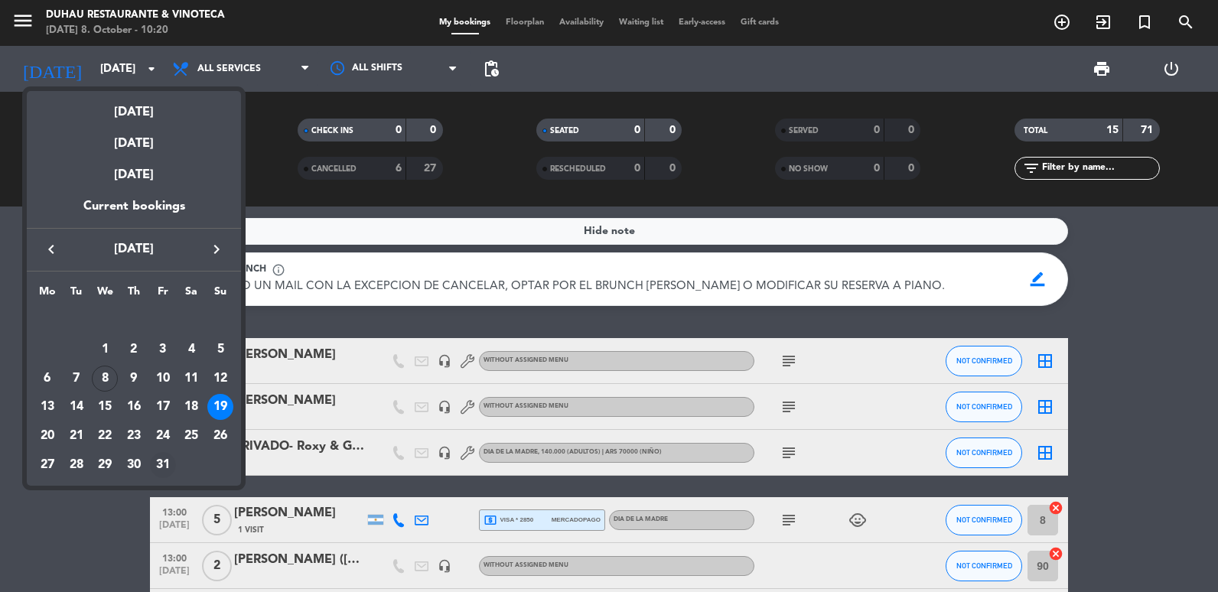
click at [163, 456] on div "31" at bounding box center [163, 465] width 26 height 26
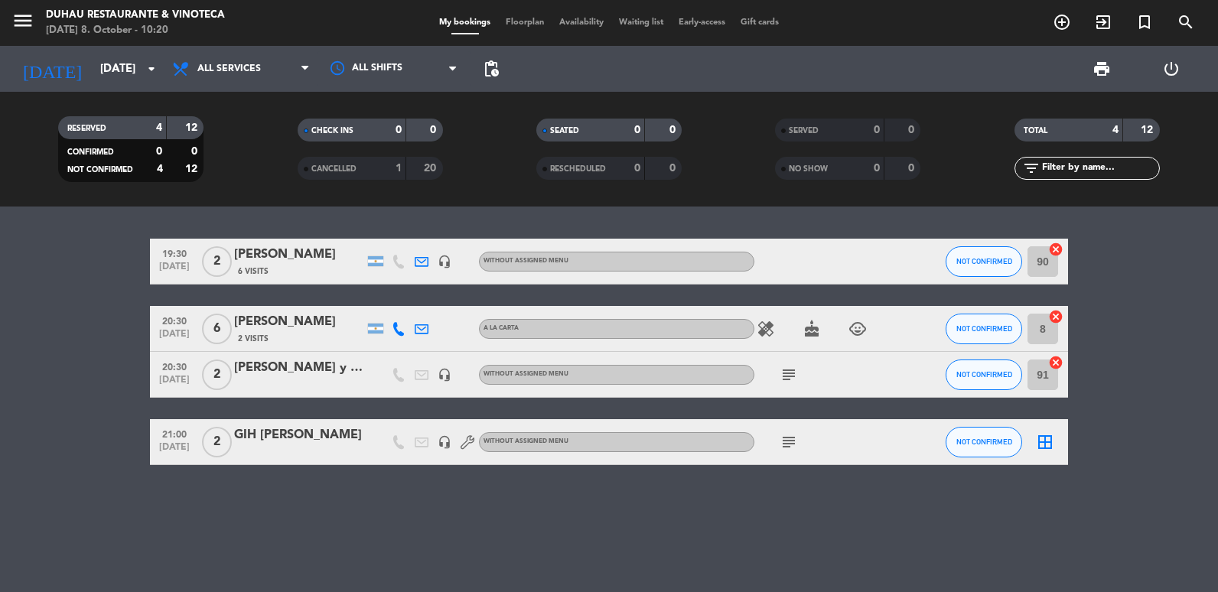
click at [138, 90] on div "[DATE] [DATE] arrow_drop_down" at bounding box center [87, 69] width 153 height 46
click at [122, 55] on input "[DATE]" at bounding box center [166, 69] width 147 height 28
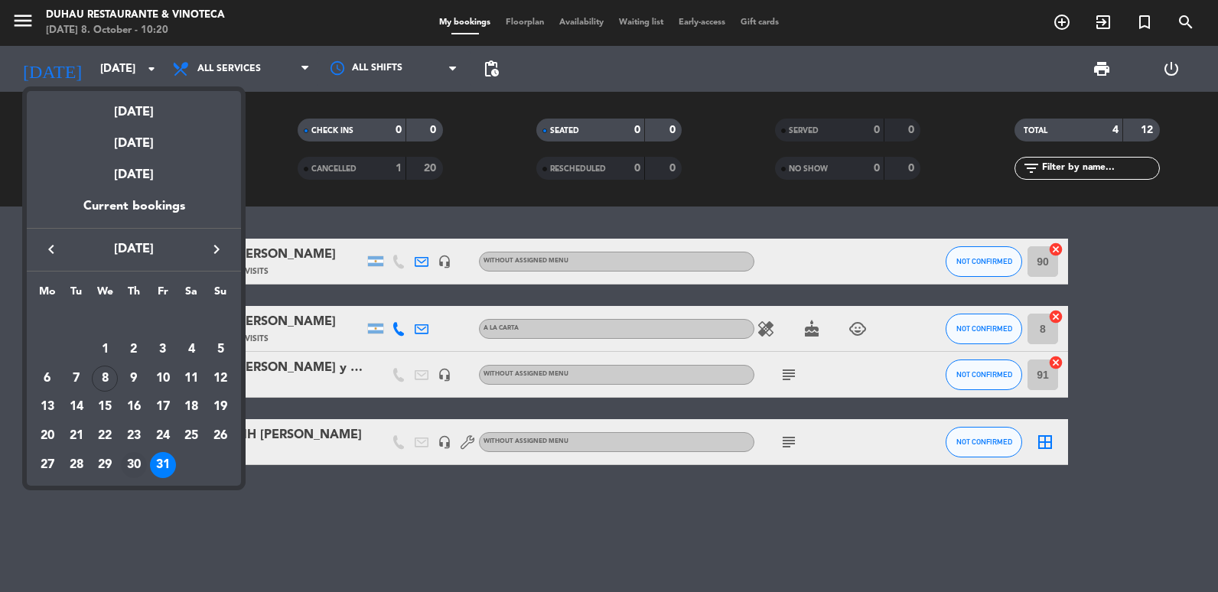
click at [140, 469] on div "30" at bounding box center [134, 465] width 26 height 26
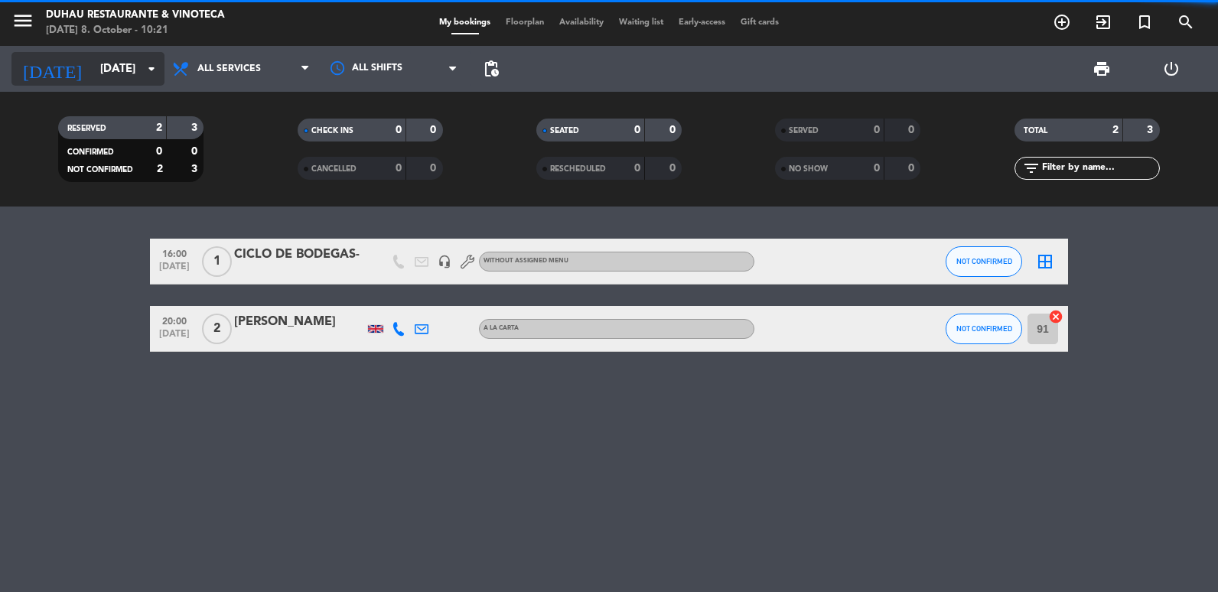
click at [114, 73] on input "[DATE]" at bounding box center [166, 69] width 147 height 28
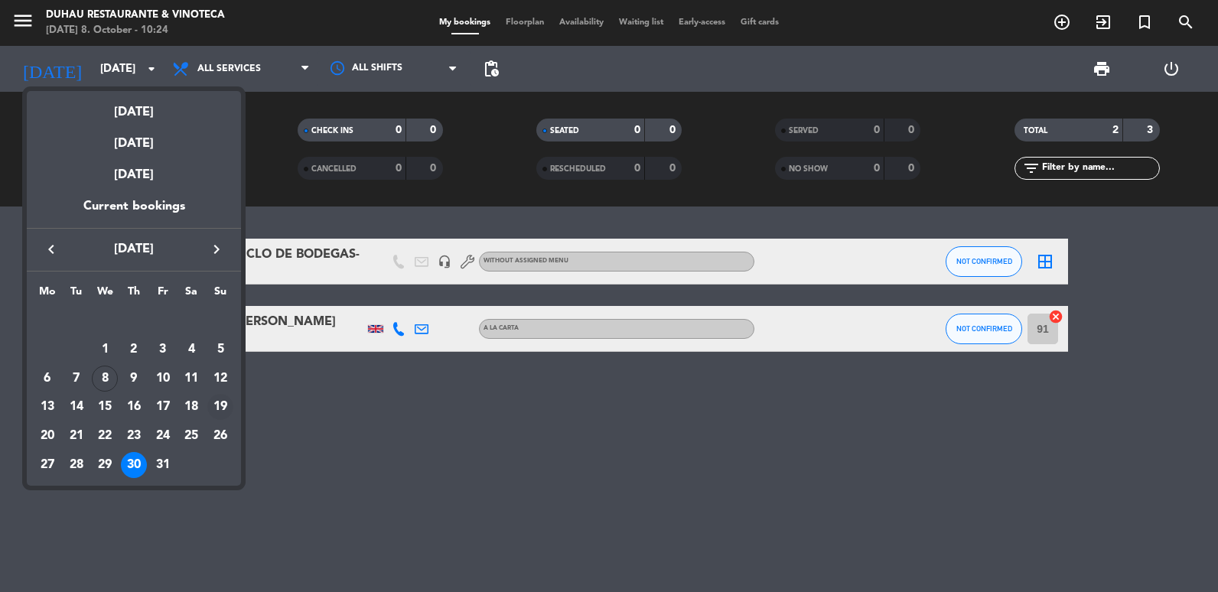
click at [220, 406] on div "19" at bounding box center [220, 407] width 26 height 26
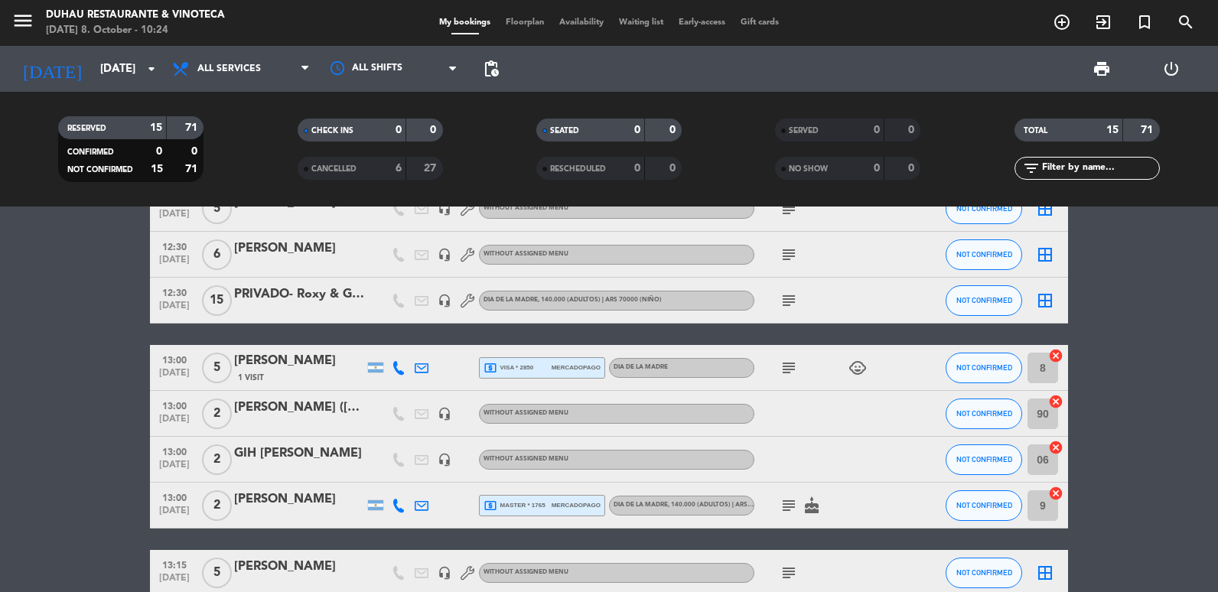
scroll to position [153, 0]
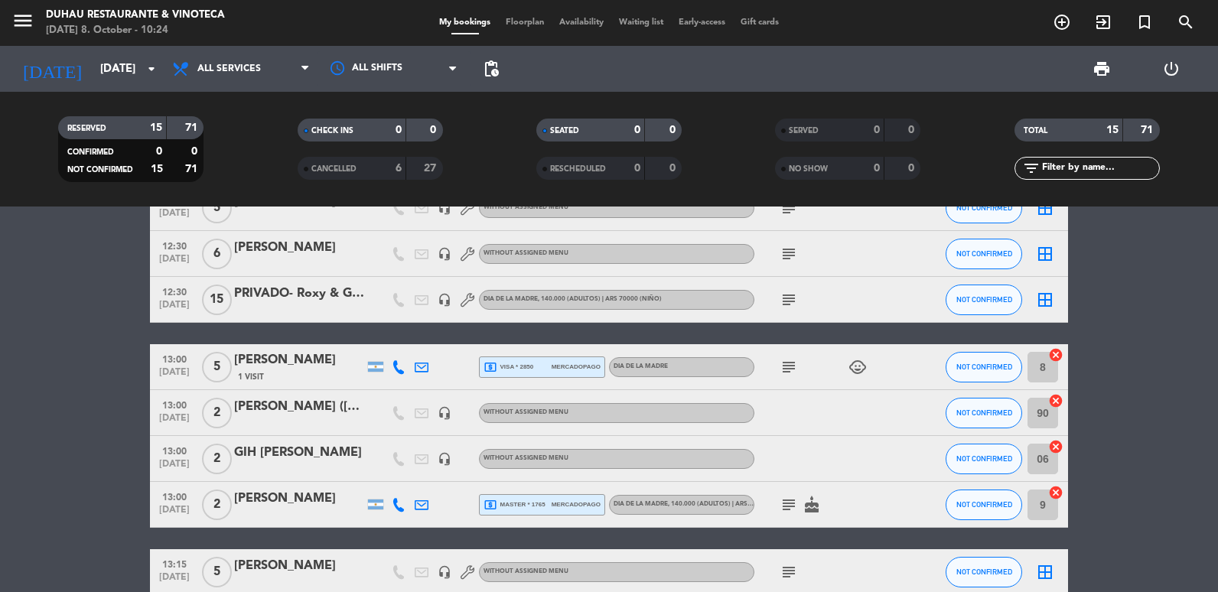
click at [791, 366] on icon "subject" at bounding box center [789, 367] width 18 height 18
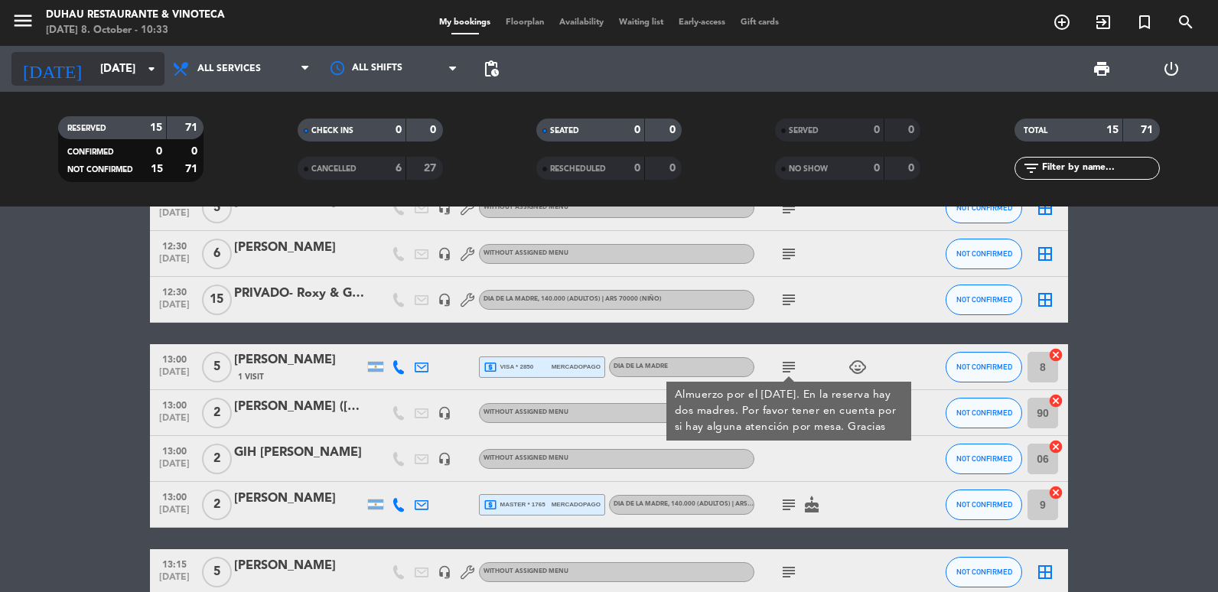
click at [93, 65] on input "[DATE]" at bounding box center [166, 69] width 147 height 28
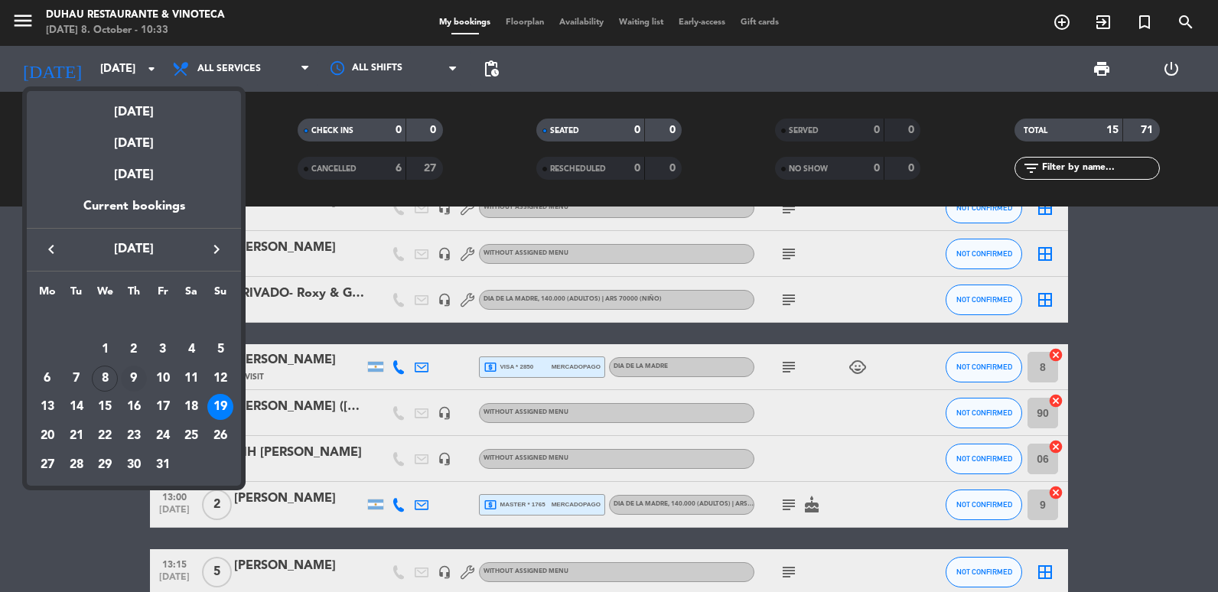
click at [142, 373] on div "9" at bounding box center [134, 379] width 26 height 26
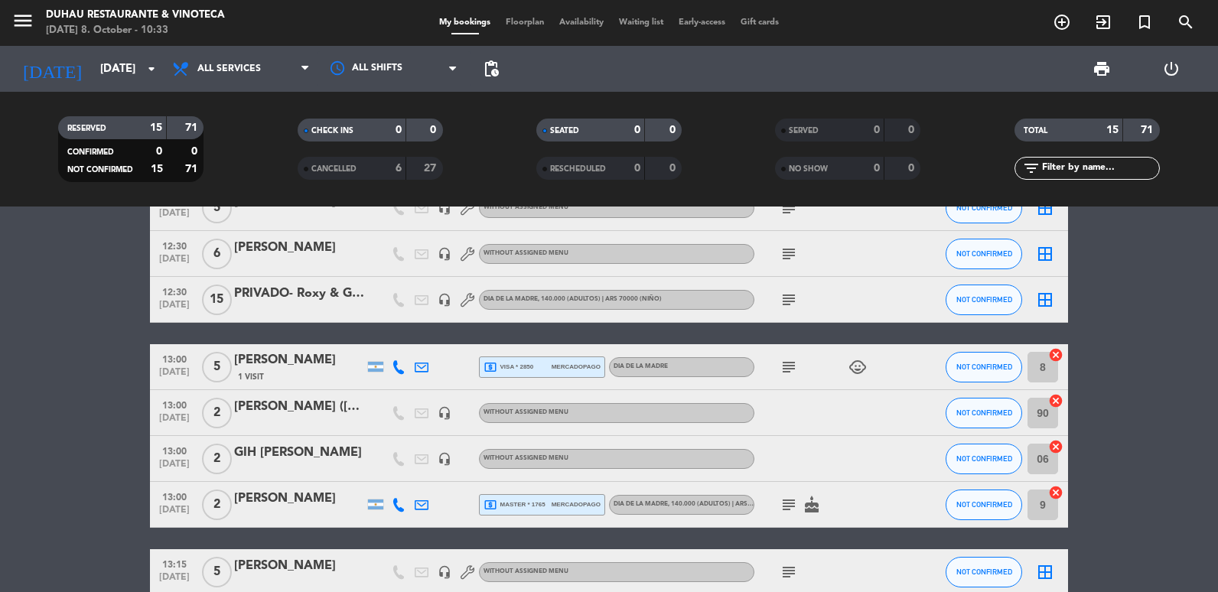
type input "[DATE]"
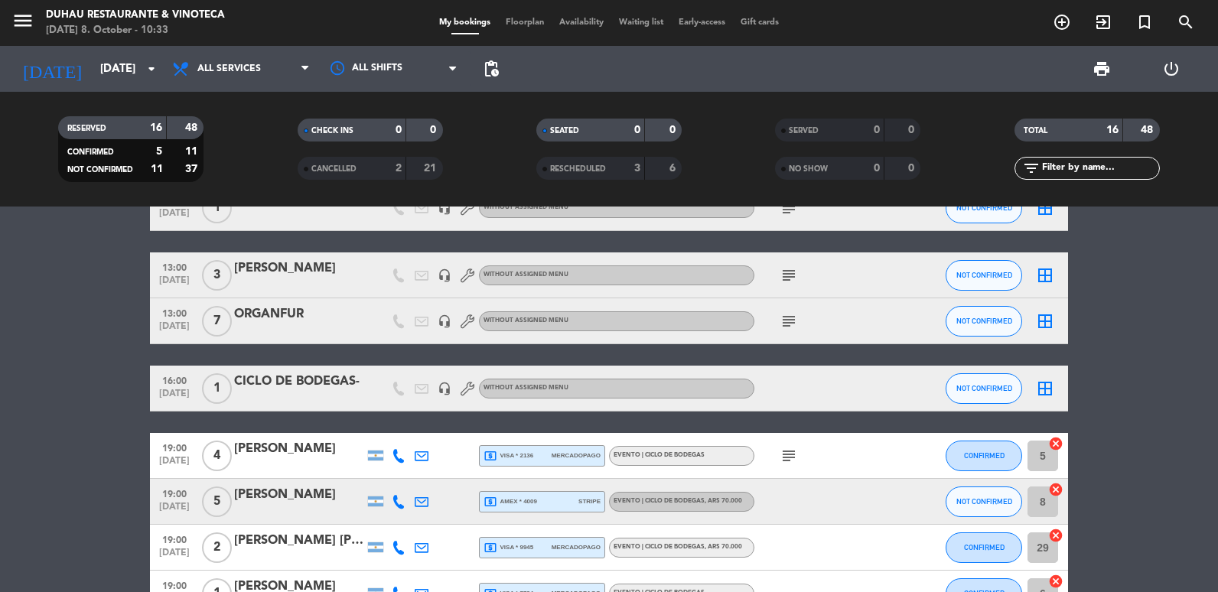
drag, startPoint x: 776, startPoint y: 321, endPoint x: 785, endPoint y: 321, distance: 9.2
click at [777, 321] on div "subject" at bounding box center [823, 320] width 138 height 45
click at [799, 319] on span "subject" at bounding box center [788, 321] width 23 height 18
click at [796, 319] on icon "subject" at bounding box center [789, 321] width 18 height 18
